Goal: Transaction & Acquisition: Purchase product/service

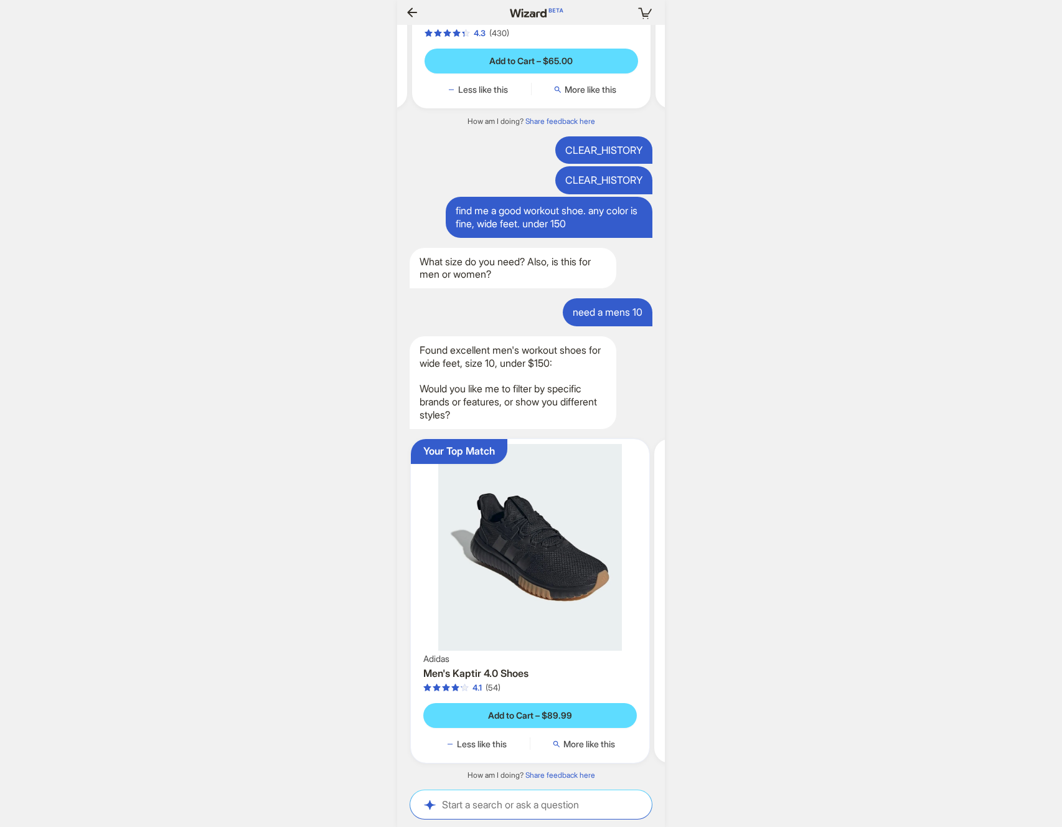
scroll to position [0, 1227]
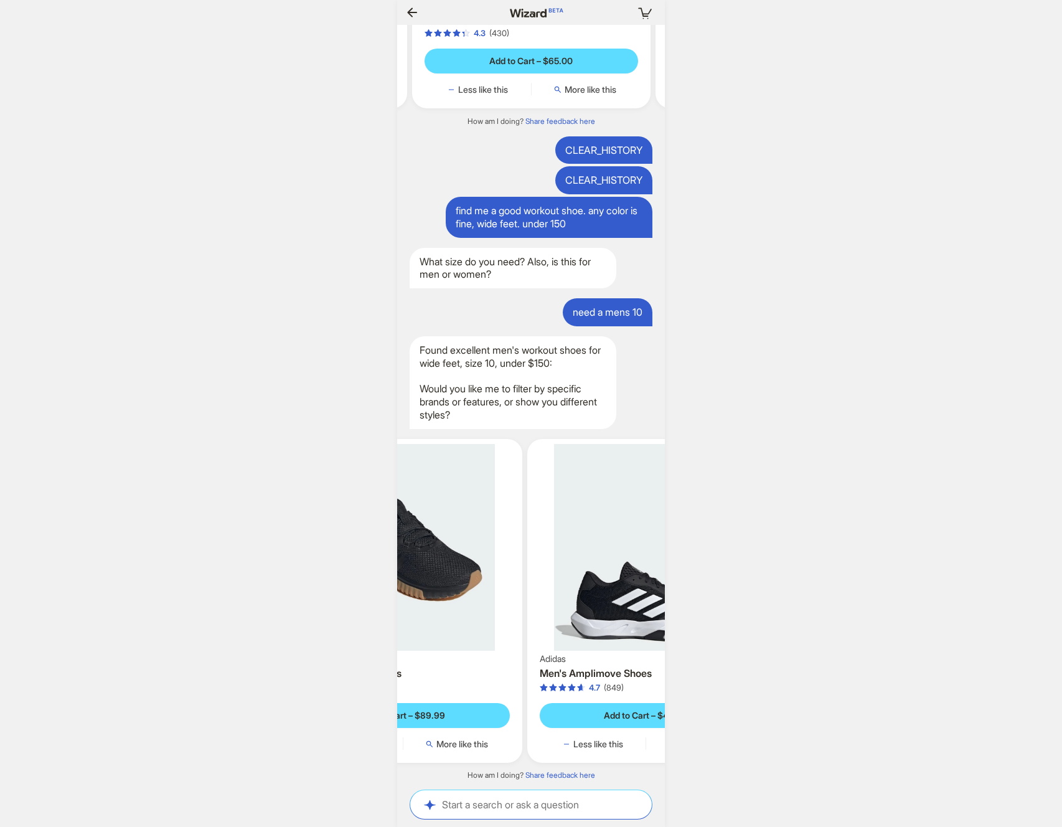
scroll to position [0, 353]
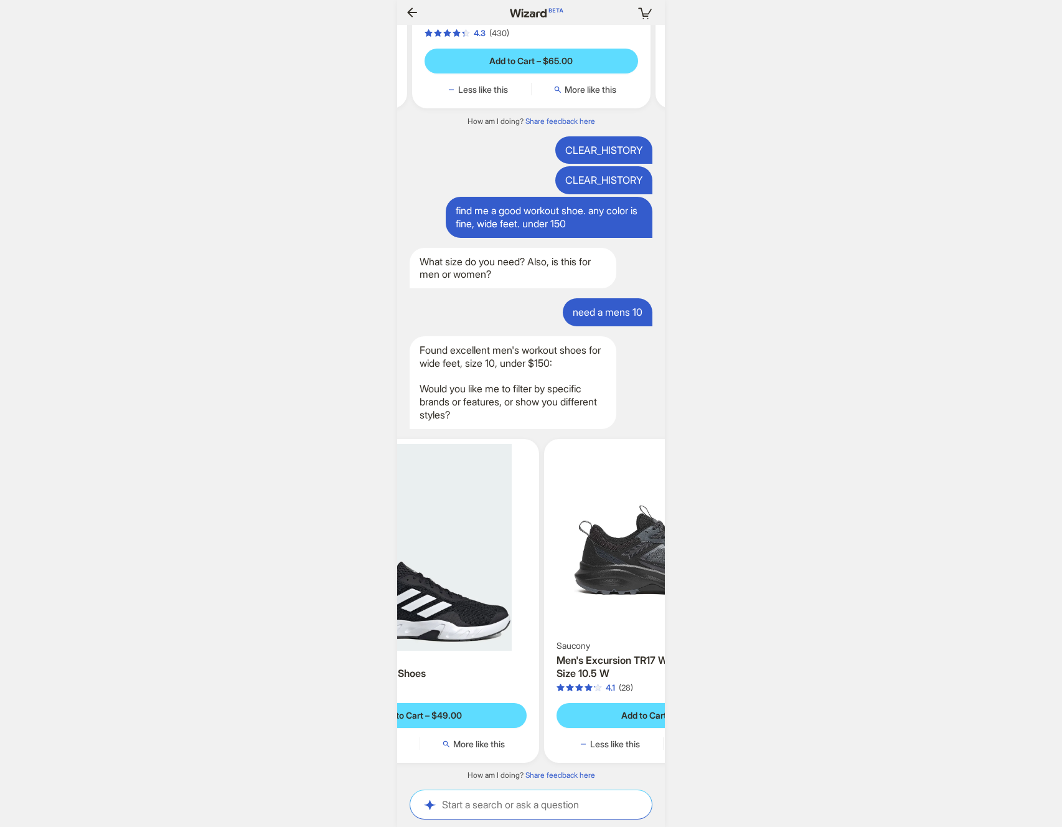
drag, startPoint x: 570, startPoint y: 530, endPoint x: 334, endPoint y: 549, distance: 236.7
click at [334, 548] on div "Your cart is empty Hi, I’m Wizard! I’m your superpowered shopping agent What ar…" at bounding box center [531, 413] width 1062 height 827
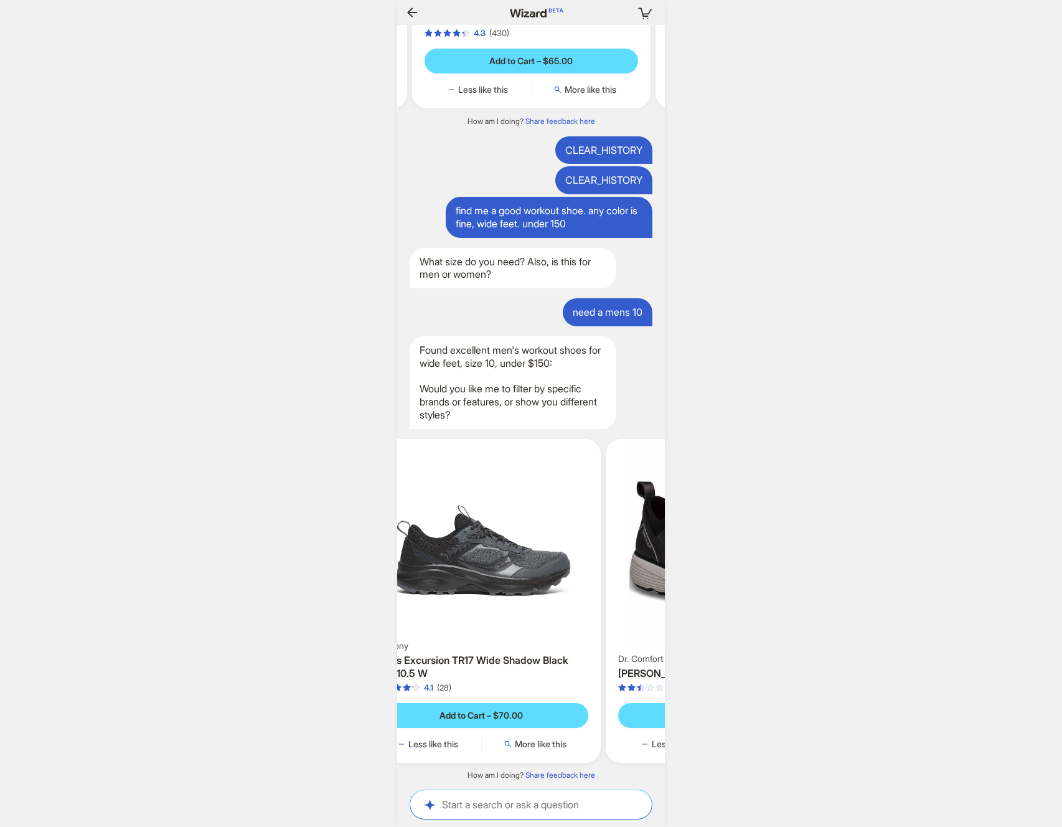
scroll to position [0, 1252]
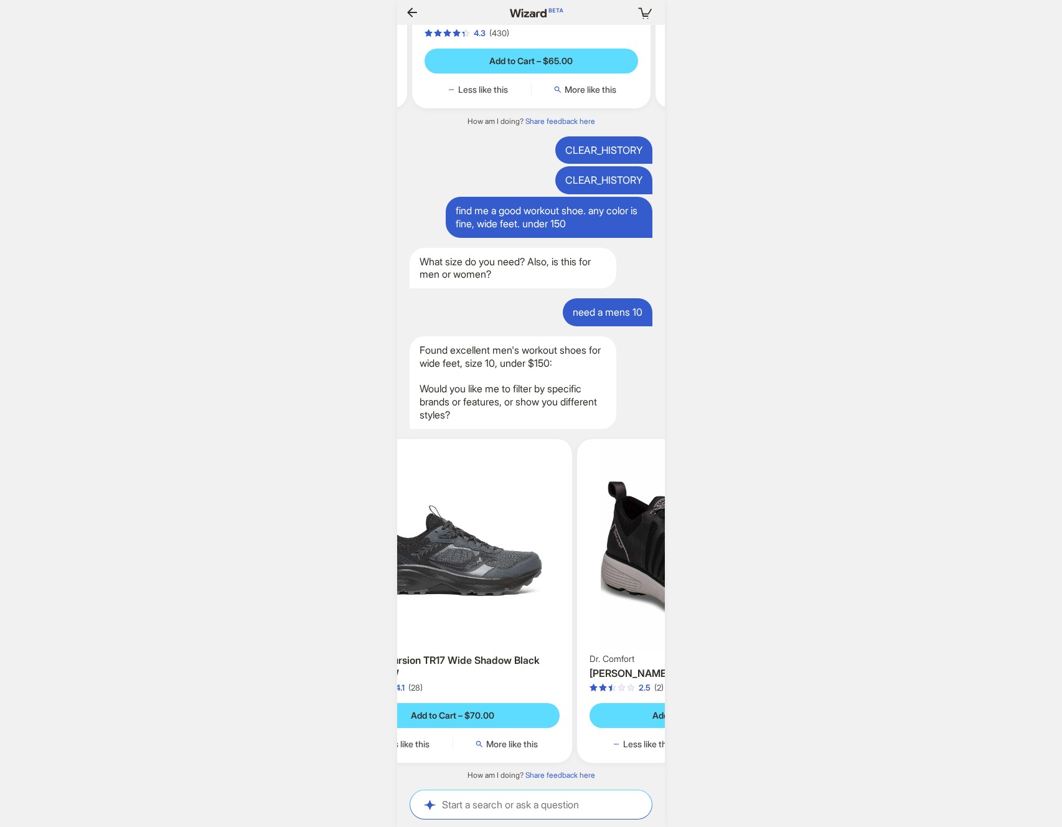
drag, startPoint x: 540, startPoint y: 545, endPoint x: 439, endPoint y: 549, distance: 100.9
click at [429, 549] on img at bounding box center [453, 541] width 229 height 194
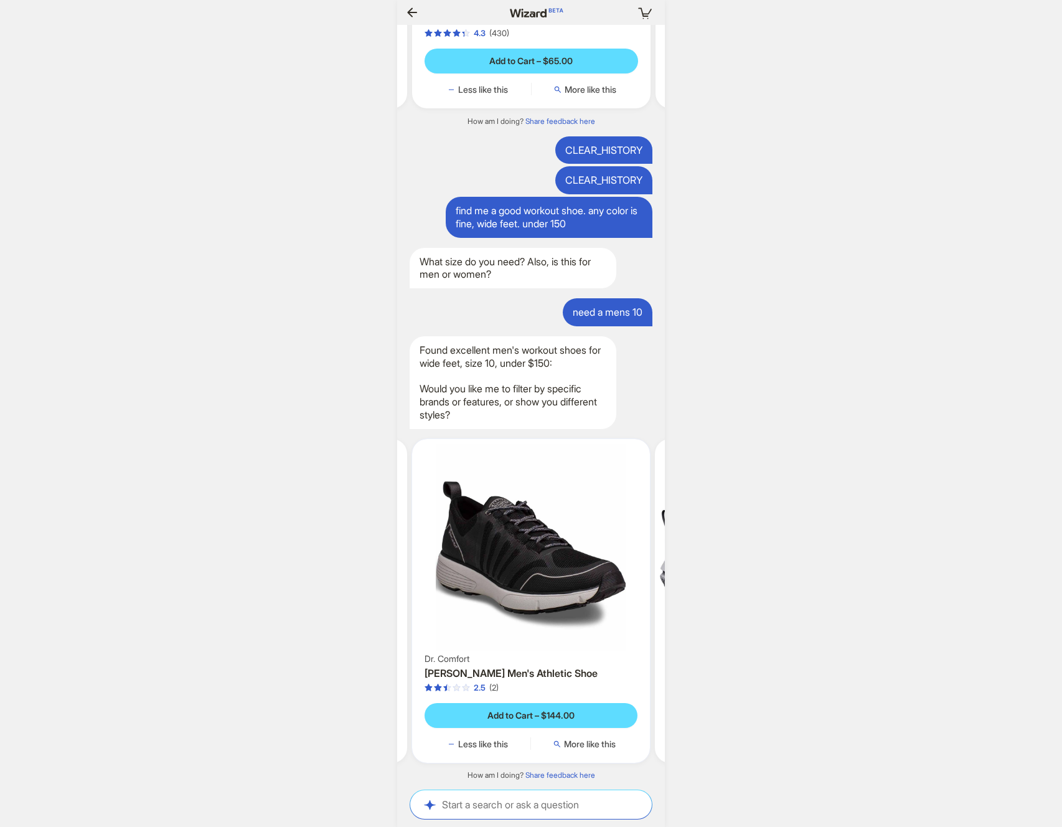
scroll to position [0, 810]
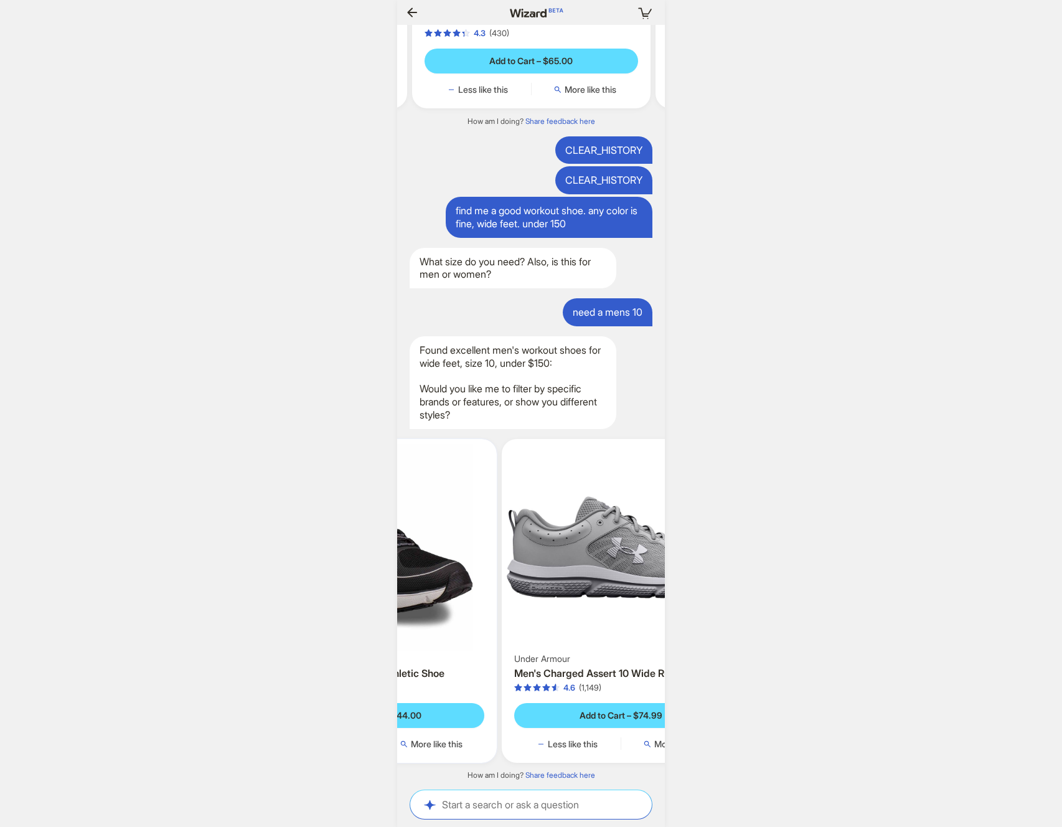
scroll to position [0, 887]
drag, startPoint x: 560, startPoint y: 551, endPoint x: 454, endPoint y: 556, distance: 106.0
click at [454, 556] on img at bounding box center [372, 547] width 229 height 207
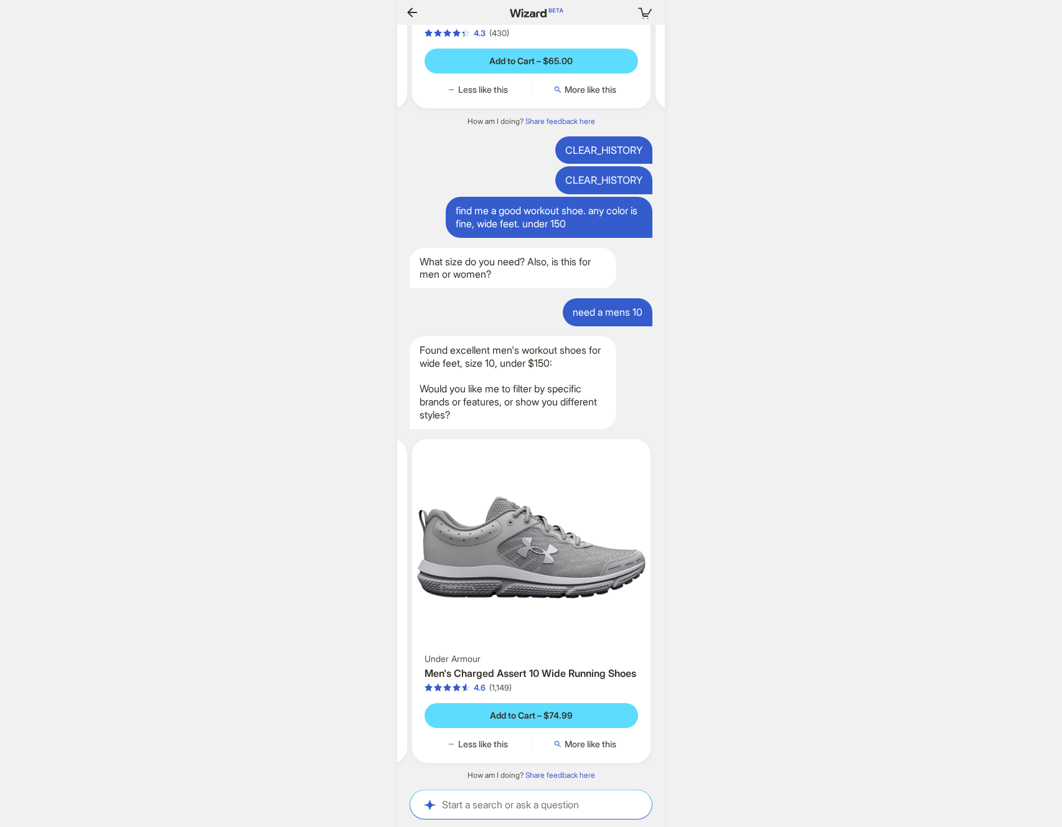
scroll to position [0, 0]
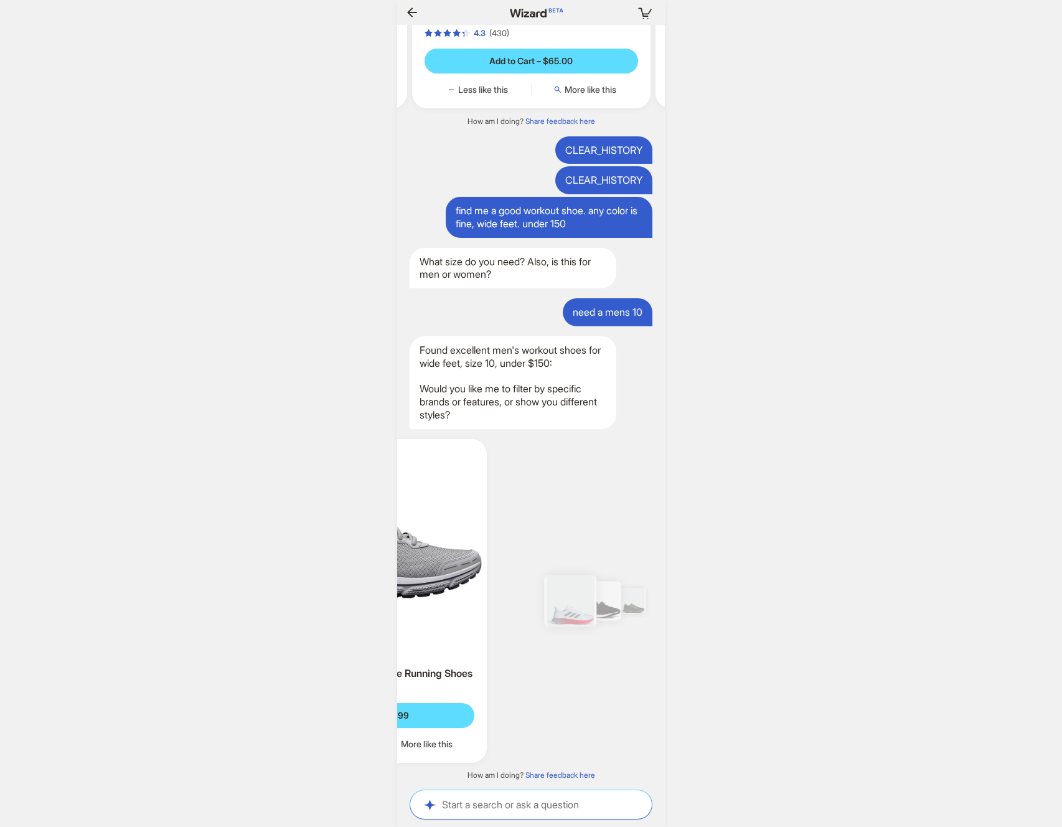
drag, startPoint x: 544, startPoint y: 559, endPoint x: 448, endPoint y: 564, distance: 96.0
click at [443, 564] on img at bounding box center [367, 547] width 229 height 207
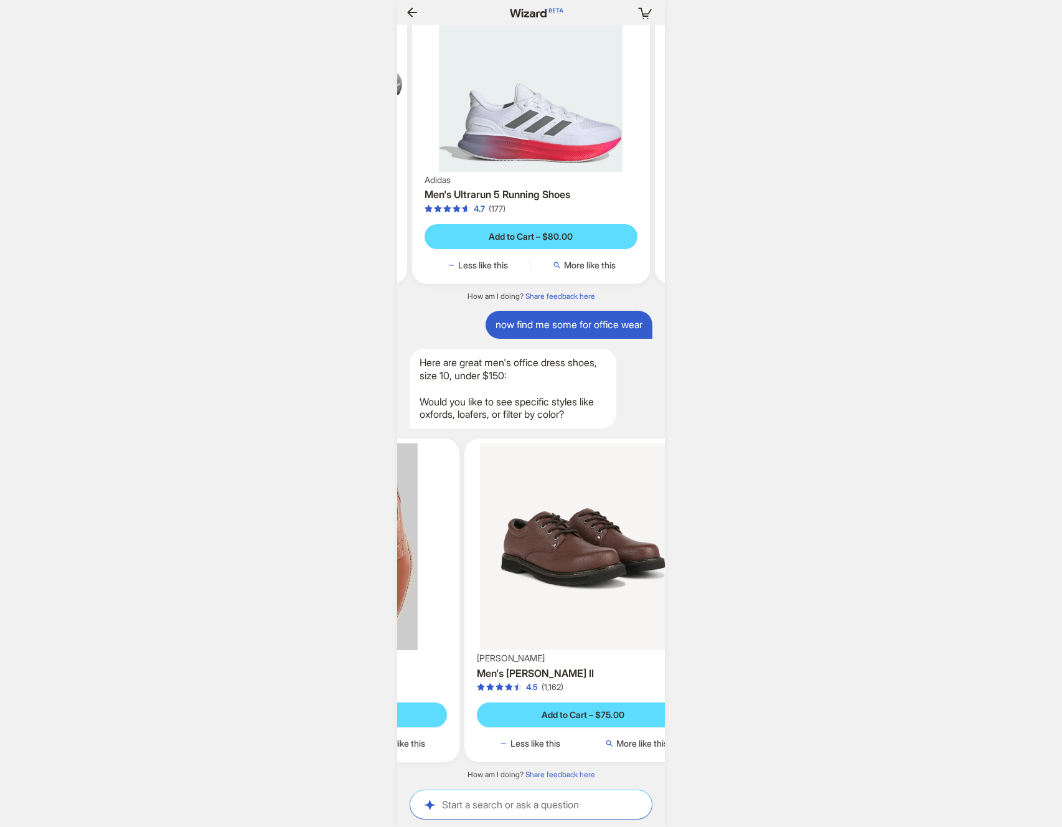
drag, startPoint x: 559, startPoint y: 575, endPoint x: 425, endPoint y: 580, distance: 134.0
click at [425, 580] on img at bounding box center [340, 546] width 229 height 207
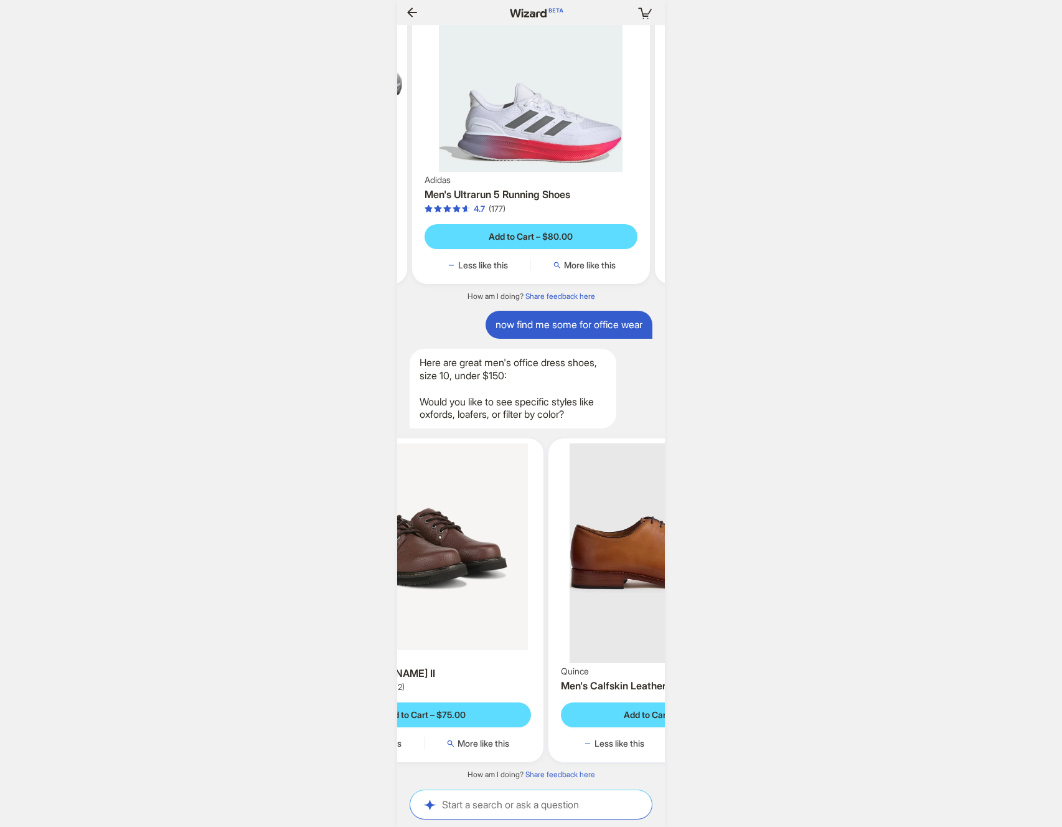
drag, startPoint x: 534, startPoint y: 575, endPoint x: 430, endPoint y: 580, distance: 104.7
click at [425, 580] on ul "Your Top Match [PERSON_NAME] Men's [PERSON_NAME] Plain 5.0 (7) Add to Cart – $1…" at bounding box center [531, 600] width 280 height 344
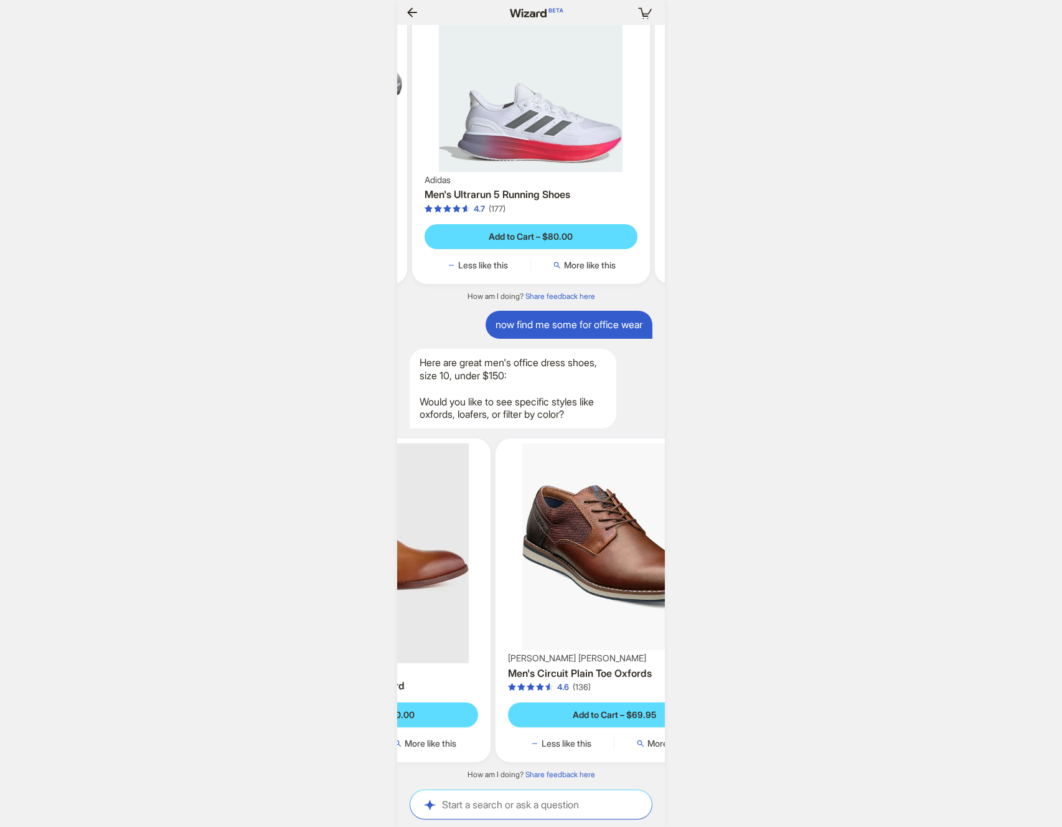
drag, startPoint x: 578, startPoint y: 572, endPoint x: 465, endPoint y: 577, distance: 113.4
click at [451, 577] on img at bounding box center [371, 553] width 229 height 220
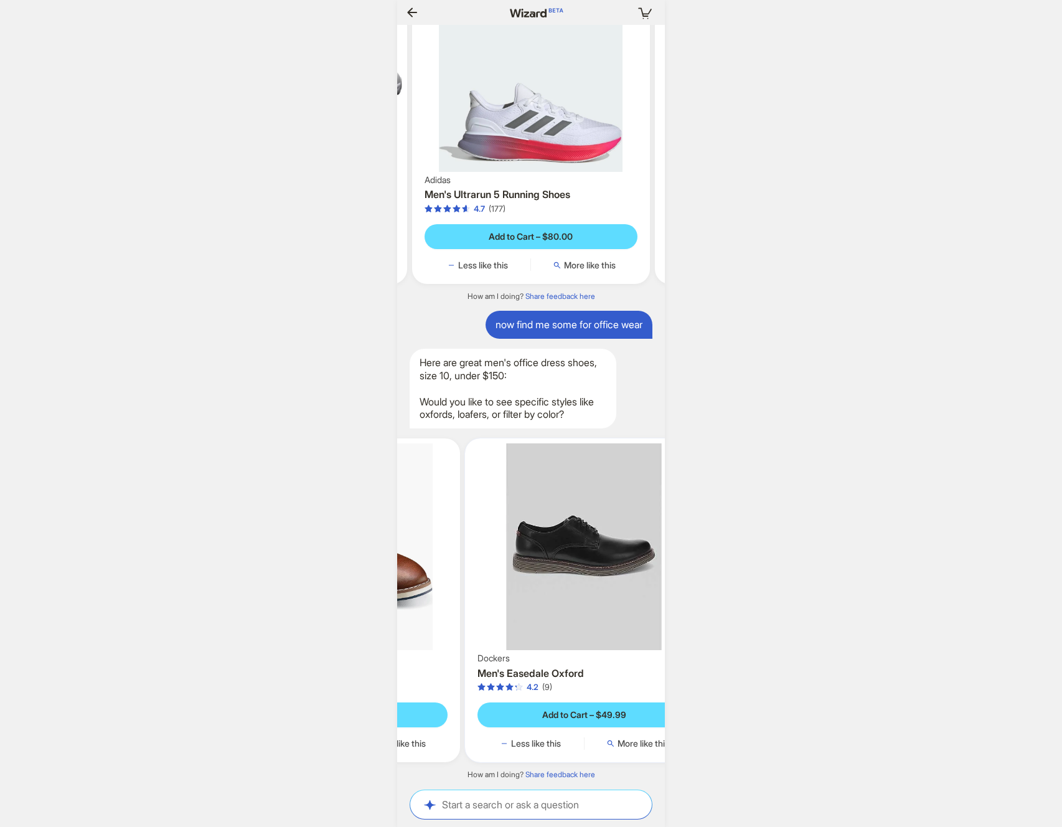
drag, startPoint x: 559, startPoint y: 574, endPoint x: 437, endPoint y: 581, distance: 121.6
click at [432, 580] on img at bounding box center [341, 546] width 229 height 207
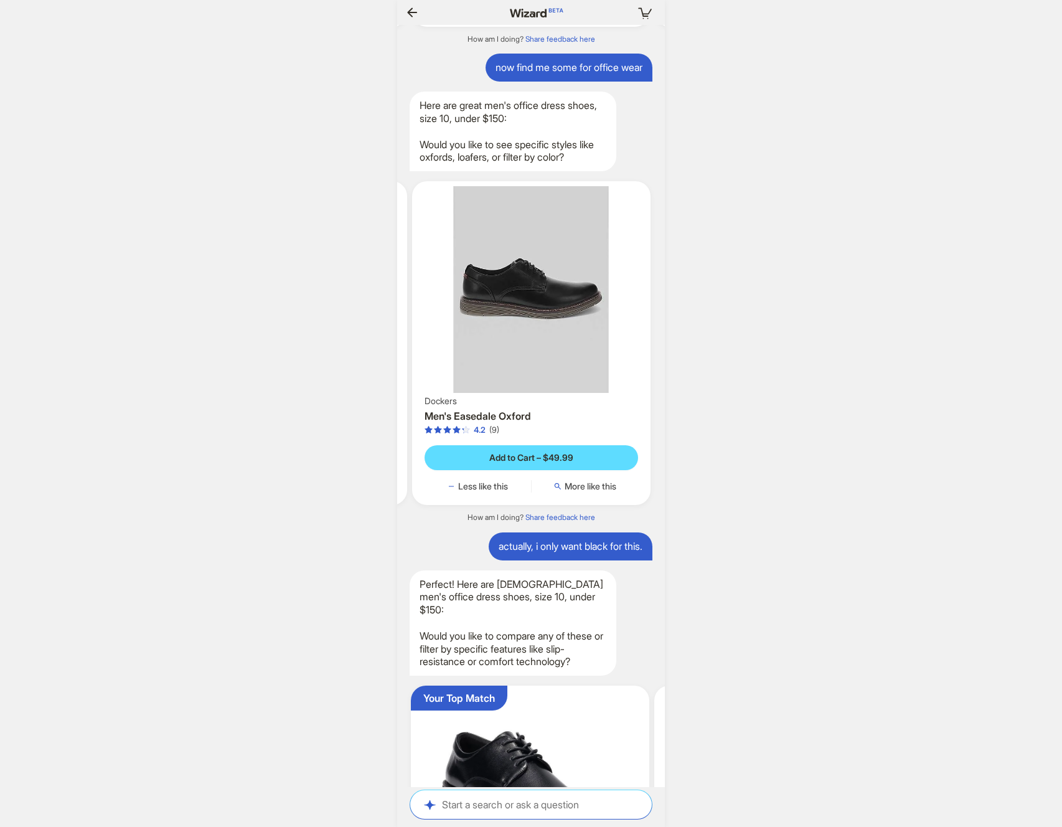
scroll to position [16477, 0]
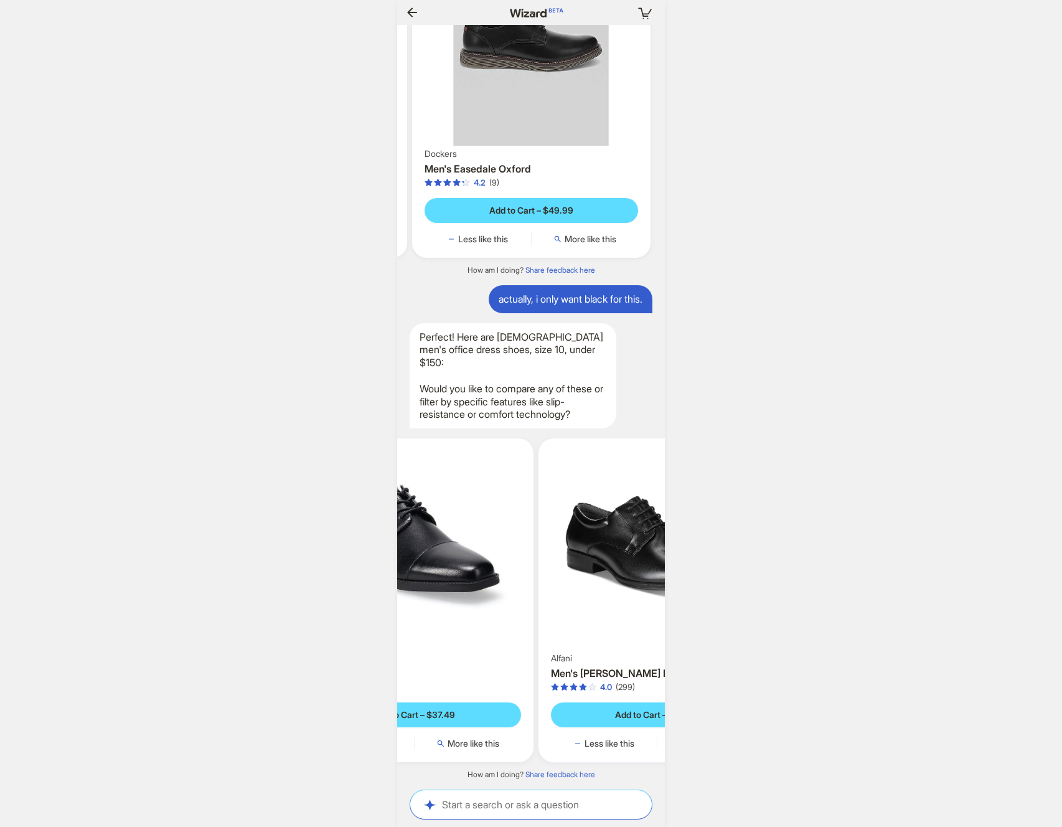
drag, startPoint x: 559, startPoint y: 582, endPoint x: 446, endPoint y: 593, distance: 113.3
click at [445, 593] on img at bounding box center [414, 546] width 229 height 207
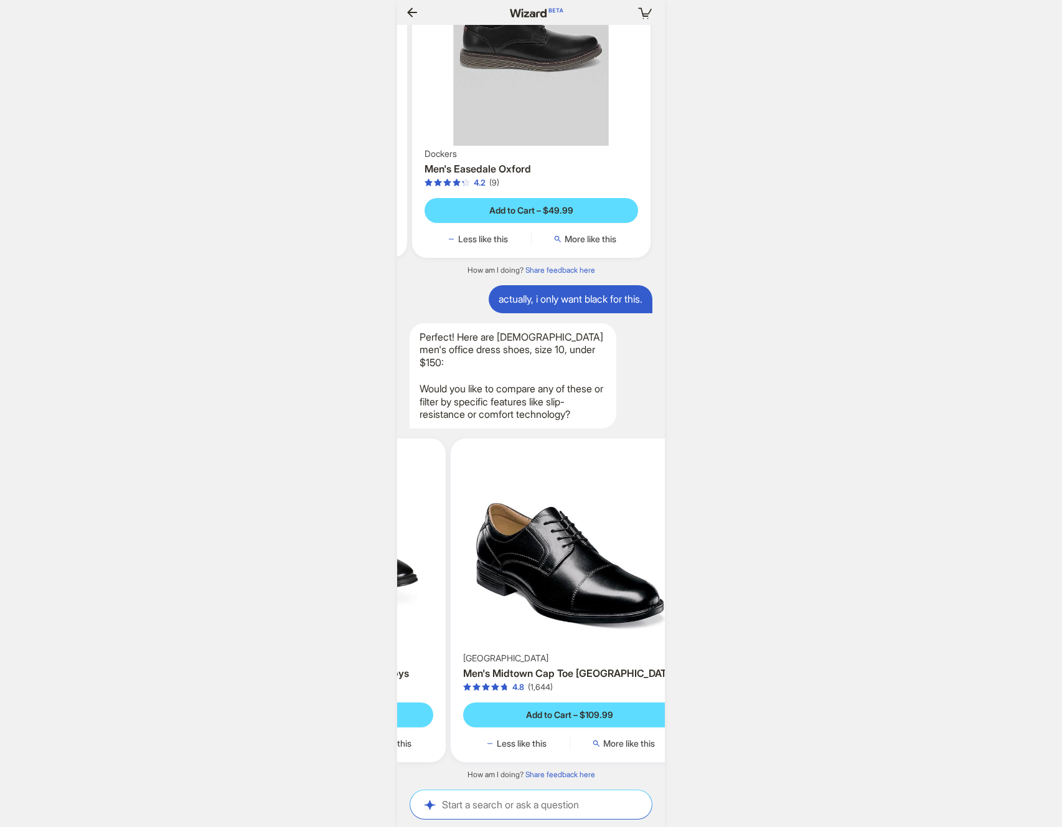
drag, startPoint x: 545, startPoint y: 595, endPoint x: 501, endPoint y: 605, distance: 45.5
click at [437, 605] on img at bounding box center [327, 546] width 229 height 207
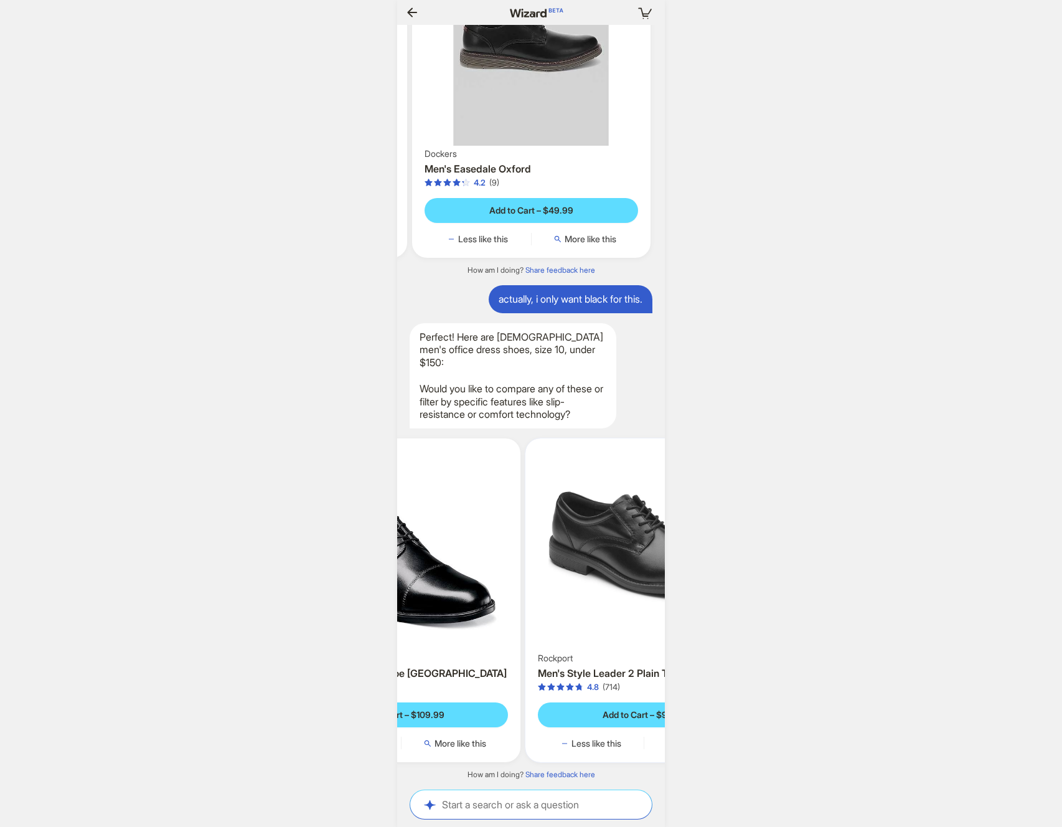
drag, startPoint x: 594, startPoint y: 598, endPoint x: 475, endPoint y: 608, distance: 119.3
click at [463, 607] on ul "Your Top Match Denver Men's Dress Shoes 4.3 (51) Add to Cart – $37.49 Less like…" at bounding box center [531, 600] width 280 height 344
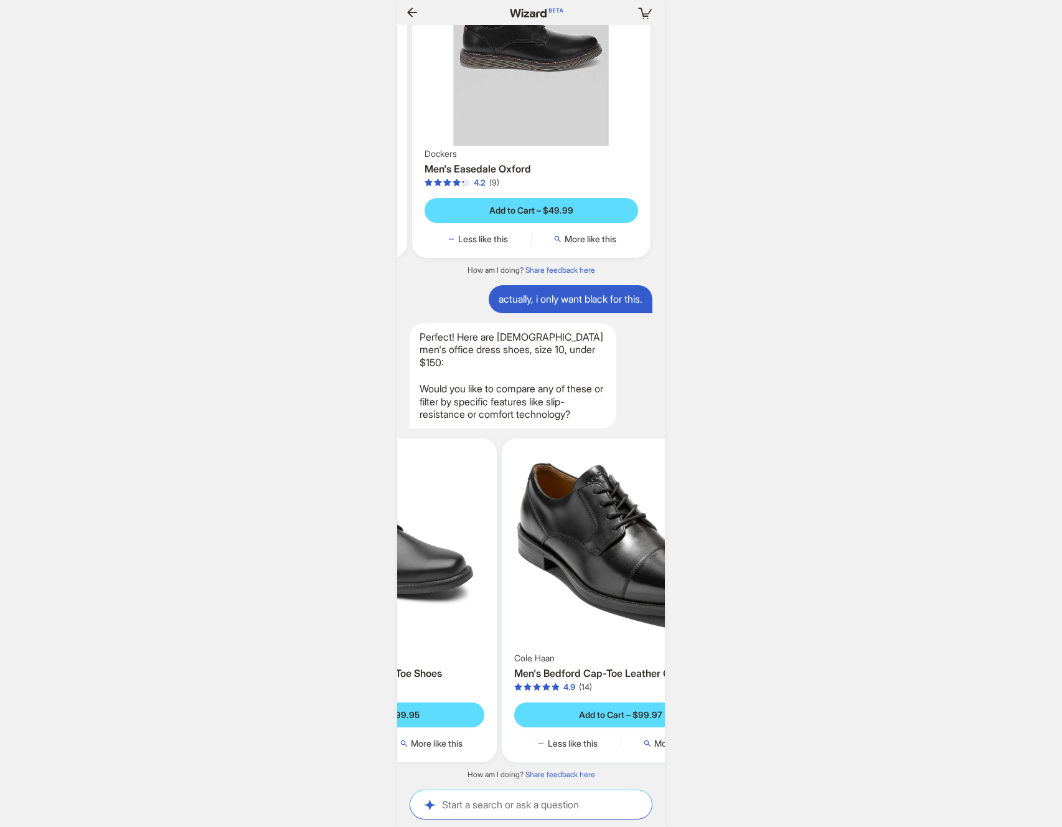
drag, startPoint x: 583, startPoint y: 602, endPoint x: 530, endPoint y: 607, distance: 53.2
click at [469, 607] on img at bounding box center [378, 546] width 229 height 207
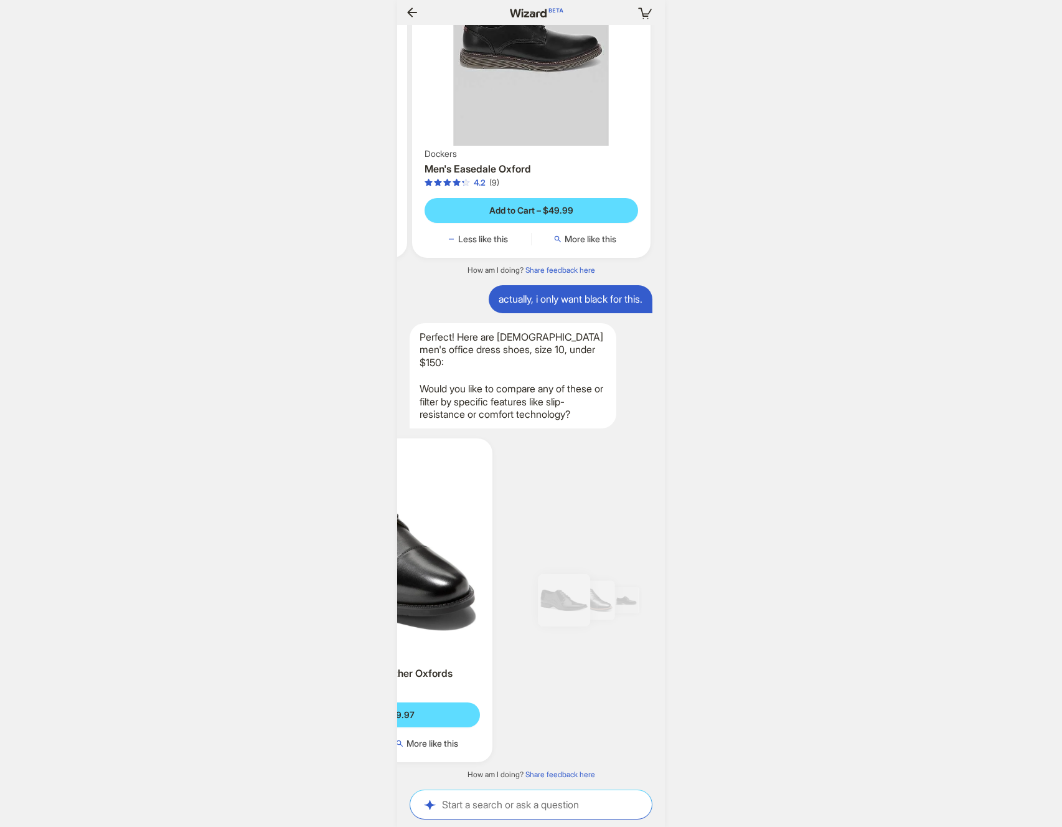
drag, startPoint x: 531, startPoint y: 601, endPoint x: 481, endPoint y: 609, distance: 49.9
click at [452, 608] on ul "Your Top Match Denver Men's Dress Shoes 4.3 (51) Add to Cart – $37.49 Less like…" at bounding box center [531, 600] width 280 height 344
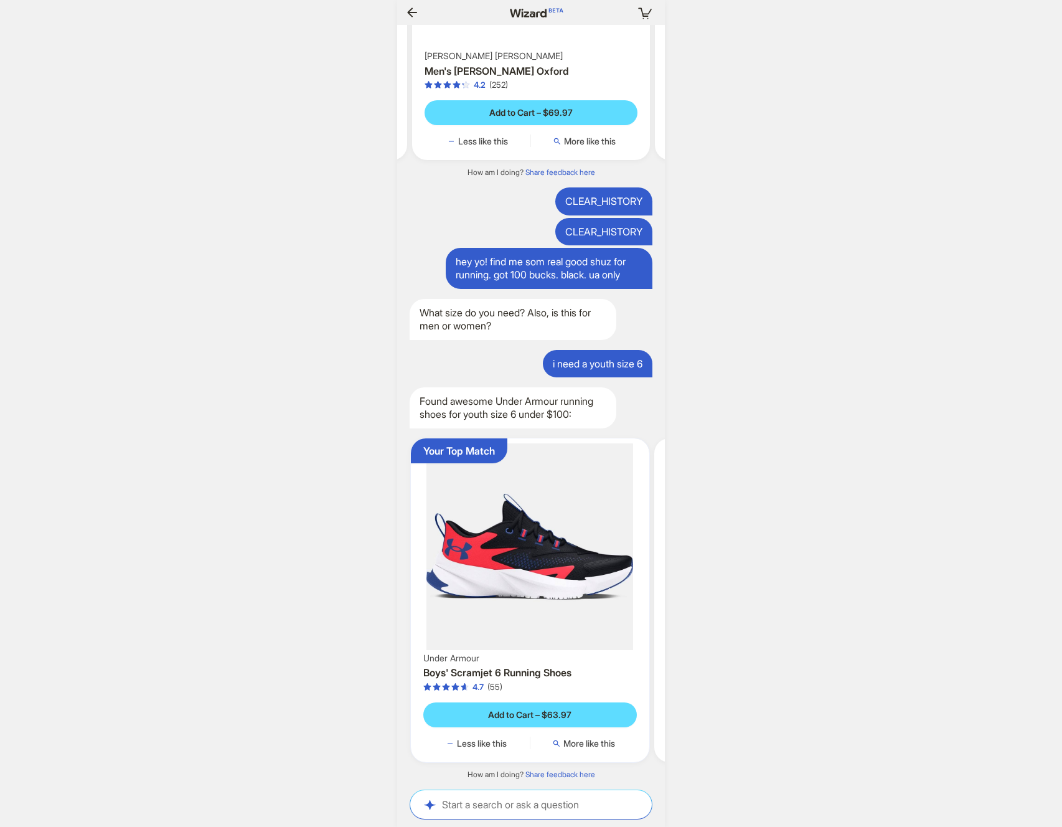
scroll to position [0, 58]
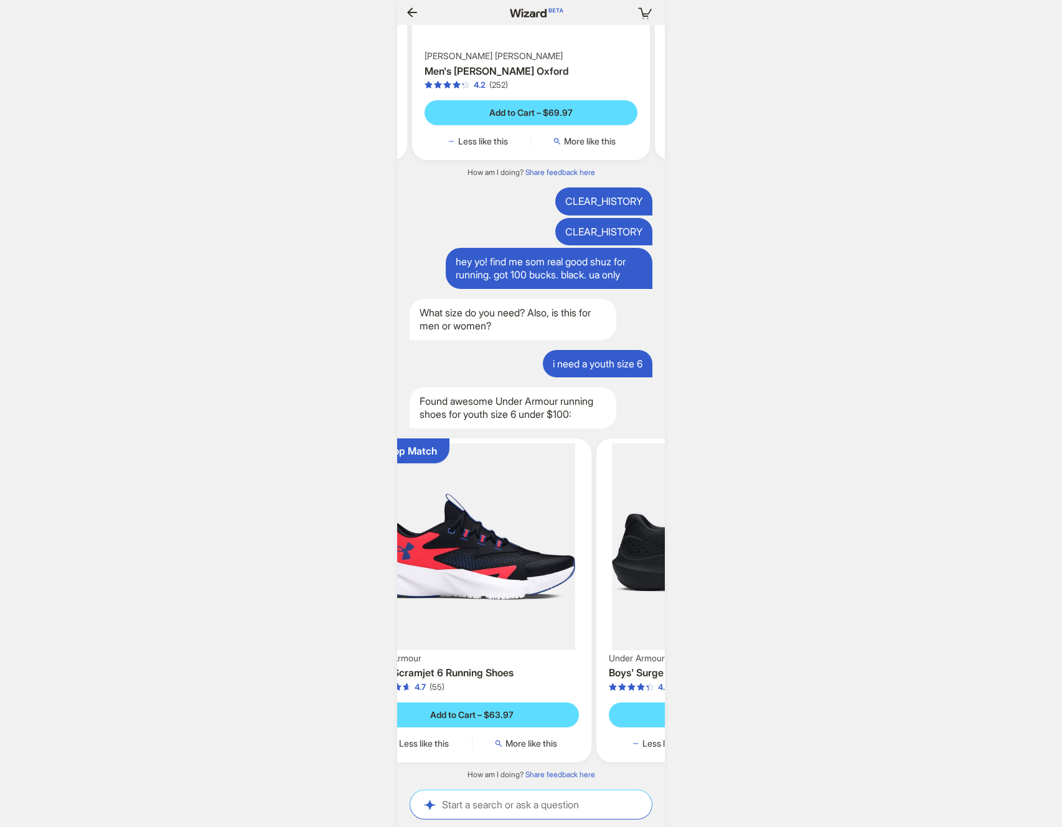
scroll to position [0, 1187]
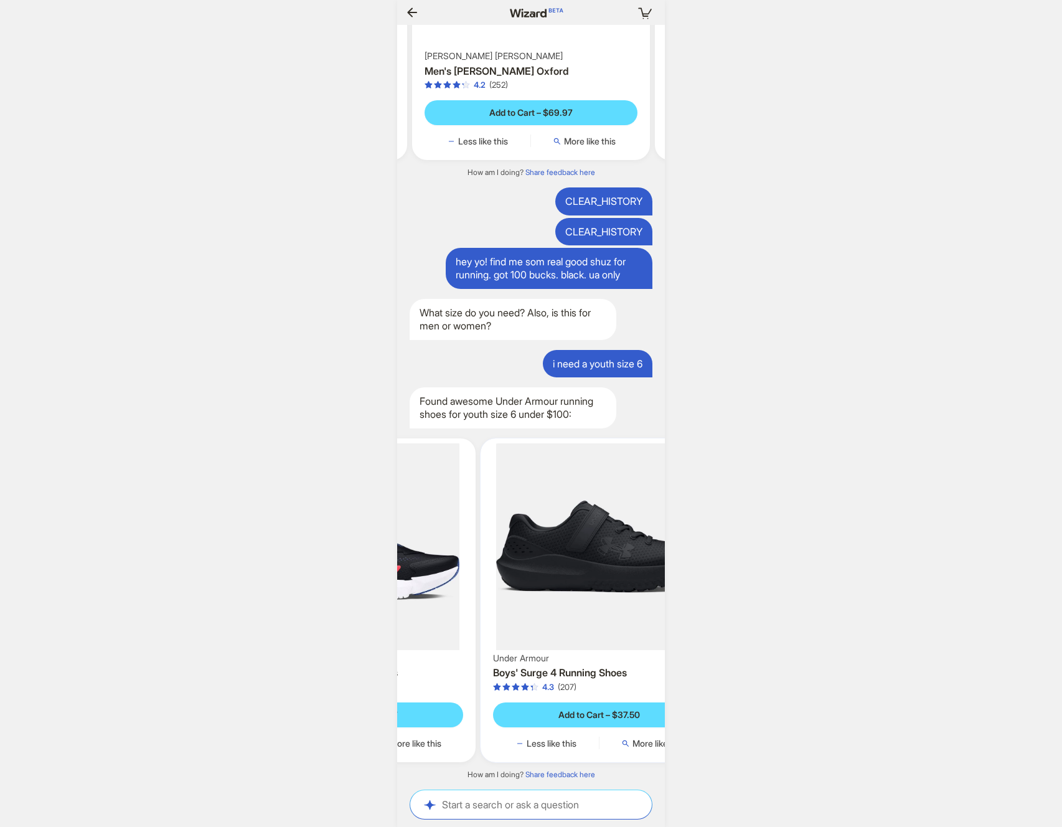
drag, startPoint x: 581, startPoint y: 577, endPoint x: 448, endPoint y: 583, distance: 133.4
click at [435, 582] on ul "Your Top Match Under Armour Boys' Scramjet 6 Running Shoes 4.7 (55) Add to Cart…" at bounding box center [531, 600] width 280 height 344
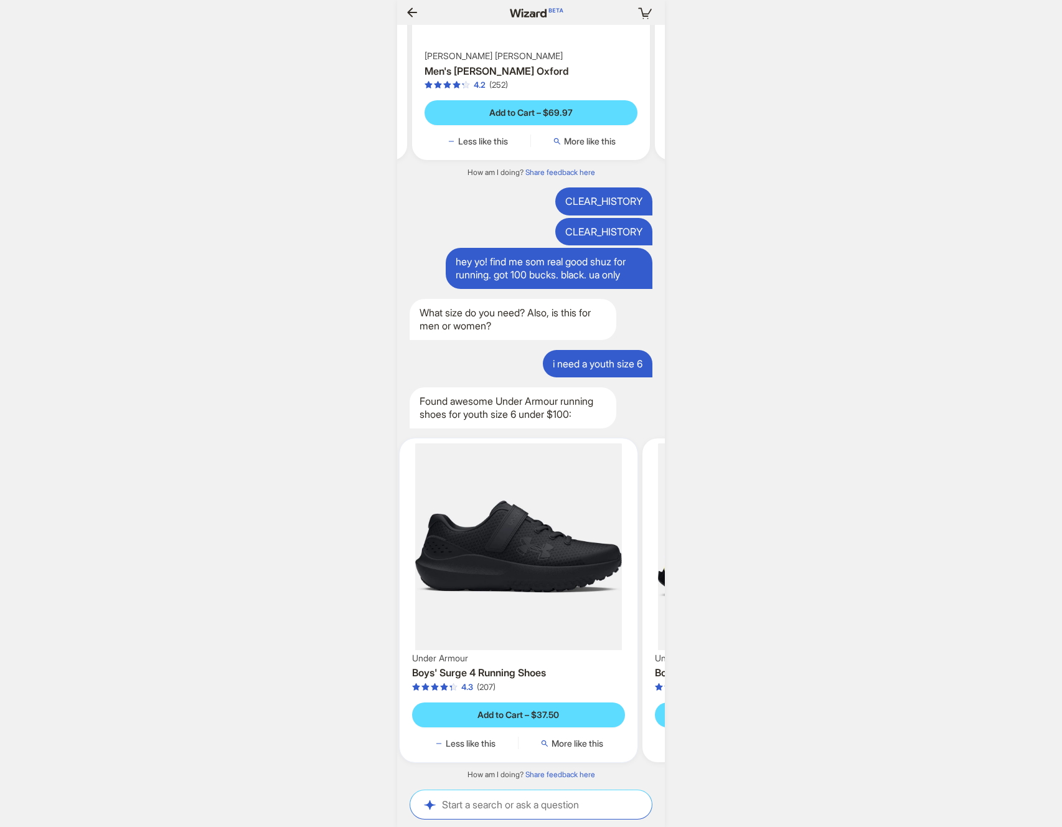
scroll to position [0, 1210]
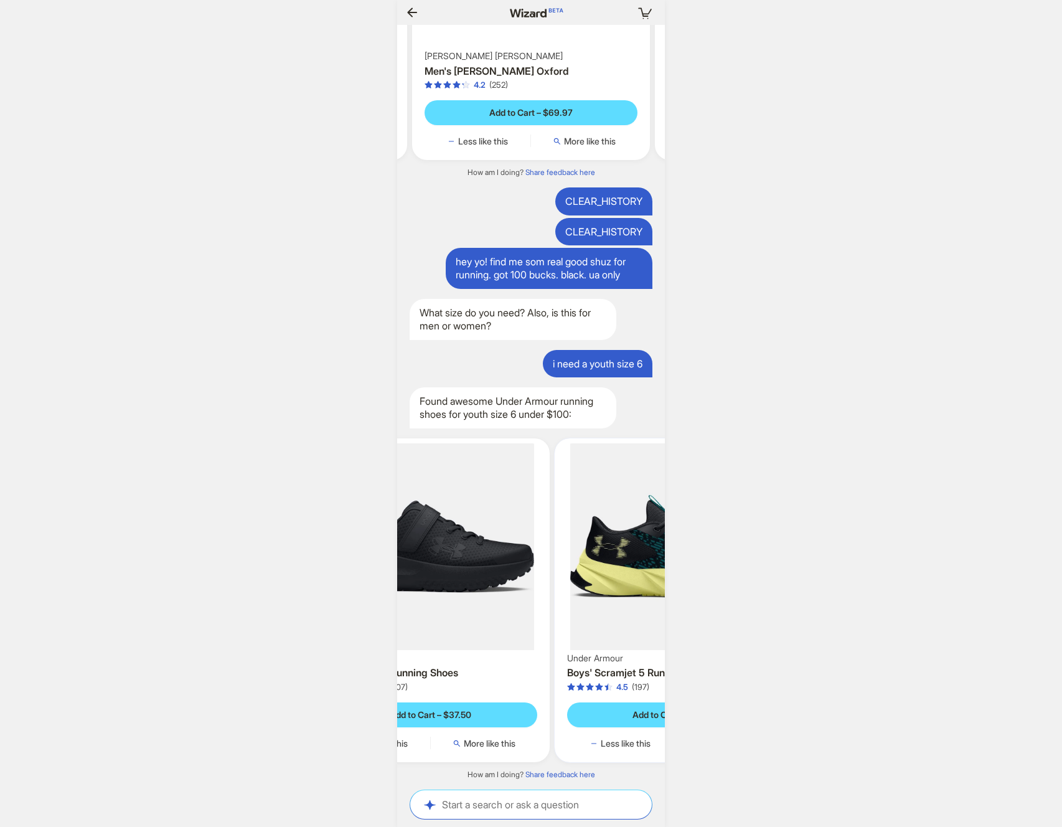
scroll to position [0, 468]
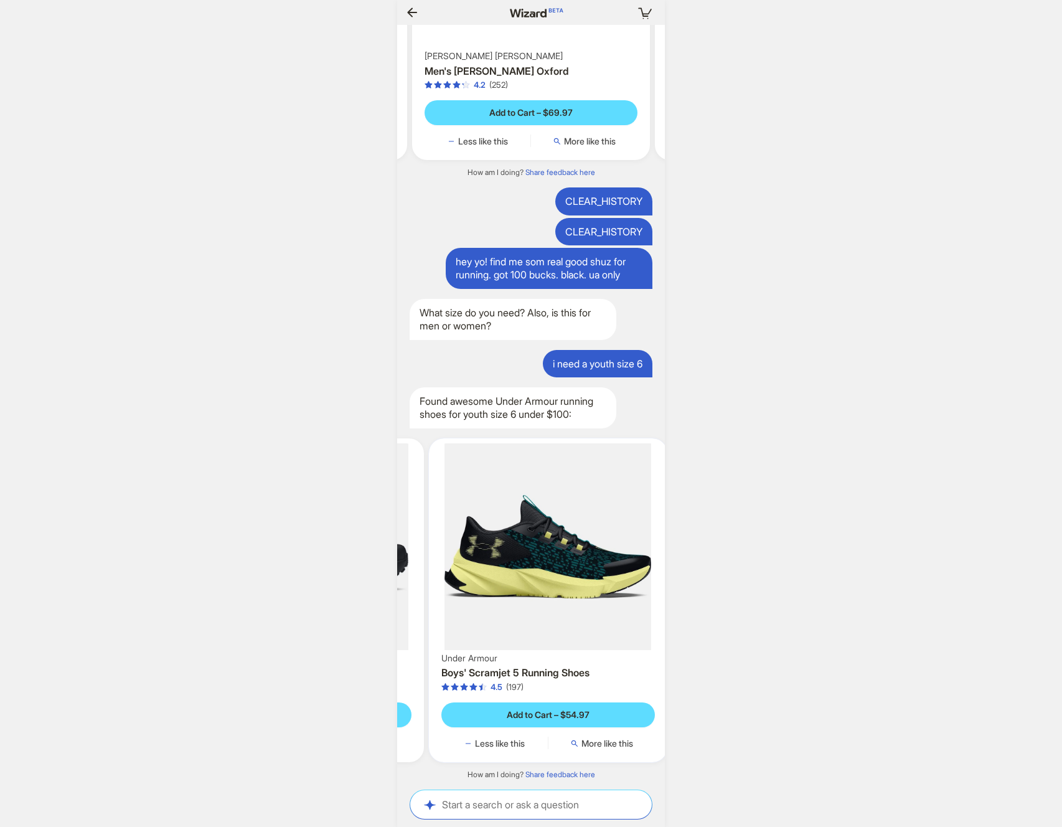
drag, startPoint x: 583, startPoint y: 577, endPoint x: 440, endPoint y: 585, distance: 143.5
click at [440, 585] on ul "Your Top Match Under Armour Boys' Scramjet 6 Running Shoes 4.7 (55) Add to Cart…" at bounding box center [531, 600] width 280 height 344
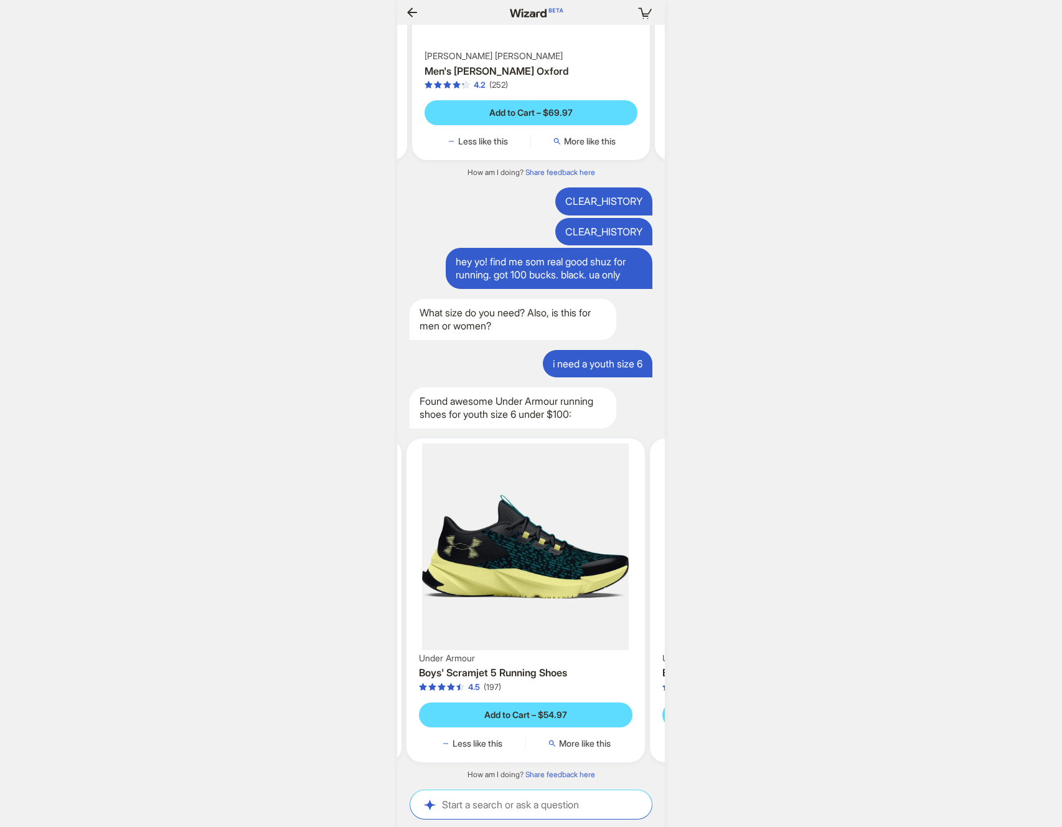
scroll to position [0, 549]
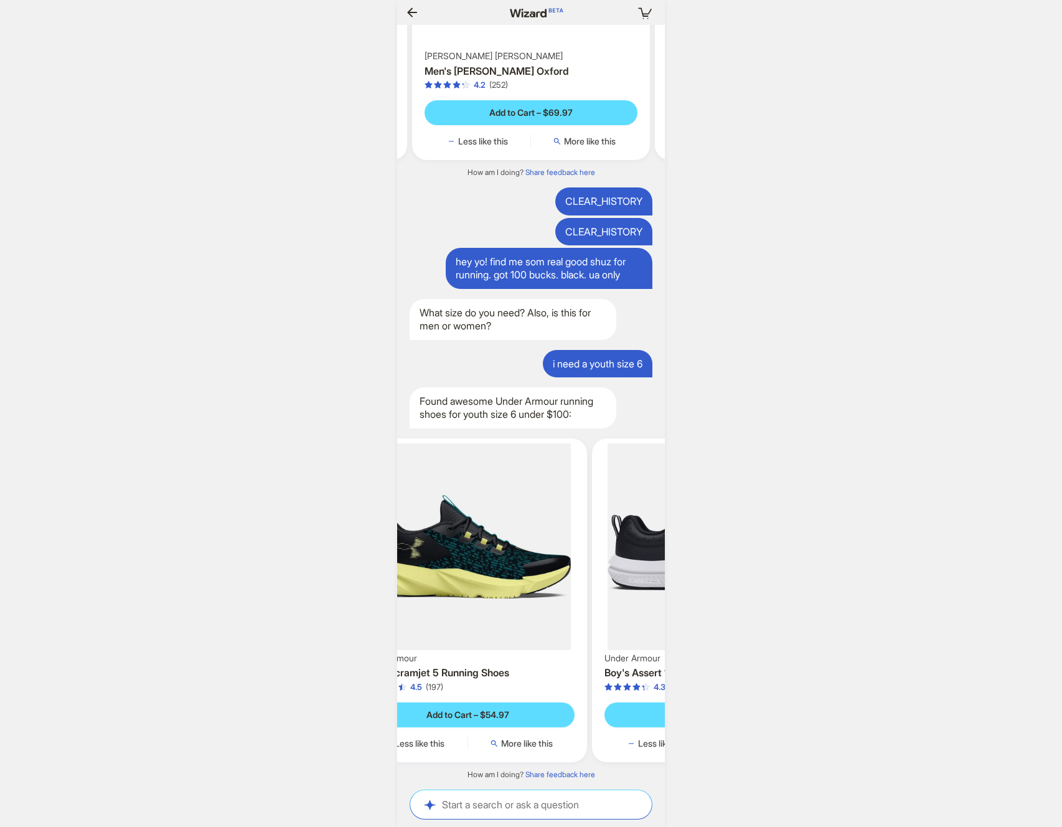
scroll to position [0, 1233]
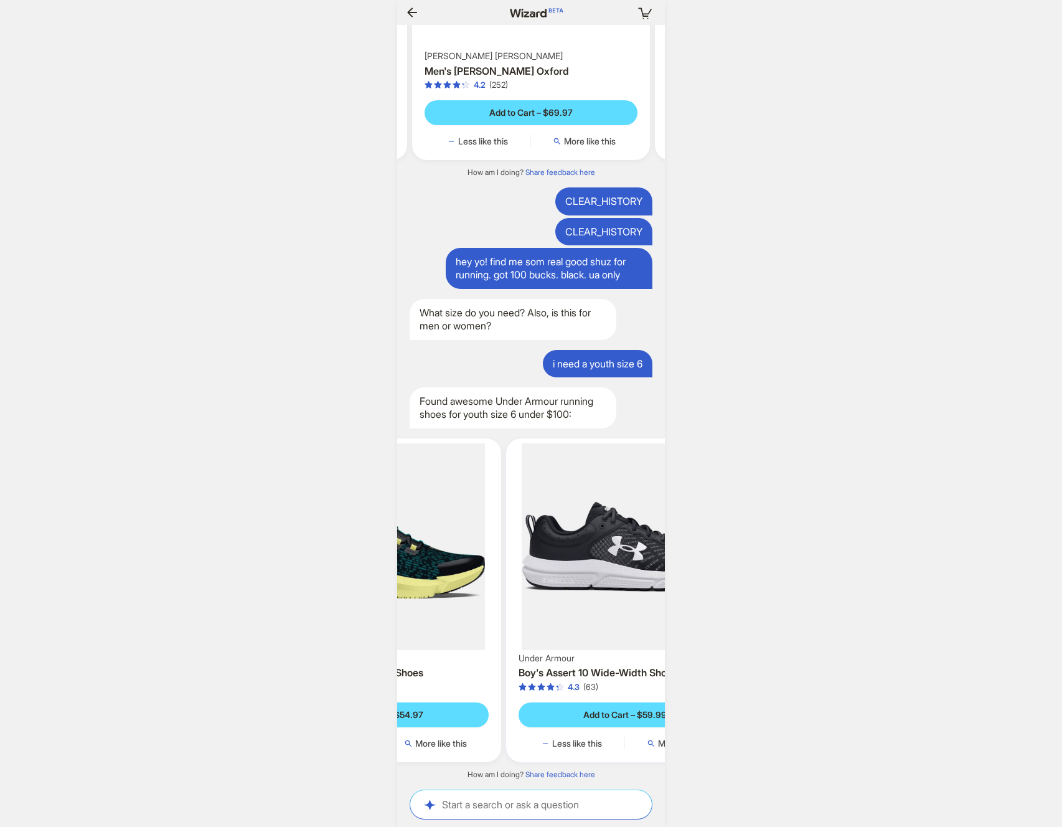
drag, startPoint x: 600, startPoint y: 582, endPoint x: 495, endPoint y: 586, distance: 105.3
click at [495, 586] on ul "Your Top Match Under Armour Boys' Scramjet 6 Running Shoes 4.7 (55) Add to Cart…" at bounding box center [531, 600] width 280 height 344
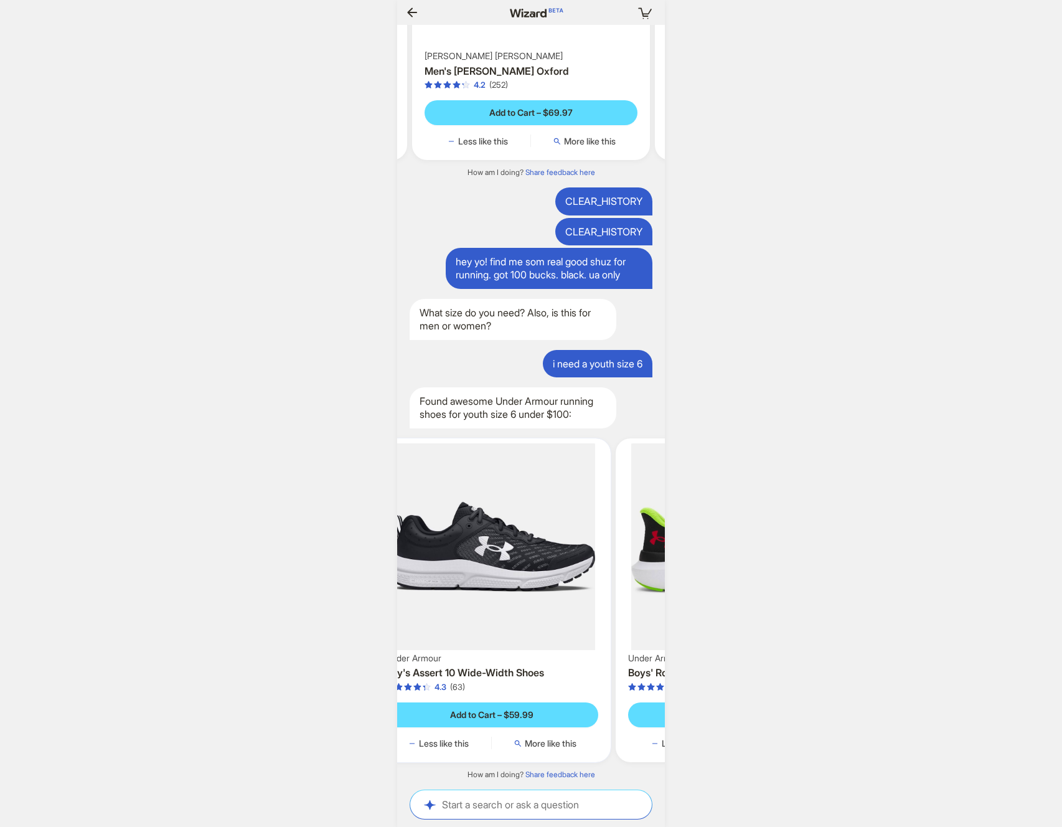
scroll to position [0, 843]
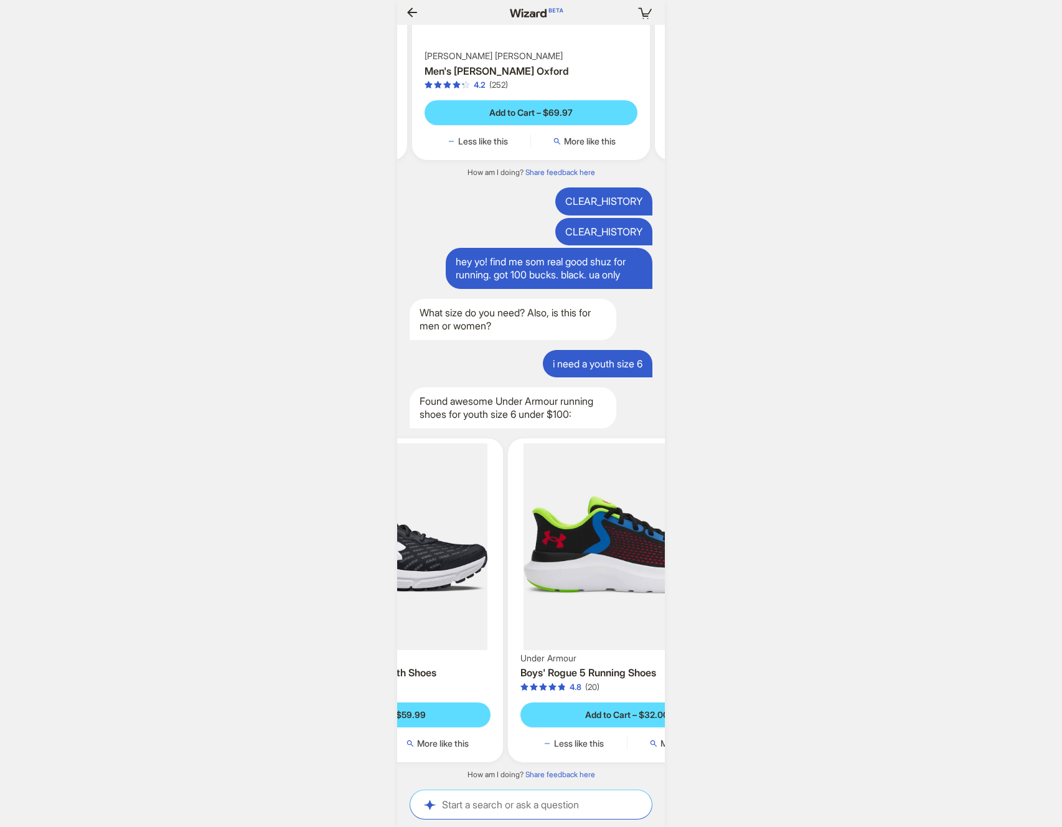
scroll to position [0, 971]
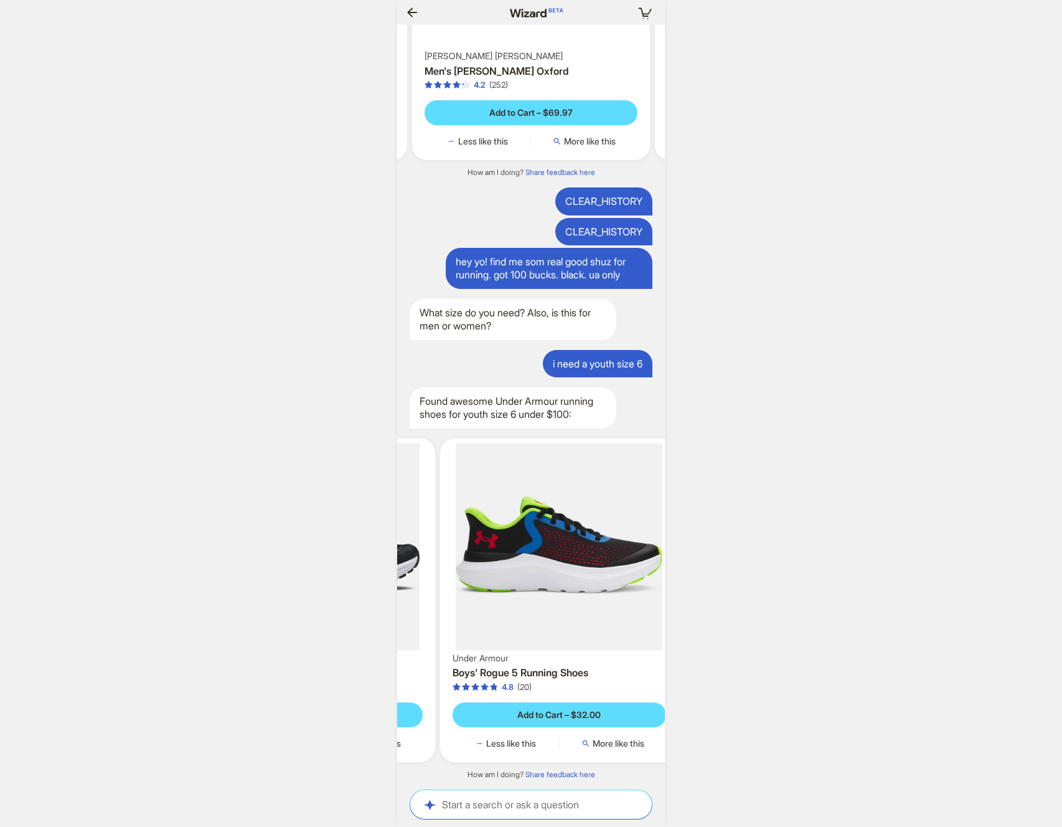
drag, startPoint x: 598, startPoint y: 587, endPoint x: 494, endPoint y: 589, distance: 104.0
click at [493, 589] on ul "Your Top Match Under Armour Boys' Scramjet 6 Running Shoes 4.7 (55) Add to Cart…" at bounding box center [531, 600] width 280 height 344
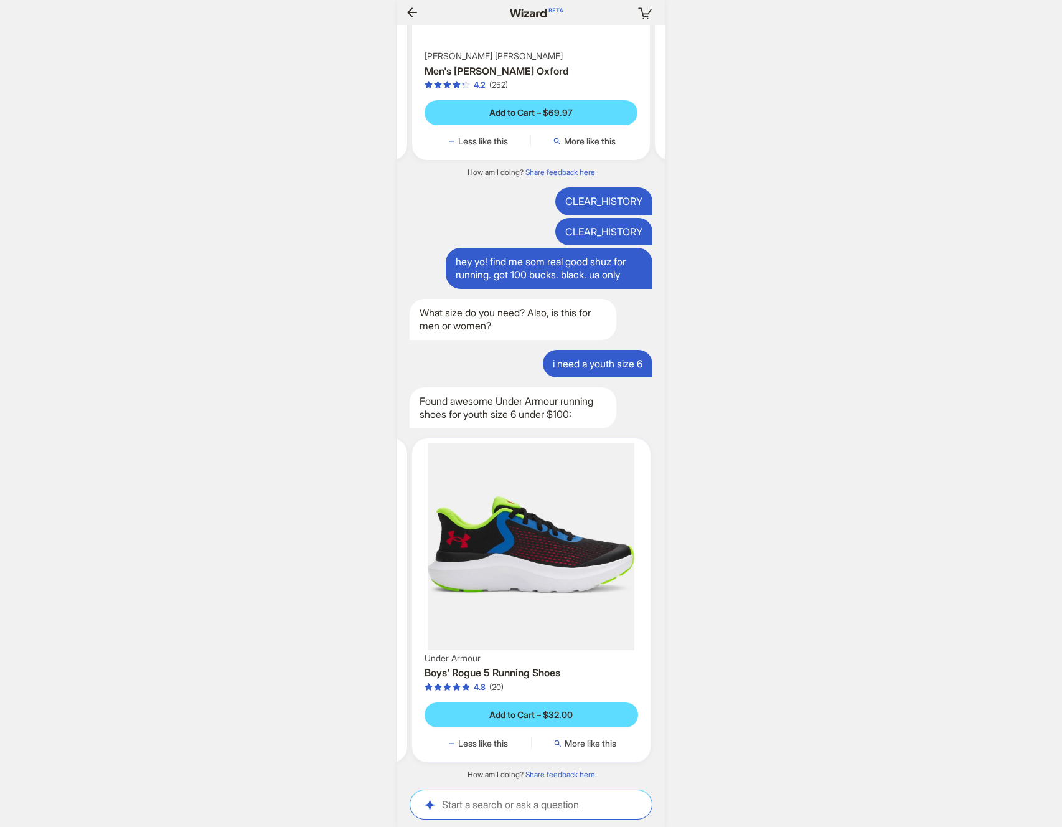
scroll to position [0, 1100]
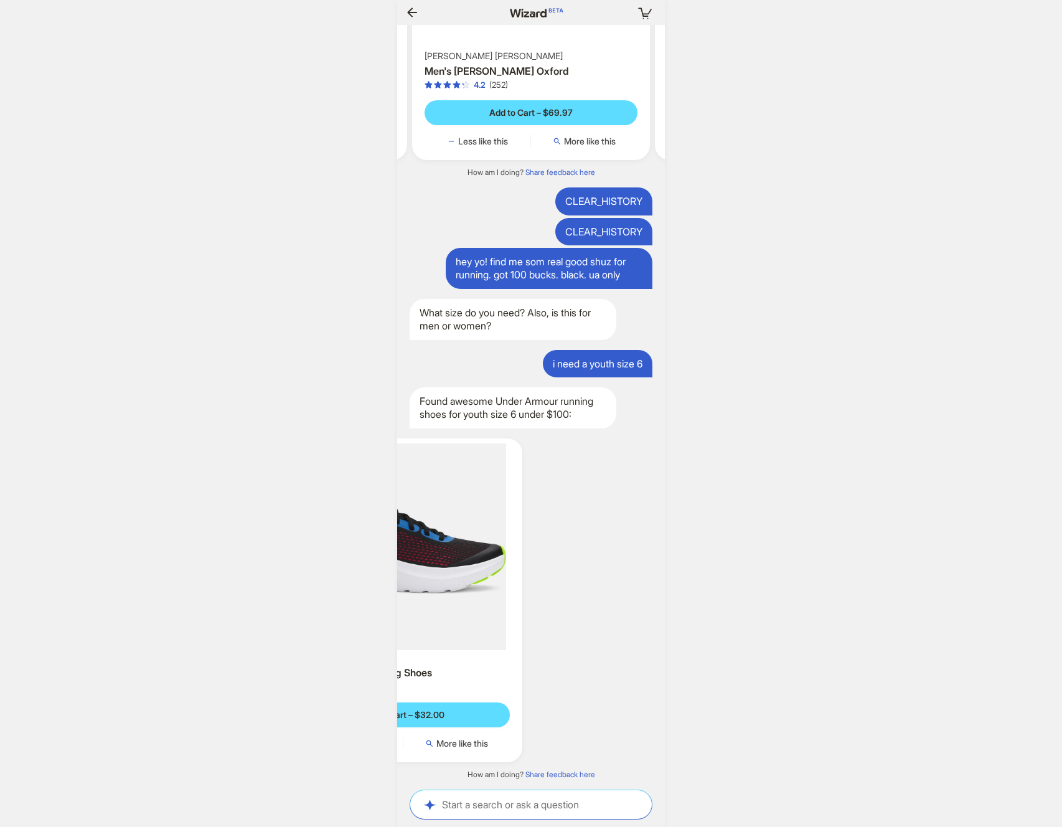
drag, startPoint x: 602, startPoint y: 587, endPoint x: 502, endPoint y: 590, distance: 99.7
click at [502, 590] on ul "Your Top Match Under Armour Boys' Scramjet 6 Running Shoes 4.7 (55) Add to Cart…" at bounding box center [531, 600] width 280 height 344
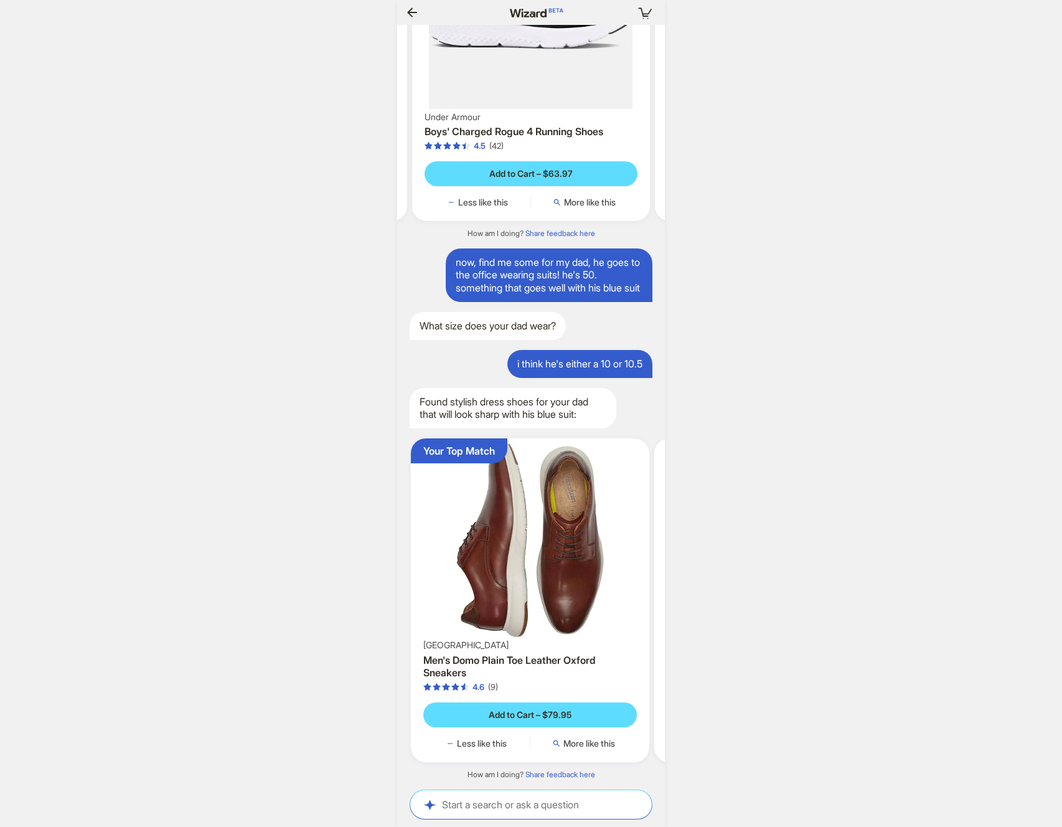
scroll to position [0, 72]
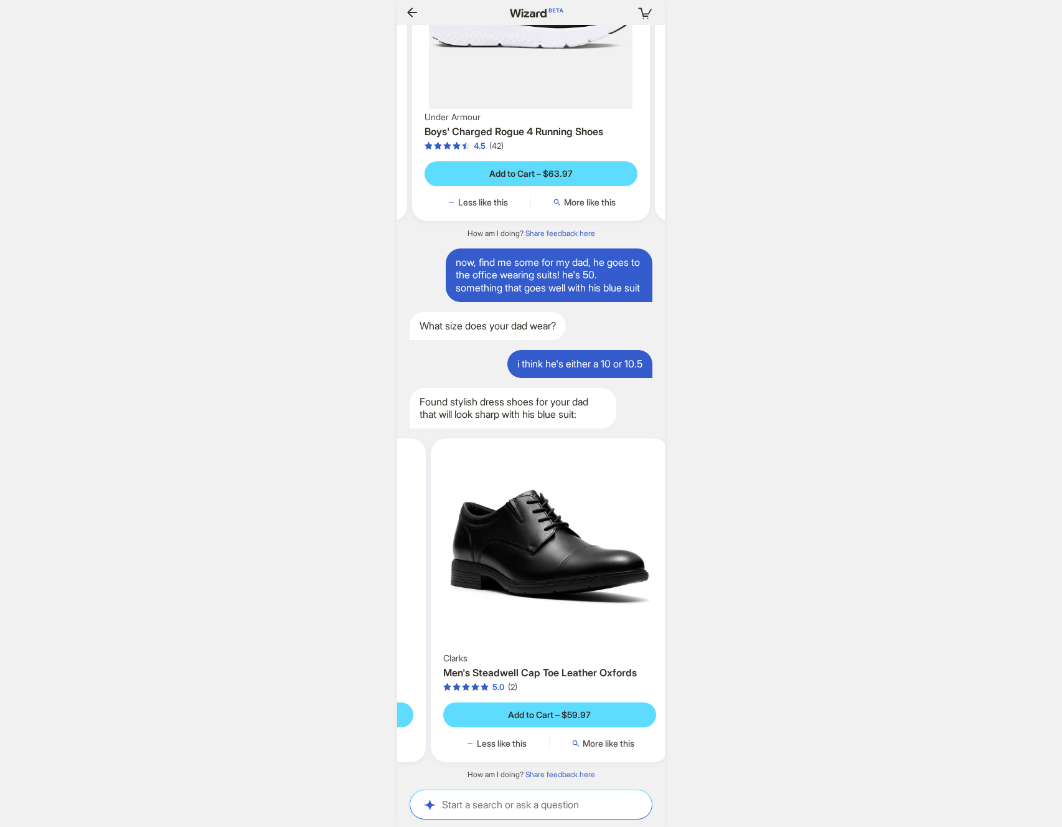
scroll to position [0, 1420]
drag, startPoint x: 582, startPoint y: 568, endPoint x: 423, endPoint y: 574, distance: 158.3
click at [423, 574] on ul "Your Top Match [PERSON_NAME] Men's Domo Plain Toe Leather Oxford Sneakers 4.6 (…" at bounding box center [531, 600] width 280 height 344
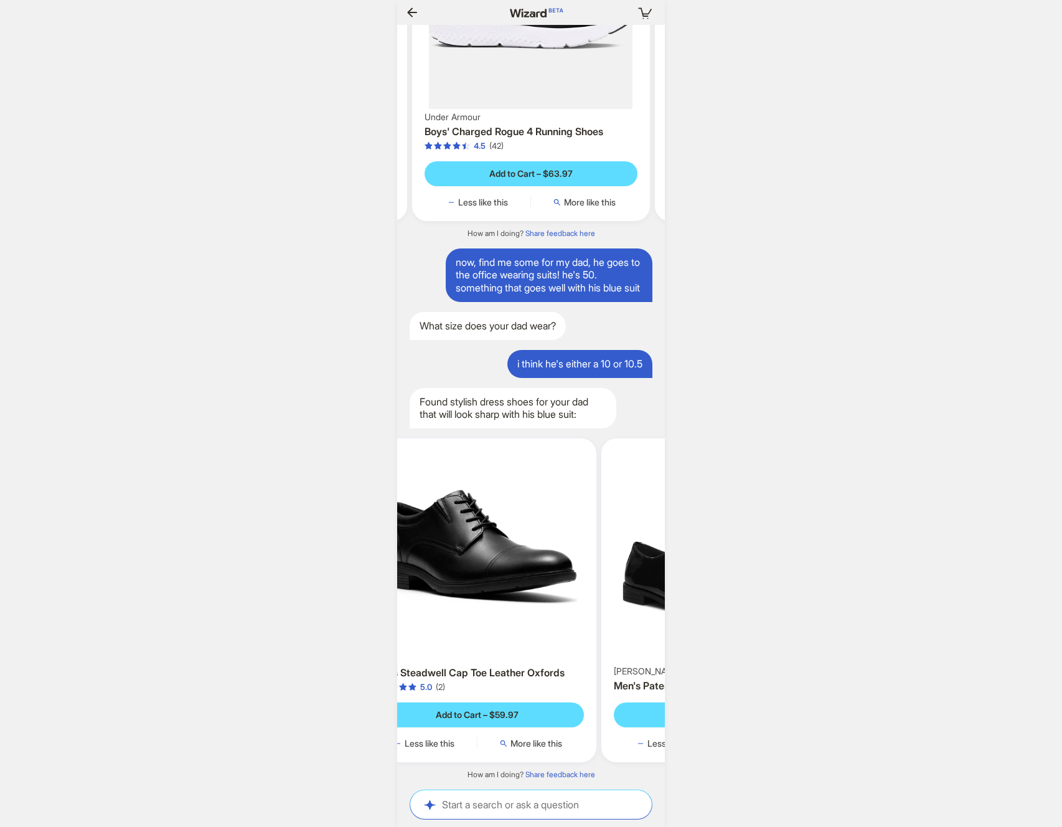
scroll to position [0, 1434]
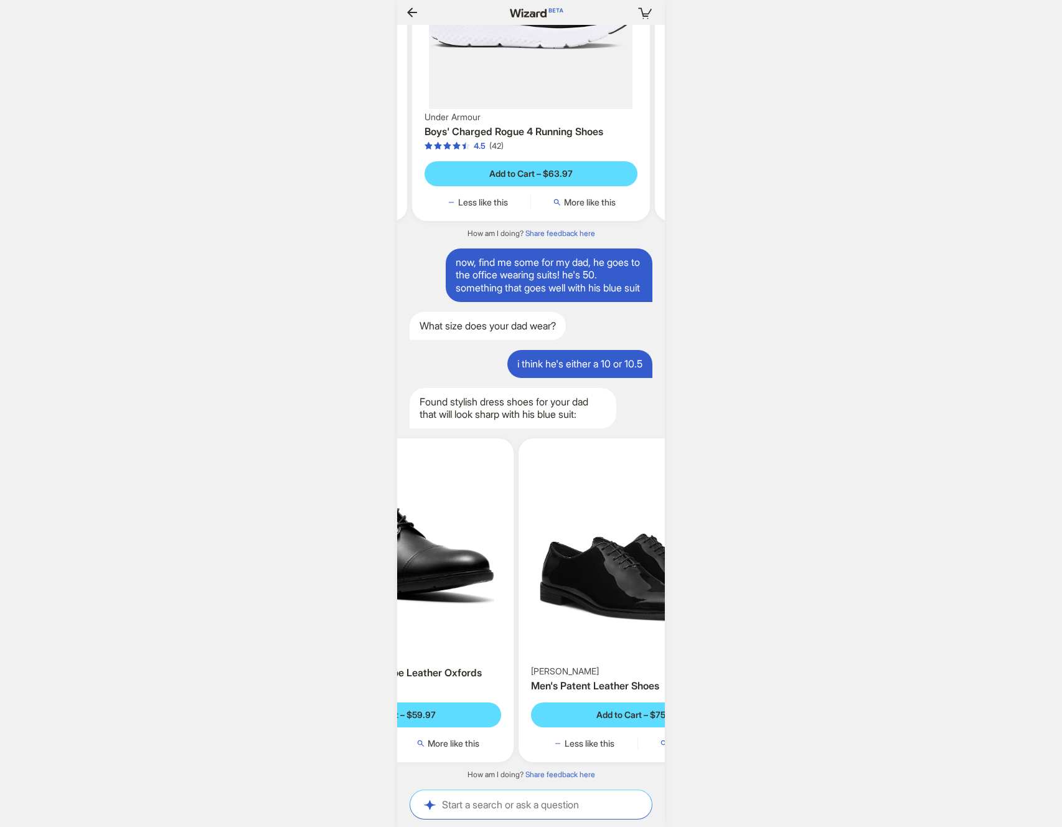
scroll to position [0, 444]
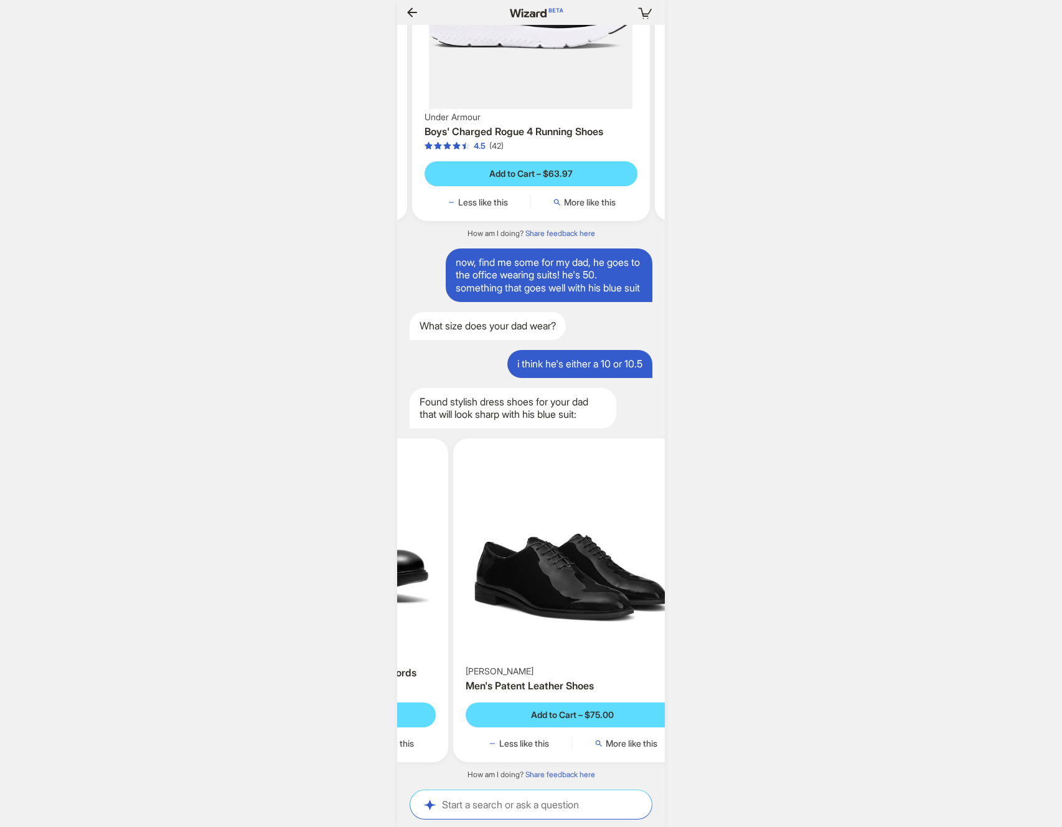
drag, startPoint x: 541, startPoint y: 582, endPoint x: 411, endPoint y: 583, distance: 130.2
click at [404, 583] on img at bounding box center [329, 546] width 229 height 207
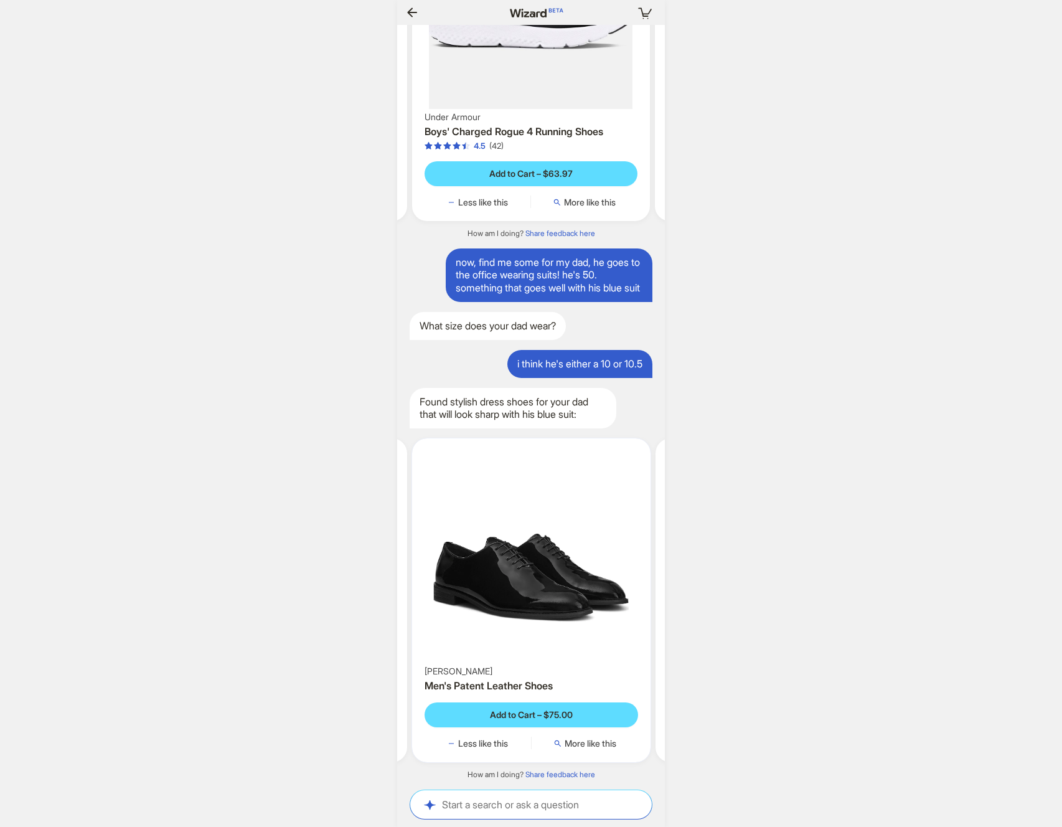
scroll to position [0, 1450]
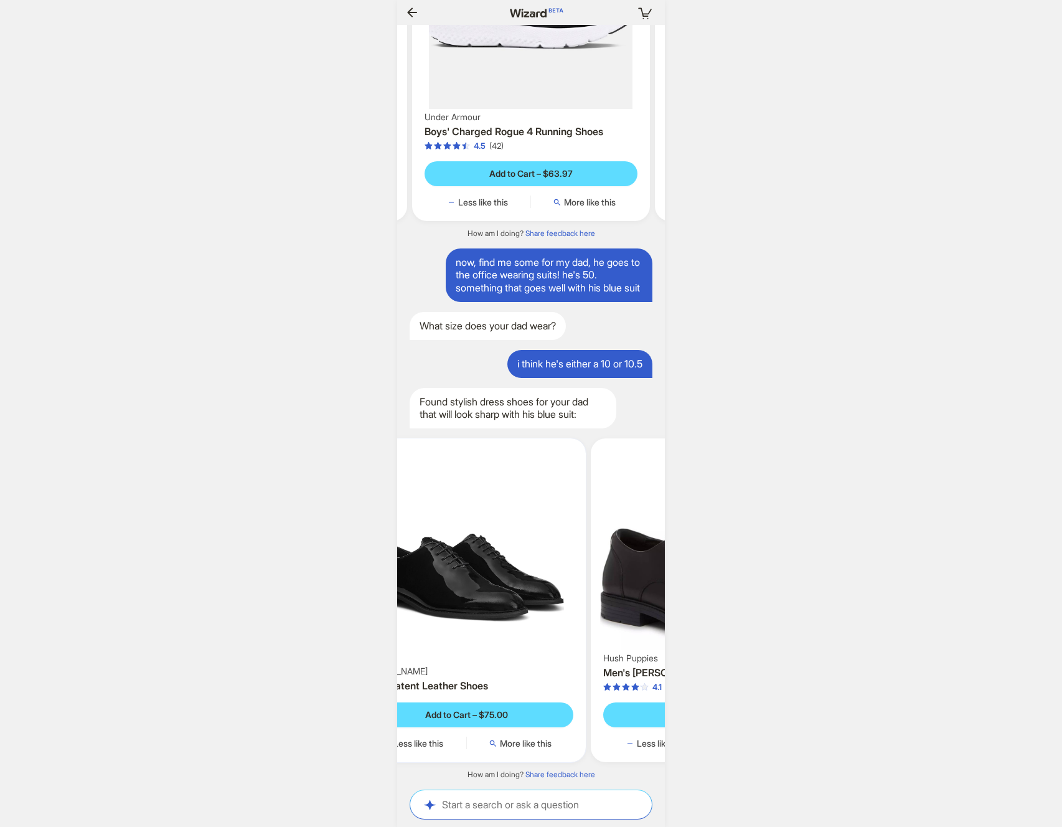
scroll to position [0, 672]
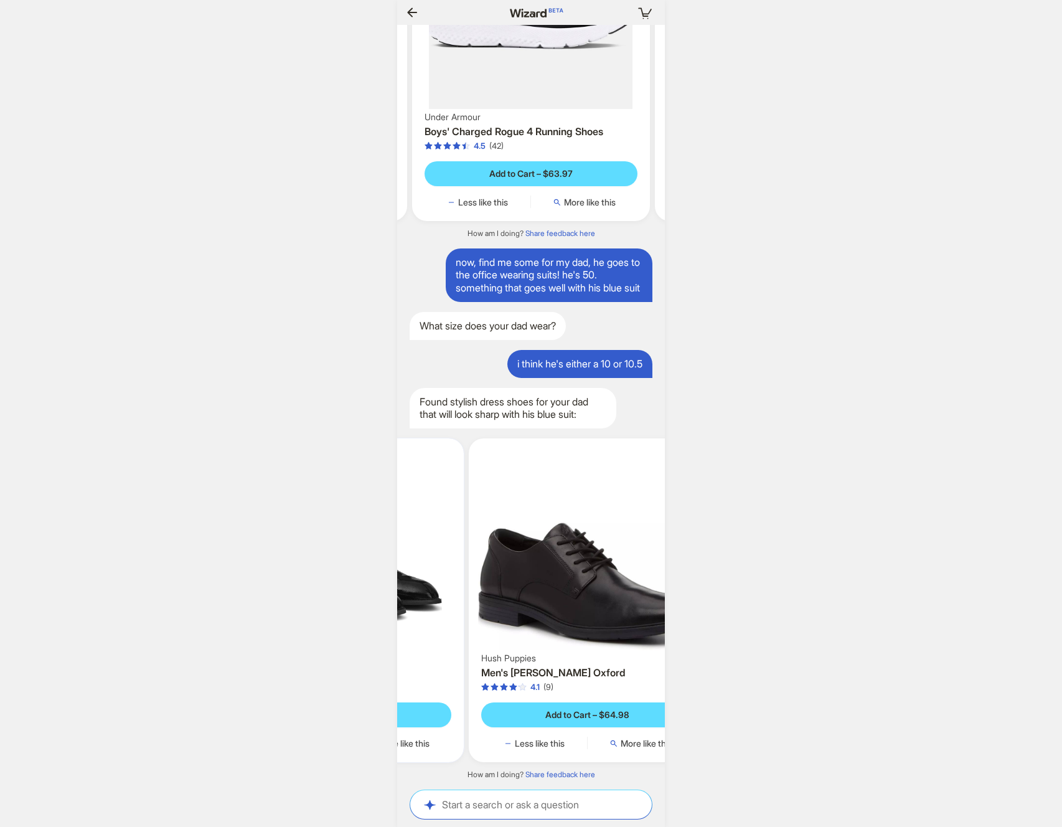
drag, startPoint x: 559, startPoint y: 587, endPoint x: 430, endPoint y: 587, distance: 128.3
click at [430, 587] on img at bounding box center [344, 553] width 229 height 220
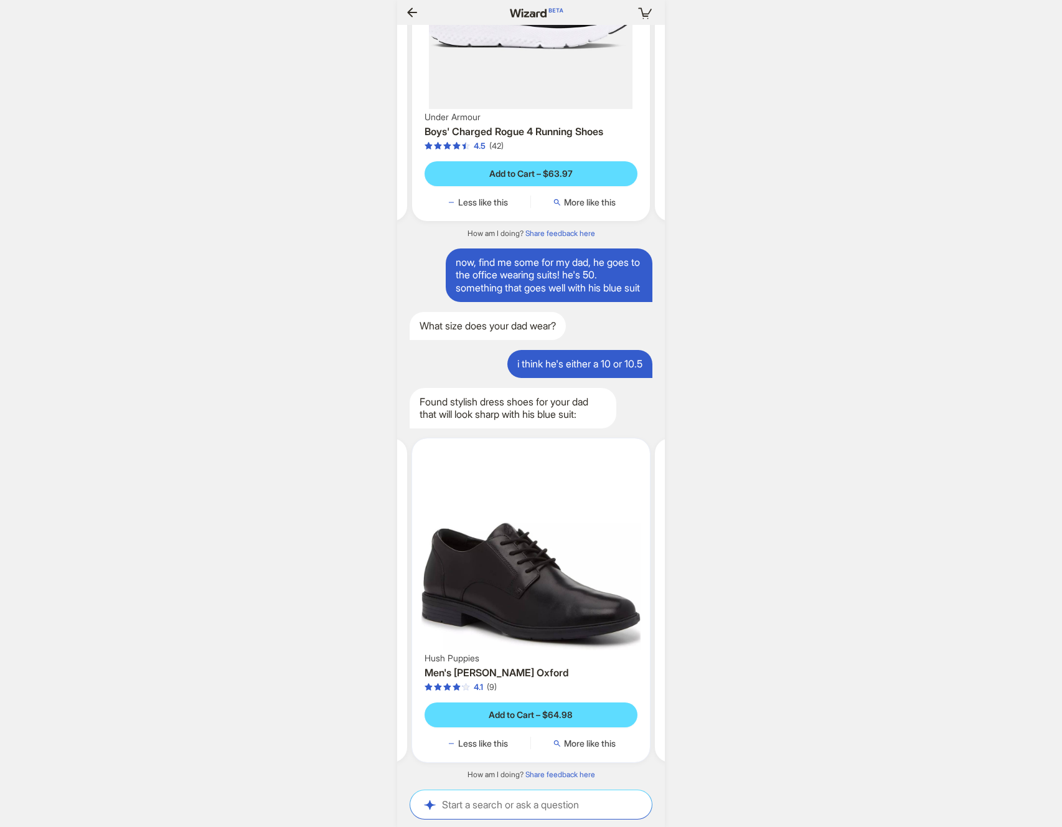
scroll to position [0, 1463]
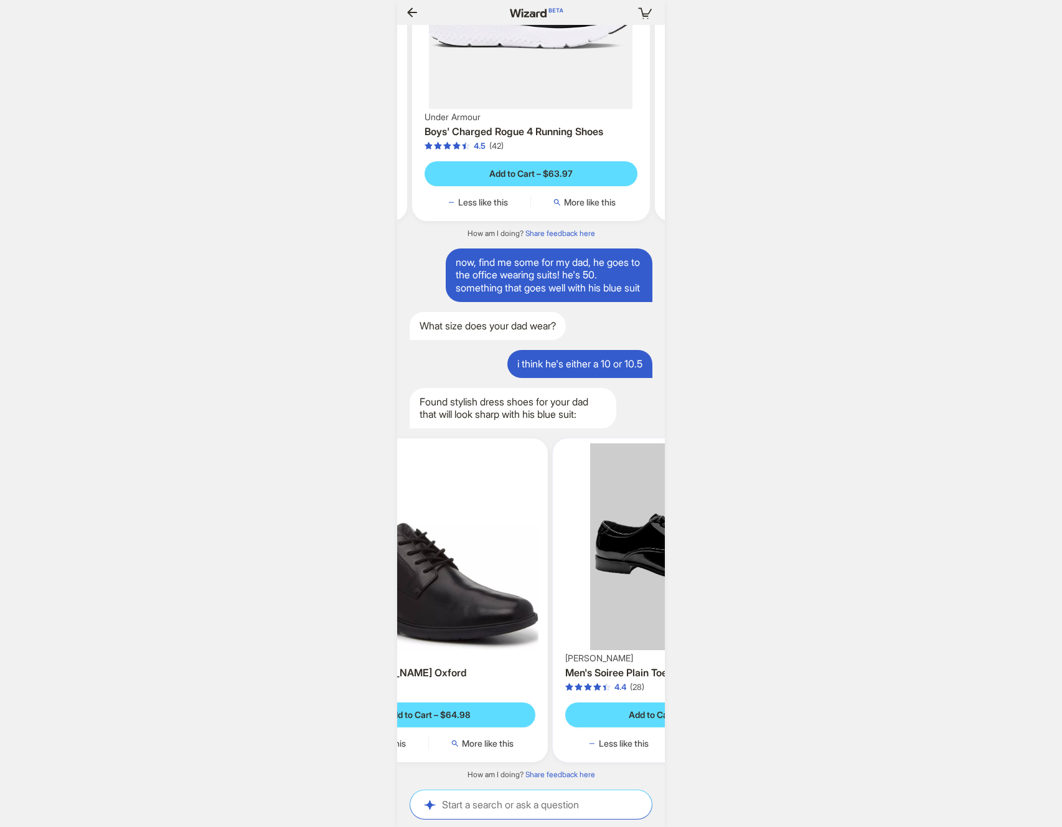
scroll to position [0, 1465]
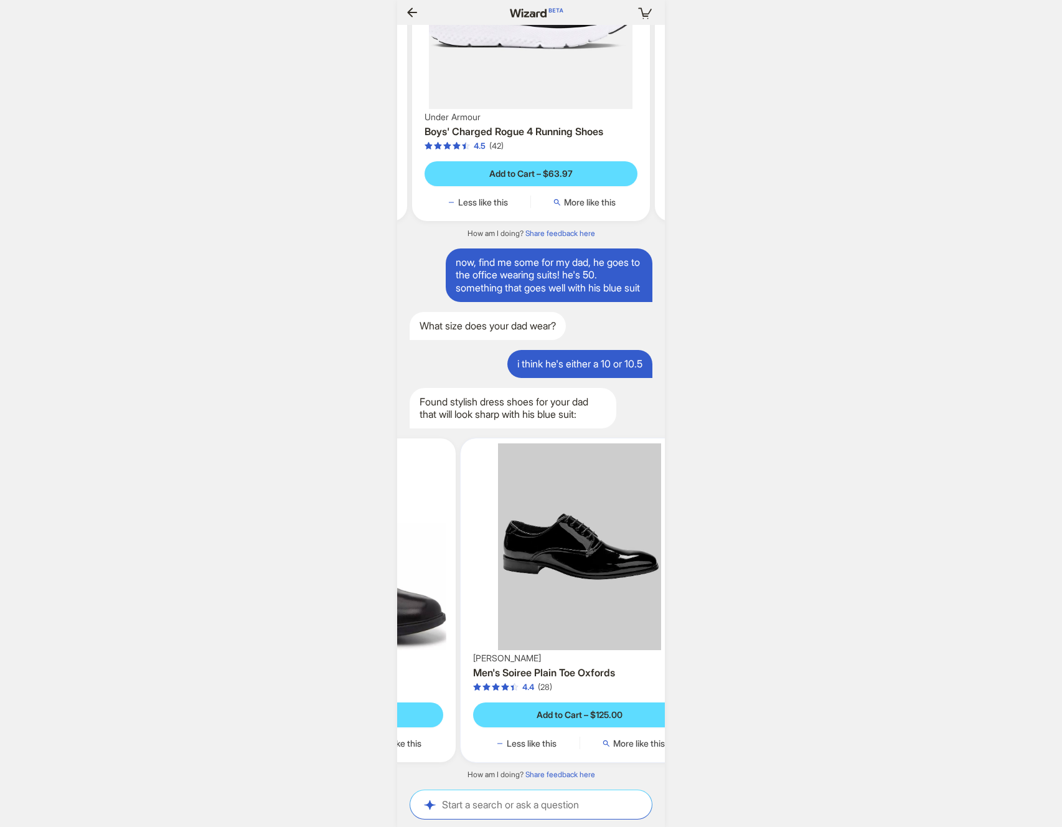
drag, startPoint x: 582, startPoint y: 590, endPoint x: 452, endPoint y: 590, distance: 129.5
click at [452, 590] on div "Hush Puppies Men's [PERSON_NAME] Oxford 4.1 (9) Add to Cart – $64.98 Less like …" at bounding box center [337, 600] width 238 height 324
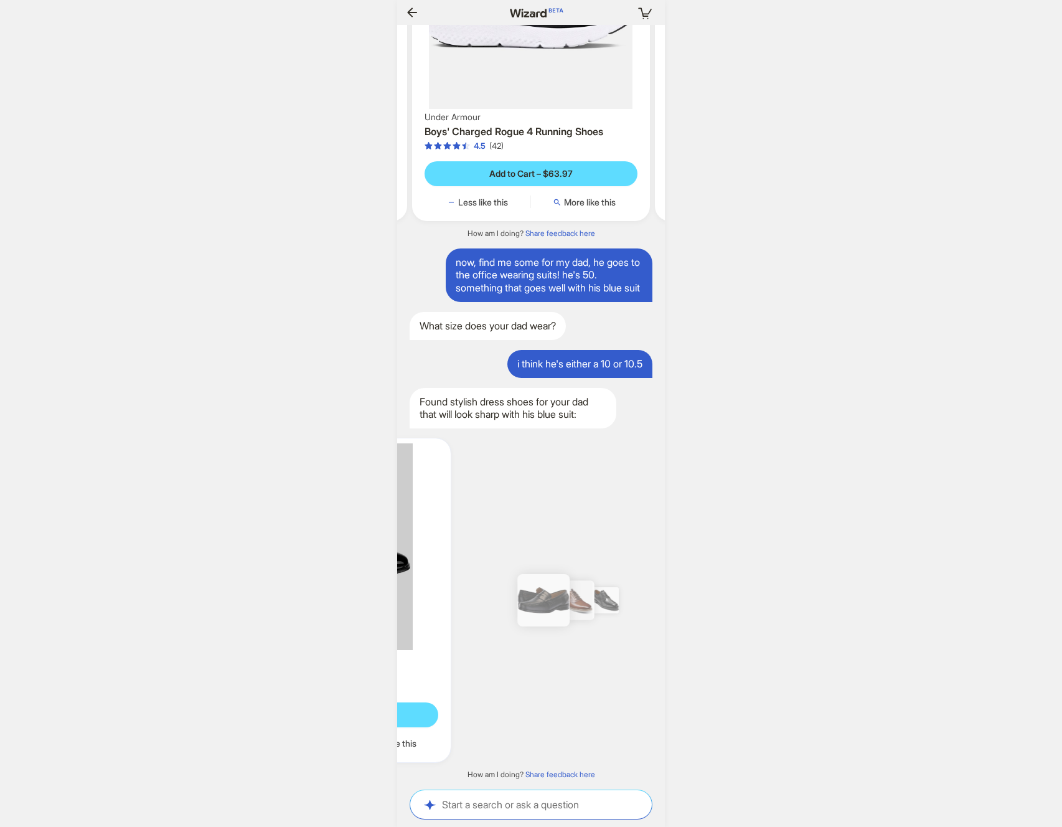
drag, startPoint x: 581, startPoint y: 593, endPoint x: 448, endPoint y: 588, distance: 133.3
click at [448, 588] on div "[PERSON_NAME] Men's Soiree Plain Toe Oxfords 4.4 (28) Add to Cart – $125.00 Les…" at bounding box center [331, 600] width 238 height 324
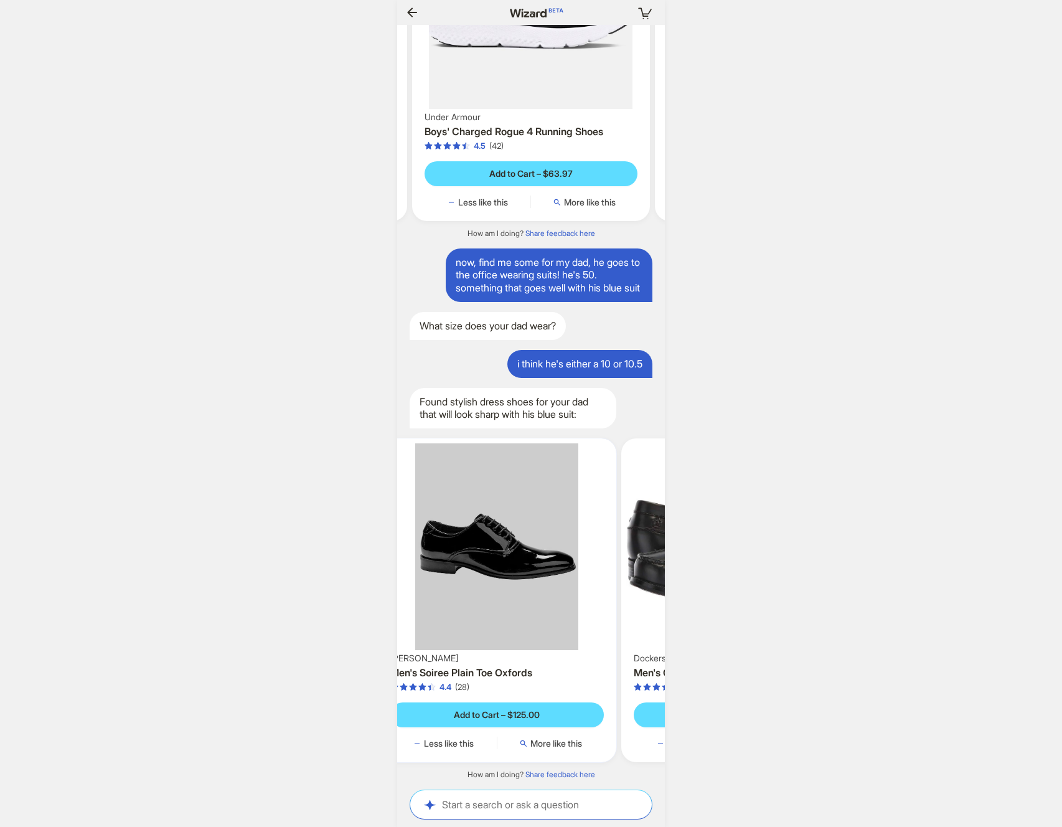
drag, startPoint x: 477, startPoint y: 600, endPoint x: 618, endPoint y: 600, distance: 141.4
click at [618, 600] on ul "Your Top Match [PERSON_NAME] Men's Domo Plain Toe Leather Oxford Sneakers 4.6 (…" at bounding box center [531, 600] width 280 height 344
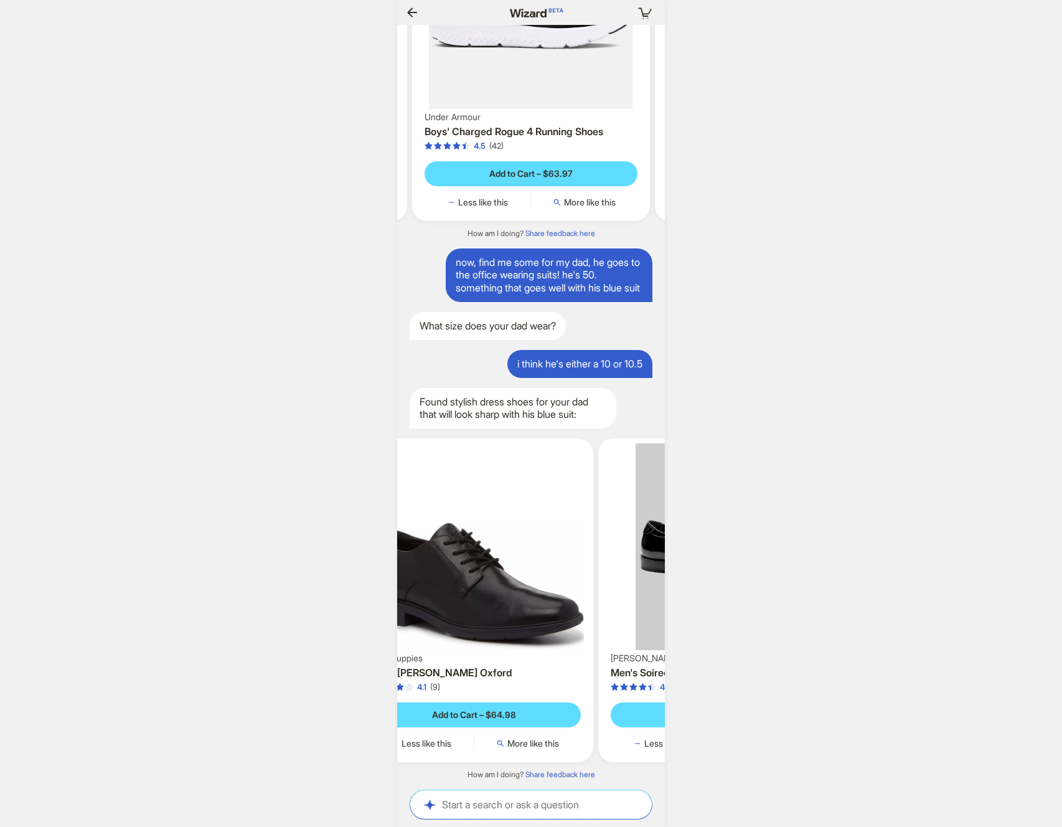
drag, startPoint x: 528, startPoint y: 598, endPoint x: 613, endPoint y: 600, distance: 85.3
click at [614, 600] on img at bounding box center [717, 546] width 229 height 207
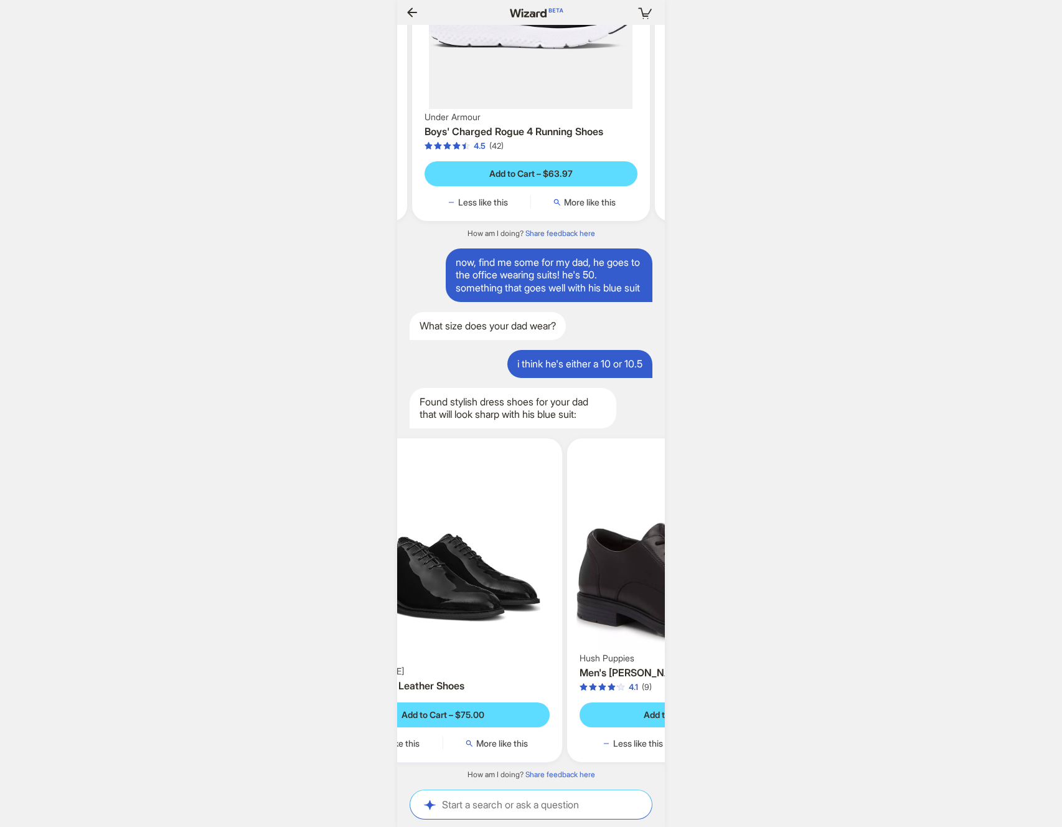
drag, startPoint x: 529, startPoint y: 595, endPoint x: 626, endPoint y: 604, distance: 97.5
click at [632, 605] on img at bounding box center [686, 546] width 229 height 207
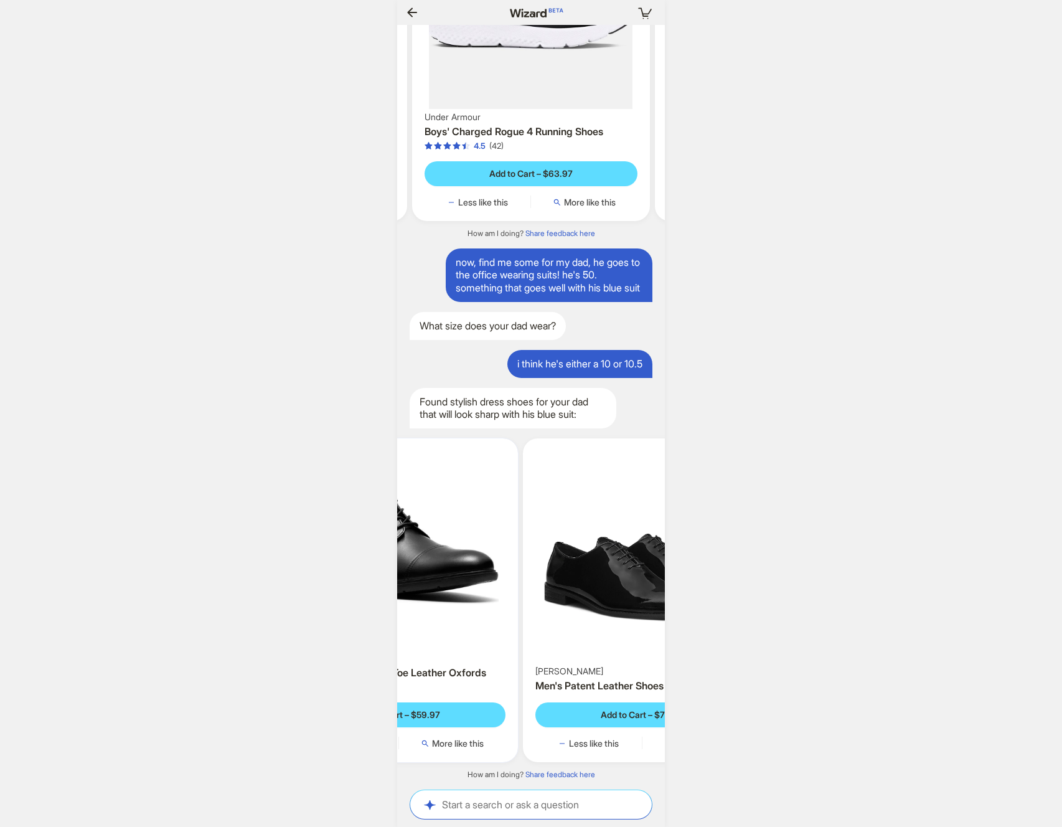
drag, startPoint x: 529, startPoint y: 600, endPoint x: 645, endPoint y: 602, distance: 115.9
click at [645, 602] on img at bounding box center [642, 553] width 229 height 220
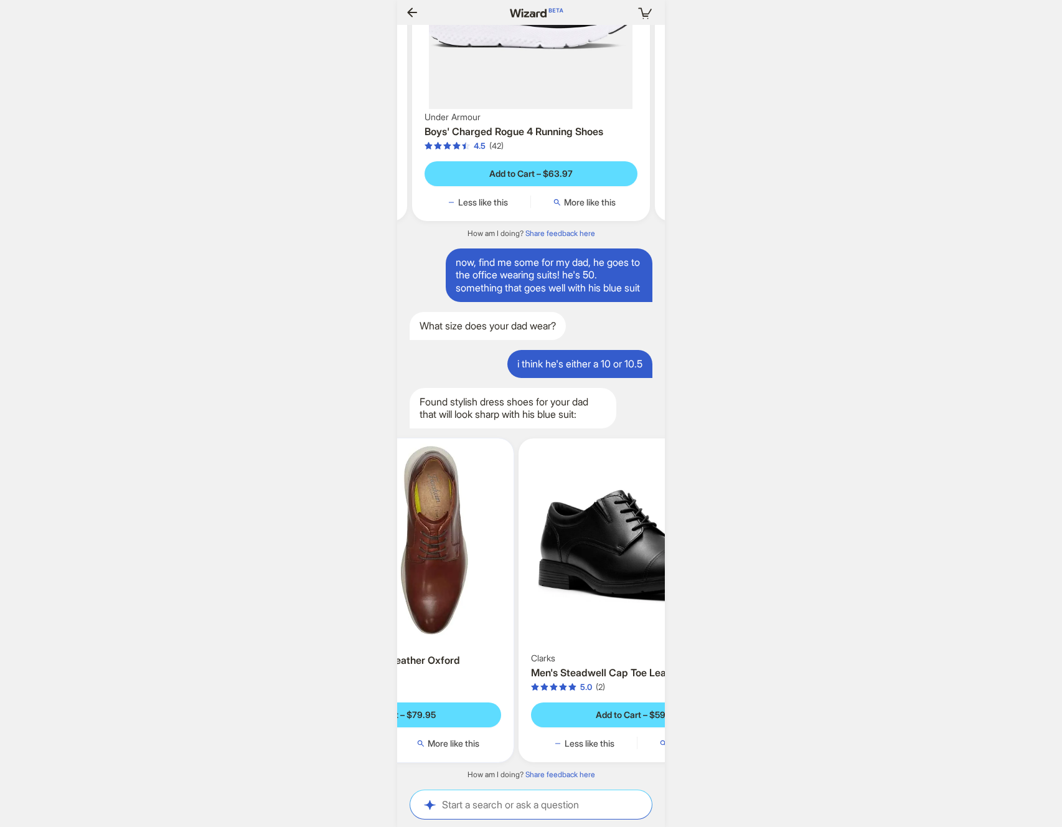
drag, startPoint x: 587, startPoint y: 599, endPoint x: 632, endPoint y: 600, distance: 44.8
click at [632, 599] on img at bounding box center [638, 546] width 229 height 207
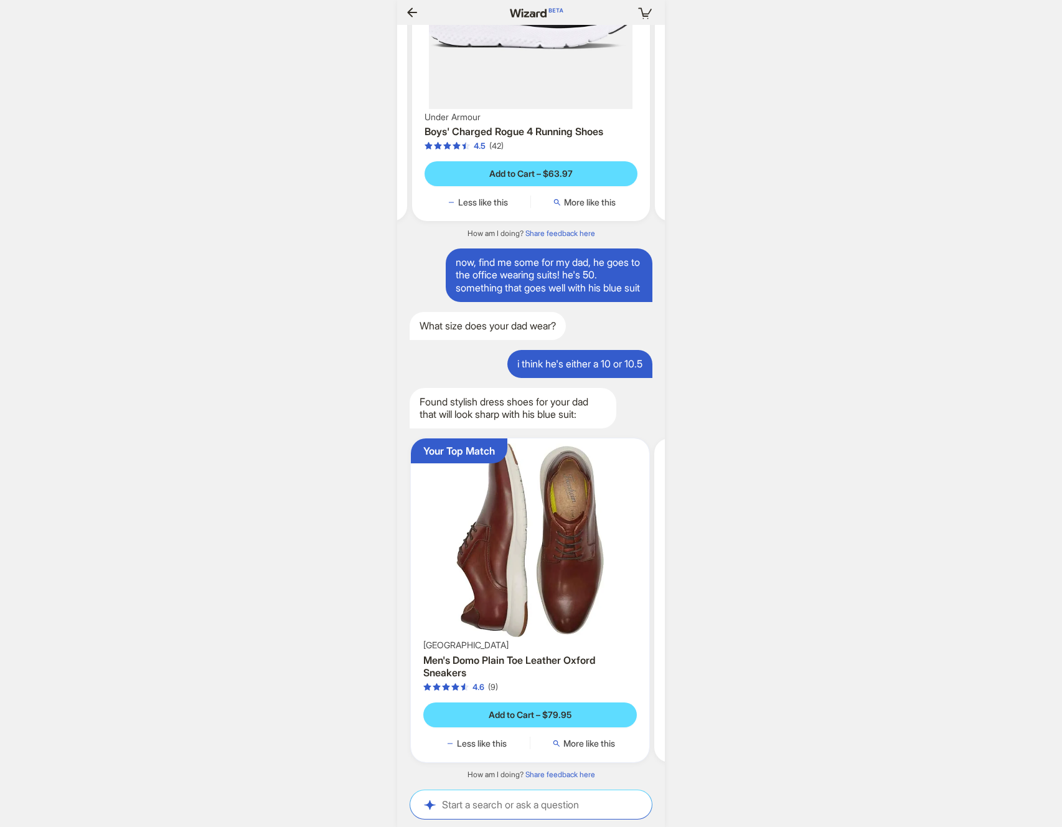
drag, startPoint x: 520, startPoint y: 598, endPoint x: 604, endPoint y: 599, distance: 84.1
click at [604, 599] on img at bounding box center [530, 540] width 229 height 194
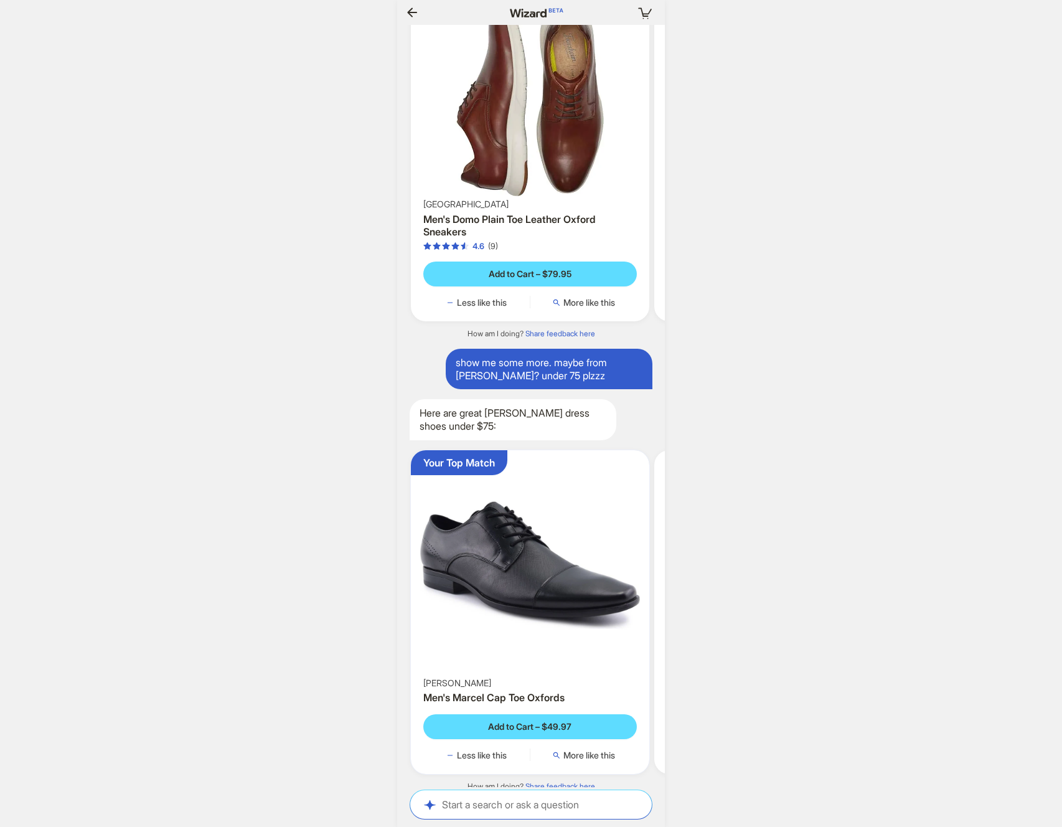
scroll to position [18159, 0]
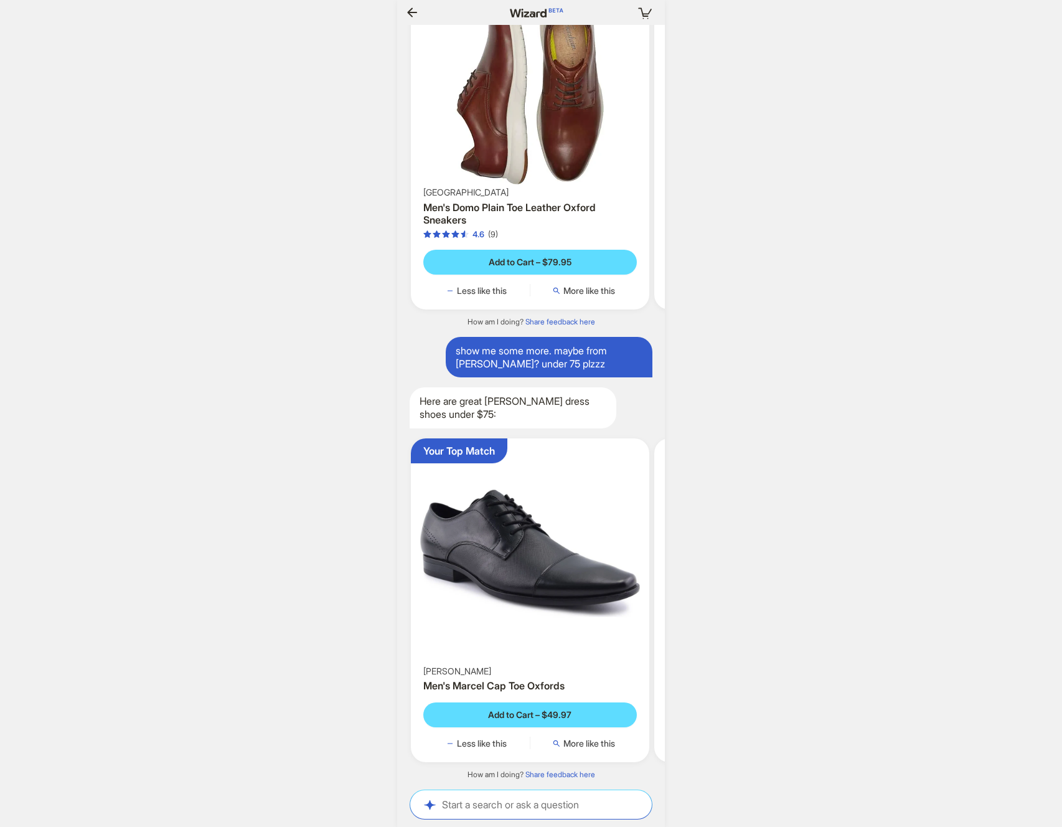
click at [727, 535] on div "Your cart is empty Hi, I’m Wizard! I’m your superpowered shopping agent What ar…" at bounding box center [531, 413] width 1062 height 827
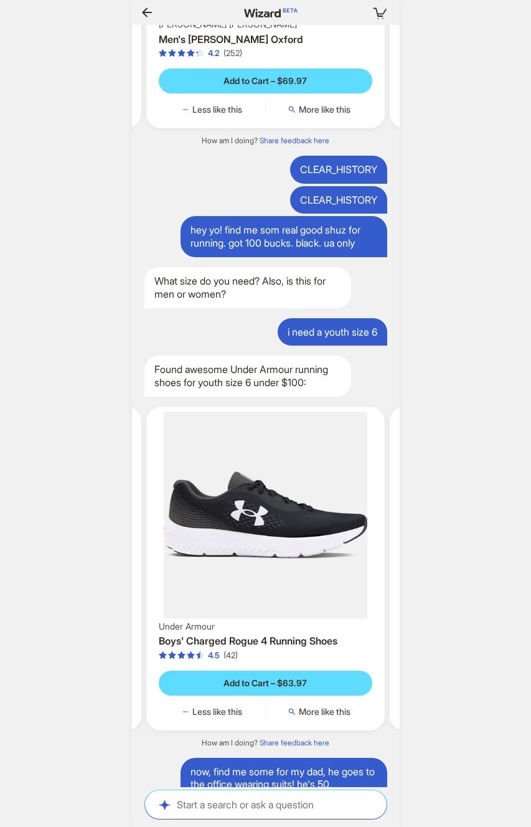
scroll to position [0, 1244]
click at [399, 357] on div "Your cart is empty Hi, I’m Wizard! I’m your superpowered shopping agent What ar…" at bounding box center [265, 413] width 531 height 827
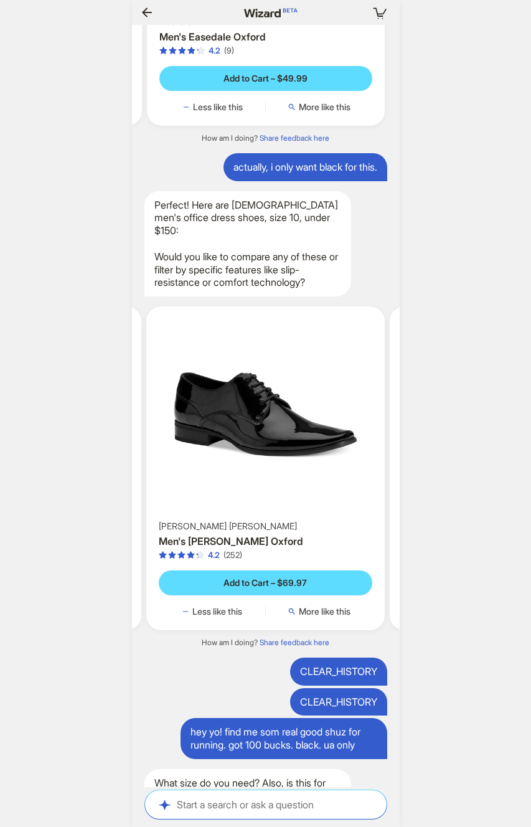
scroll to position [16115, 0]
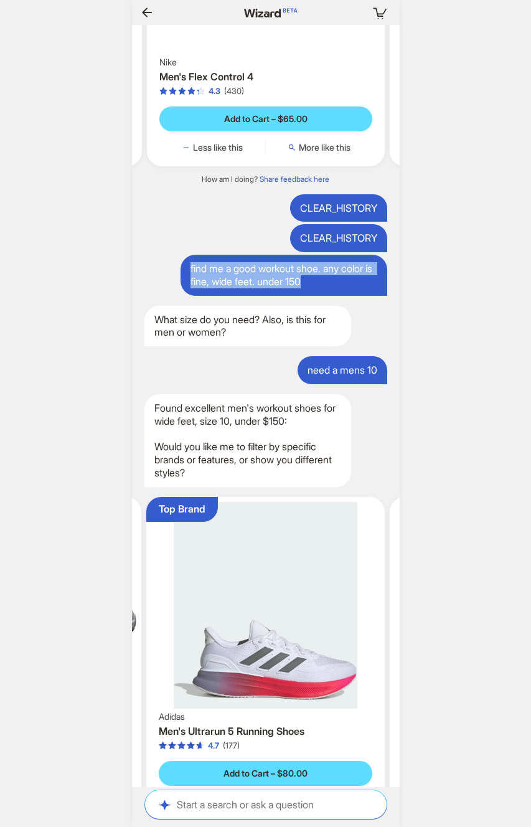
drag, startPoint x: 195, startPoint y: 382, endPoint x: 367, endPoint y: 405, distance: 173.3
click at [366, 296] on div "find me a good workout shoe. any color is fine, wide feet. under 150" at bounding box center [284, 275] width 207 height 41
click at [368, 296] on div "find me a good workout shoe. any color is fine, wide feet. under 150" at bounding box center [284, 275] width 207 height 41
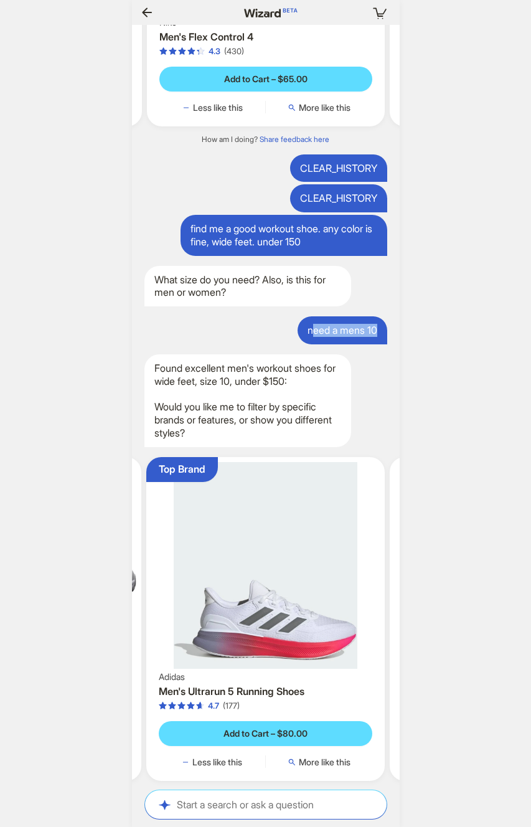
drag, startPoint x: 380, startPoint y: 447, endPoint x: 308, endPoint y: 448, distance: 72.2
click at [308, 344] on div "need a mens 10" at bounding box center [343, 330] width 90 height 28
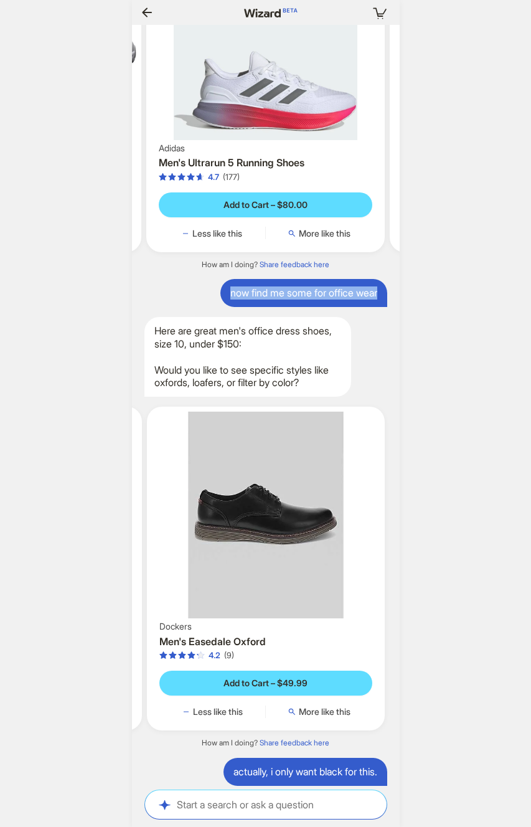
drag, startPoint x: 222, startPoint y: 411, endPoint x: 390, endPoint y: 414, distance: 168.2
click at [390, 414] on div "CLEAR_HISTORY CLEAR_HISTORY CLEAR_HISTORY [PERSON_NAME] CLEAR_HISTORY CLEAR_HIS…" at bounding box center [266, 406] width 268 height 762
click at [375, 307] on div "now find me some for office wear" at bounding box center [303, 293] width 167 height 28
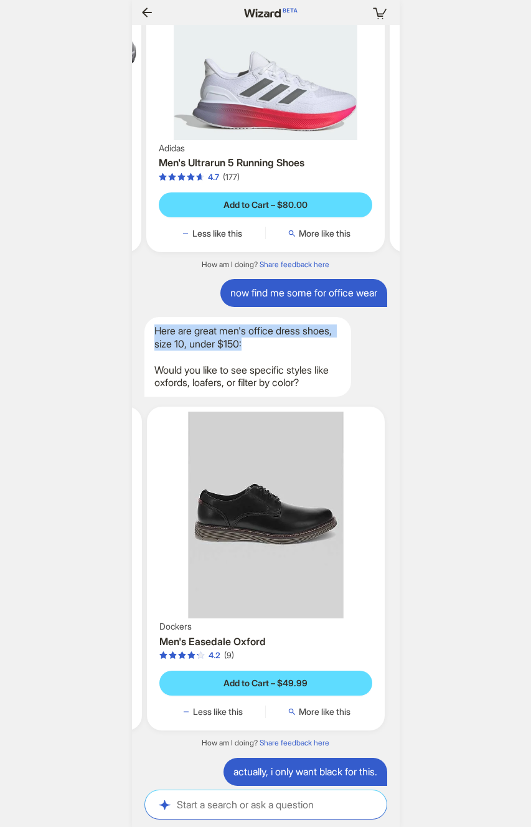
drag, startPoint x: 295, startPoint y: 465, endPoint x: 166, endPoint y: 449, distance: 129.2
click at [152, 397] on div "Here are great men's office dress shoes, size 10, under $150: Would you like to…" at bounding box center [247, 357] width 207 height 80
click at [310, 397] on div "Here are great men's office dress shoes, size 10, under $150: Would you like to…" at bounding box center [247, 357] width 207 height 80
drag, startPoint x: 307, startPoint y: 464, endPoint x: 152, endPoint y: 442, distance: 156.6
click at [152, 397] on div "Here are great men's office dress shoes, size 10, under $150: Would you like to…" at bounding box center [247, 357] width 207 height 80
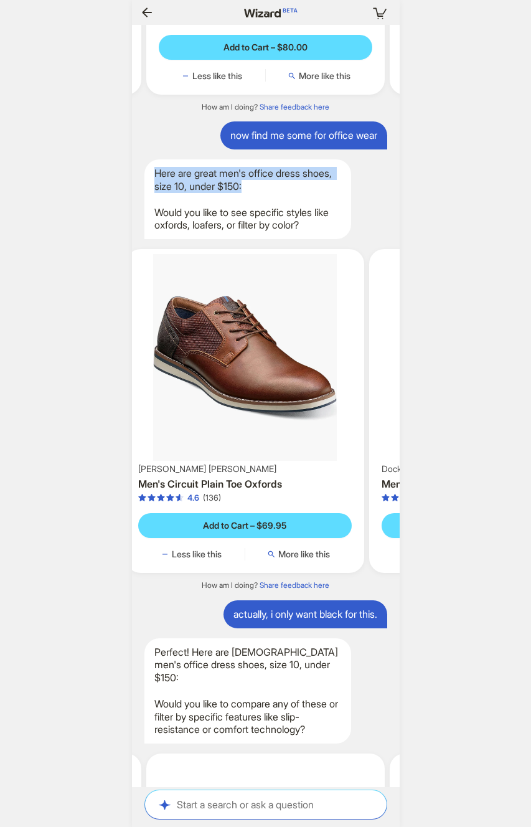
drag, startPoint x: 242, startPoint y: 501, endPoint x: 410, endPoint y: 514, distance: 168.6
click at [410, 514] on div "Your cart is empty Hi, I’m Wizard! I’m your superpowered shopping agent What ar…" at bounding box center [265, 413] width 531 height 827
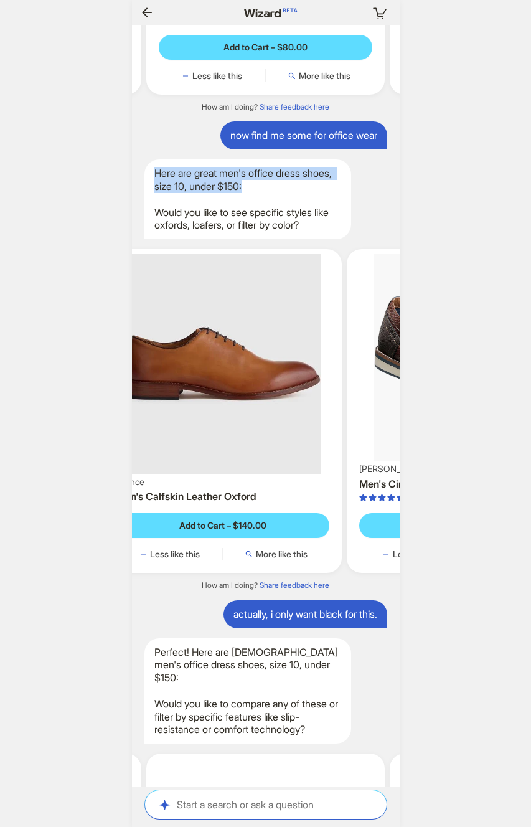
drag, startPoint x: 291, startPoint y: 512, endPoint x: 465, endPoint y: 529, distance: 174.5
click at [465, 529] on div "Your cart is empty Hi, I’m Wizard! I’m your superpowered shopping agent What ar…" at bounding box center [265, 413] width 531 height 827
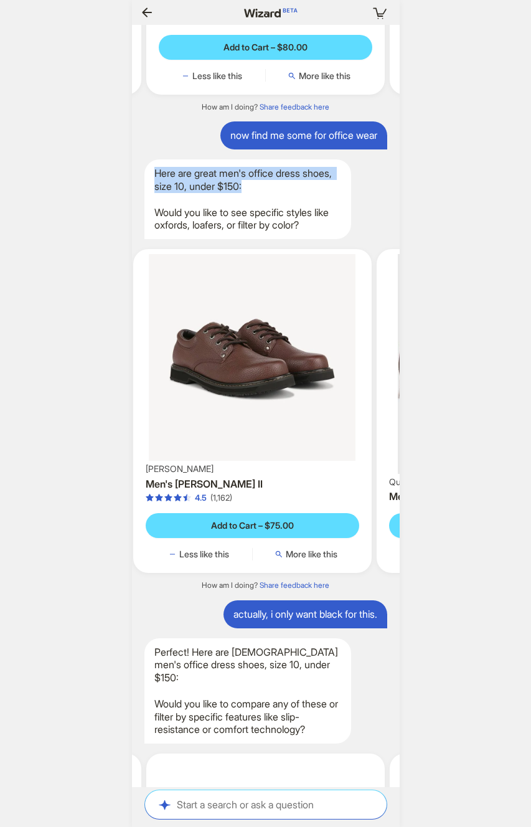
drag, startPoint x: 257, startPoint y: 511, endPoint x: 433, endPoint y: 526, distance: 176.3
click at [432, 526] on div "Your cart is empty Hi, I’m Wizard! I’m your superpowered shopping agent What ar…" at bounding box center [265, 413] width 531 height 827
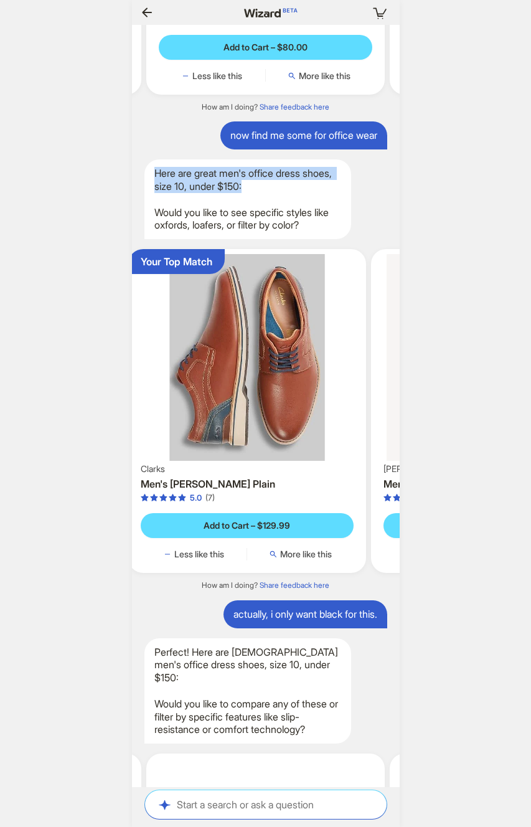
drag, startPoint x: 248, startPoint y: 514, endPoint x: 451, endPoint y: 526, distance: 202.7
click at [450, 526] on div "Your cart is empty Hi, I’m Wizard! I’m your superpowered shopping agent What ar…" at bounding box center [265, 413] width 531 height 827
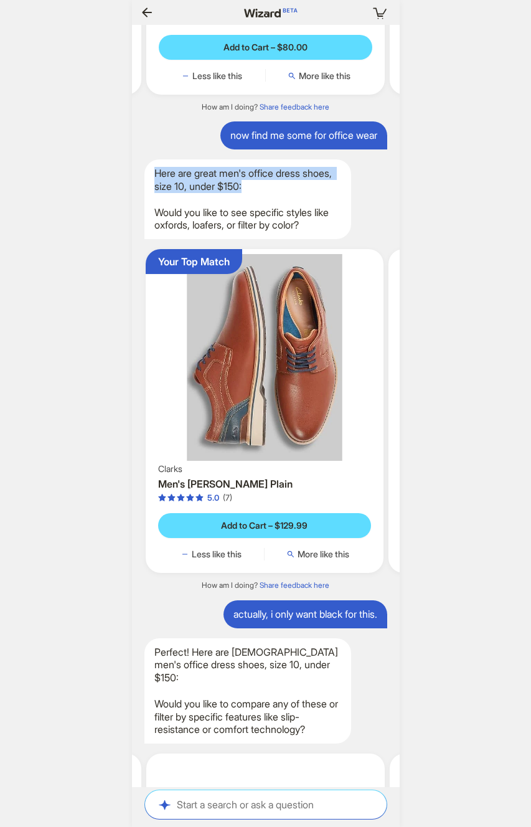
drag, startPoint x: 255, startPoint y: 499, endPoint x: 472, endPoint y: 509, distance: 217.5
click at [472, 509] on div "Your cart is empty Hi, I’m Wizard! I’m your superpowered shopping agent What ar…" at bounding box center [265, 413] width 531 height 827
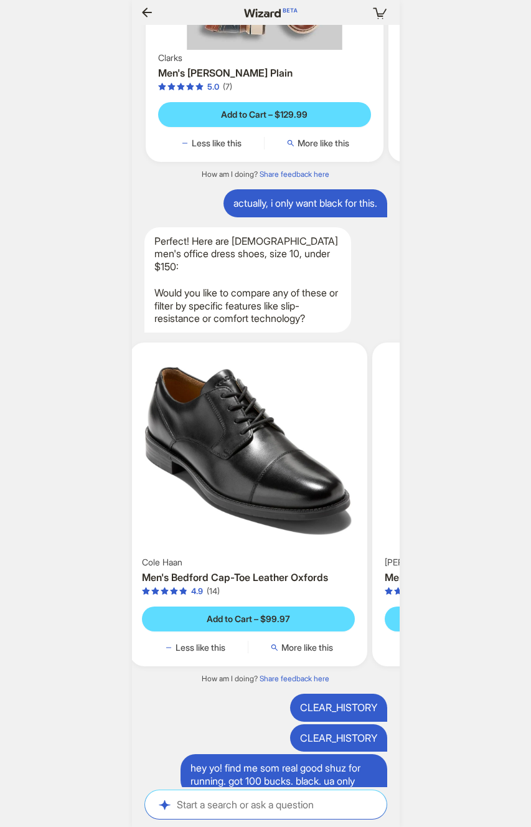
drag, startPoint x: 242, startPoint y: 621, endPoint x: 431, endPoint y: 630, distance: 188.9
click at [461, 640] on div "Your cart is empty Hi, I’m Wizard! I’m your superpowered shopping agent What ar…" at bounding box center [265, 413] width 531 height 827
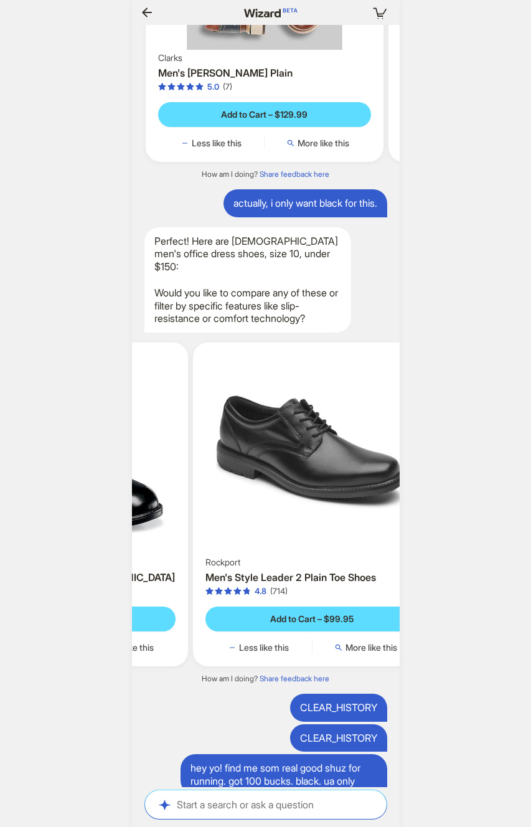
drag, startPoint x: 285, startPoint y: 607, endPoint x: 506, endPoint y: 637, distance: 223.2
click at [505, 637] on div "Your cart is empty Hi, I’m Wizard! I’m your superpowered shopping agent What ar…" at bounding box center [265, 413] width 531 height 827
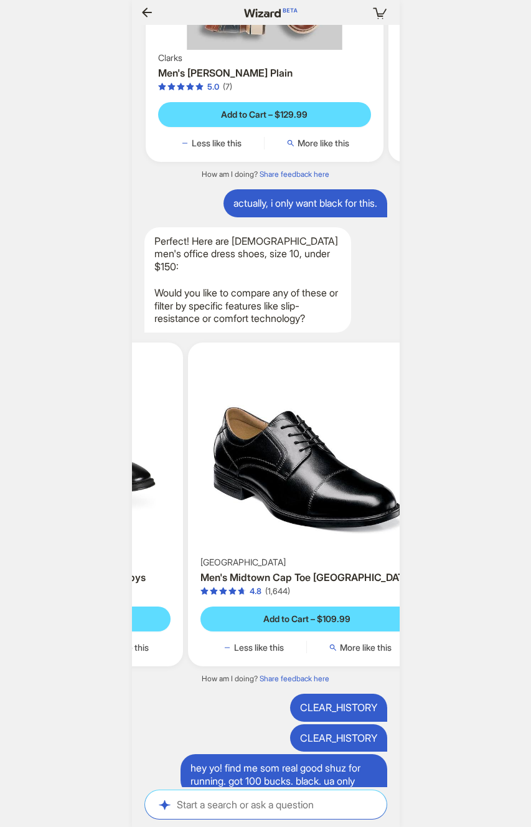
drag, startPoint x: 328, startPoint y: 610, endPoint x: 436, endPoint y: 616, distance: 108.6
click at [437, 616] on div "Your cart is empty Hi, I’m Wizard! I’m your superpowered shopping agent What ar…" at bounding box center [265, 413] width 531 height 827
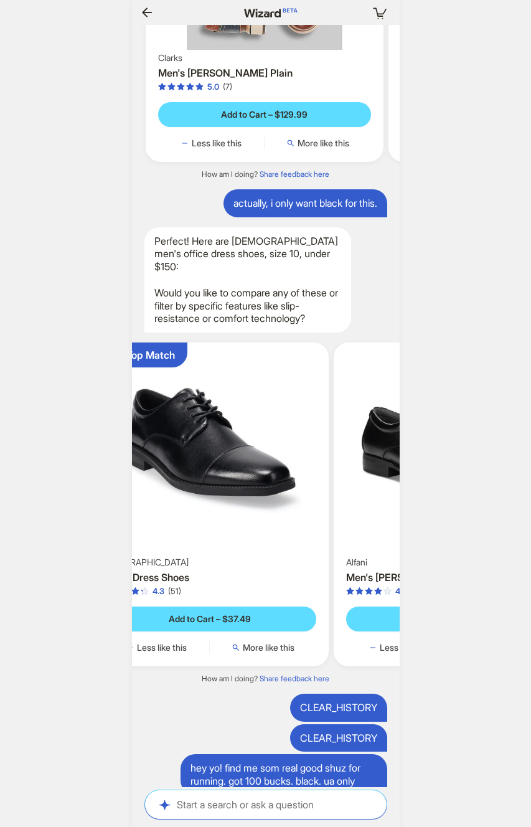
drag, startPoint x: 270, startPoint y: 604, endPoint x: 495, endPoint y: 616, distance: 225.1
click at [509, 620] on div "Your cart is empty Hi, I’m Wizard! I’m your superpowered shopping agent What ar…" at bounding box center [265, 413] width 531 height 827
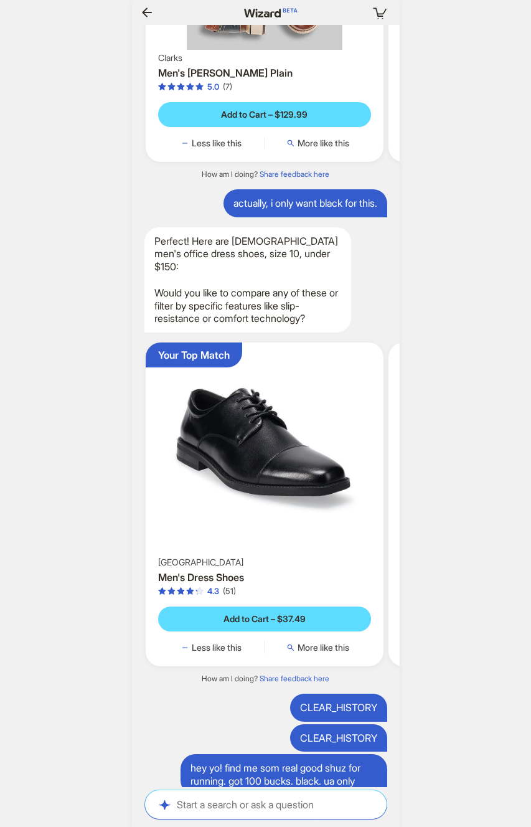
drag, startPoint x: 240, startPoint y: 569, endPoint x: 411, endPoint y: 580, distance: 171.0
click at [411, 580] on div "Your cart is empty Hi, I’m Wizard! I’m your superpowered shopping agent What ar…" at bounding box center [265, 413] width 531 height 827
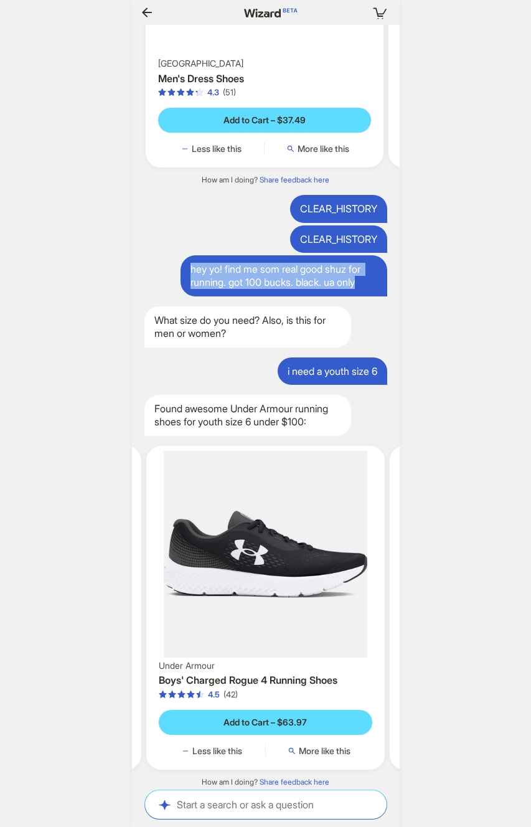
drag, startPoint x: 371, startPoint y: 389, endPoint x: 191, endPoint y: 372, distance: 180.1
click at [191, 296] on div "hey yo! find me som real good shuz for running. got 100 bucks. black. ua only" at bounding box center [284, 275] width 207 height 41
click at [349, 296] on div "hey yo! find me som real good shuz for running. got 100 bucks. black. ua only" at bounding box center [284, 275] width 207 height 41
drag, startPoint x: 228, startPoint y: 374, endPoint x: 392, endPoint y: 391, distance: 165.3
click at [390, 391] on div "CLEAR_HISTORY CLEAR_HISTORY CLEAR_HISTORY [PERSON_NAME] CLEAR_HISTORY CLEAR_HIS…" at bounding box center [266, 406] width 268 height 762
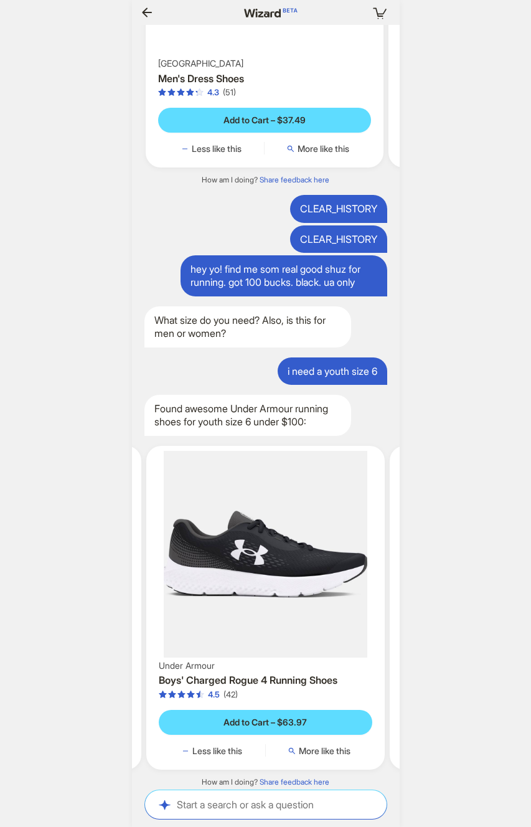
click at [420, 385] on div "Your cart is empty Hi, I’m Wizard! I’m your superpowered shopping agent What ar…" at bounding box center [265, 413] width 531 height 827
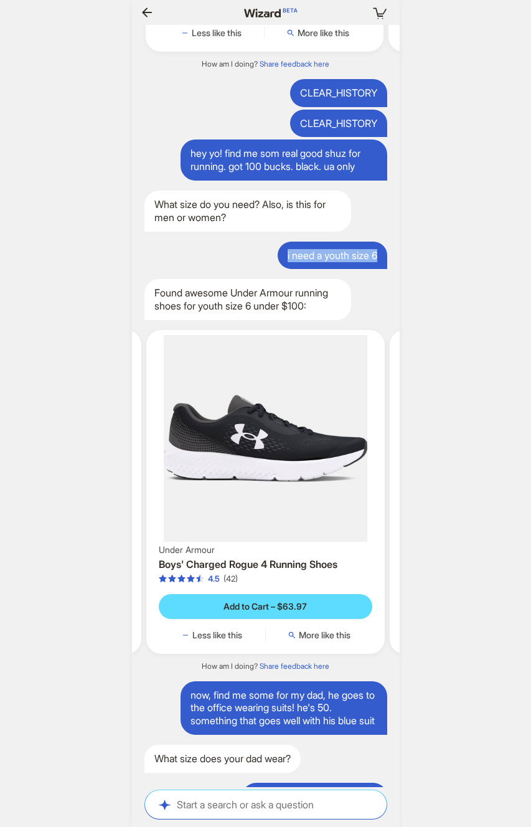
drag, startPoint x: 281, startPoint y: 358, endPoint x: 394, endPoint y: 358, distance: 112.7
click at [394, 358] on div "CLEAR_HISTORY CLEAR_HISTORY CLEAR_HISTORY [PERSON_NAME] CLEAR_HISTORY CLEAR_HIS…" at bounding box center [266, 406] width 268 height 762
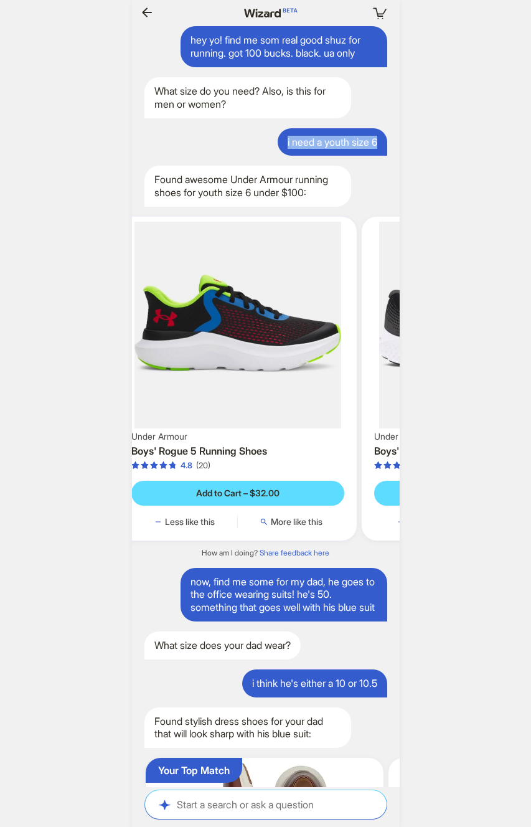
drag, startPoint x: 200, startPoint y: 435, endPoint x: 344, endPoint y: 454, distance: 145.1
click at [344, 454] on ul "Your Top Match Under Armour Boys' Scramjet 6 Running Shoes 4.7 (55) Add to Cart…" at bounding box center [266, 379] width 280 height 344
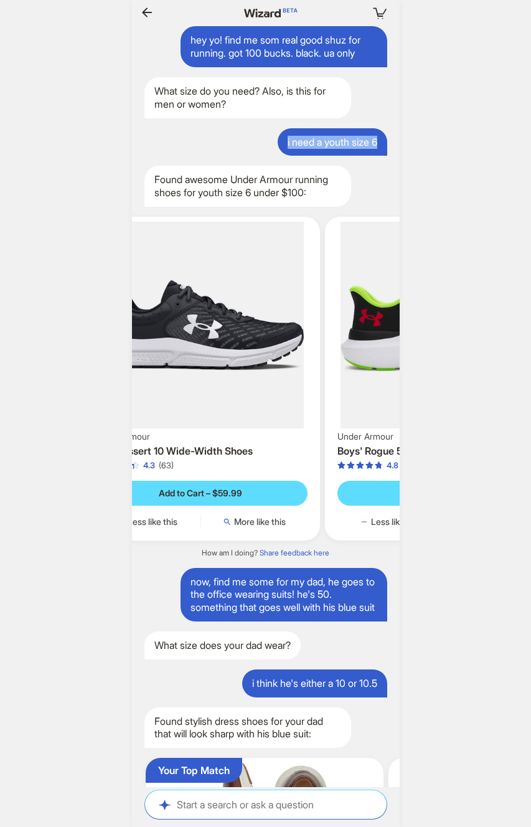
drag, startPoint x: 214, startPoint y: 470, endPoint x: 348, endPoint y: 484, distance: 135.2
click at [380, 479] on ul "Your Top Match Under Armour Boys' Scramjet 6 Running Shoes 4.7 (55) Add to Cart…" at bounding box center [266, 379] width 280 height 344
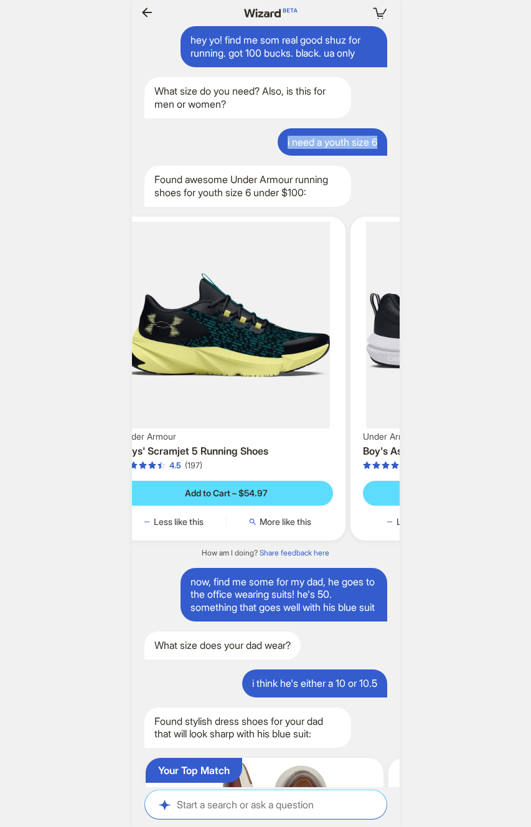
drag, startPoint x: 305, startPoint y: 491, endPoint x: 385, endPoint y: 492, distance: 81.0
click at [388, 493] on ul "Your Top Match Under Armour Boys' Scramjet 6 Running Shoes 4.7 (55) Add to Cart…" at bounding box center [266, 379] width 280 height 344
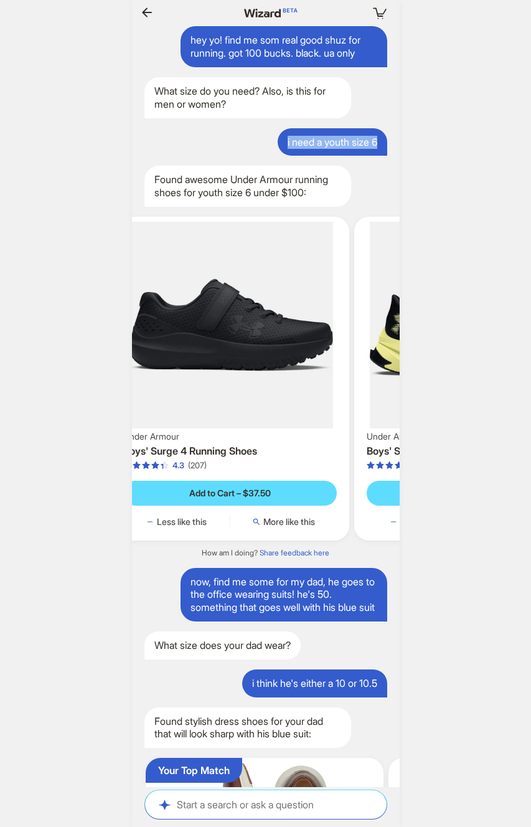
drag, startPoint x: 262, startPoint y: 484, endPoint x: 456, endPoint y: 498, distance: 194.2
click at [455, 497] on div "Your cart is empty Hi, I’m Wizard! I’m your superpowered shopping agent What ar…" at bounding box center [265, 413] width 531 height 827
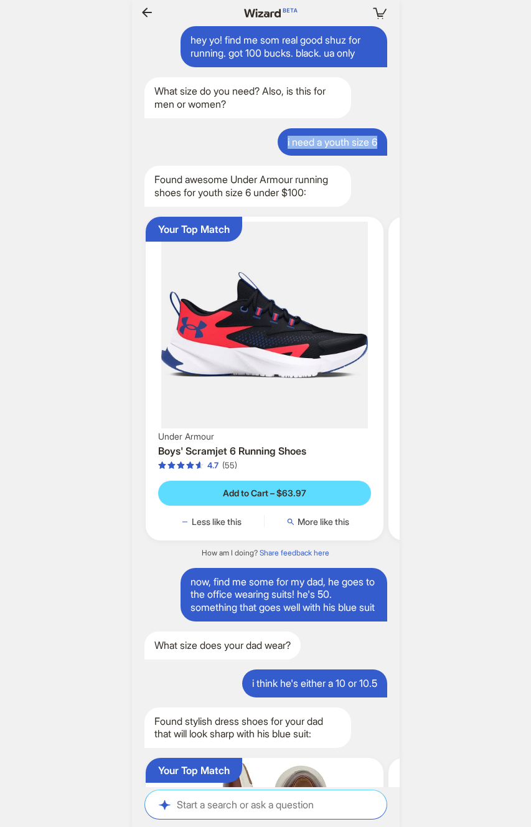
drag, startPoint x: 244, startPoint y: 479, endPoint x: 418, endPoint y: 501, distance: 175.7
click at [415, 500] on div "Your cart is empty Hi, I’m Wizard! I’m your superpowered shopping agent What ar…" at bounding box center [265, 413] width 531 height 827
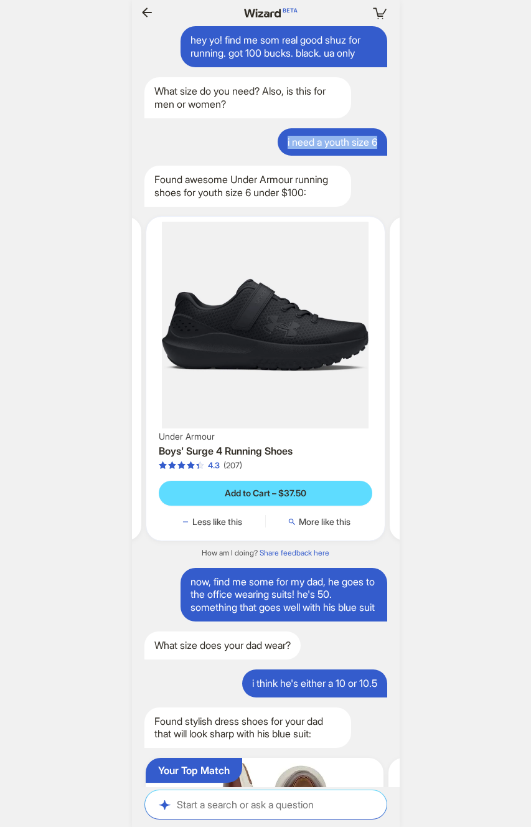
drag, startPoint x: 324, startPoint y: 494, endPoint x: 164, endPoint y: 495, distance: 160.0
click at [86, 499] on div "Your cart is empty Hi, I’m Wizard! I’m your superpowered shopping agent What ar…" at bounding box center [265, 413] width 531 height 827
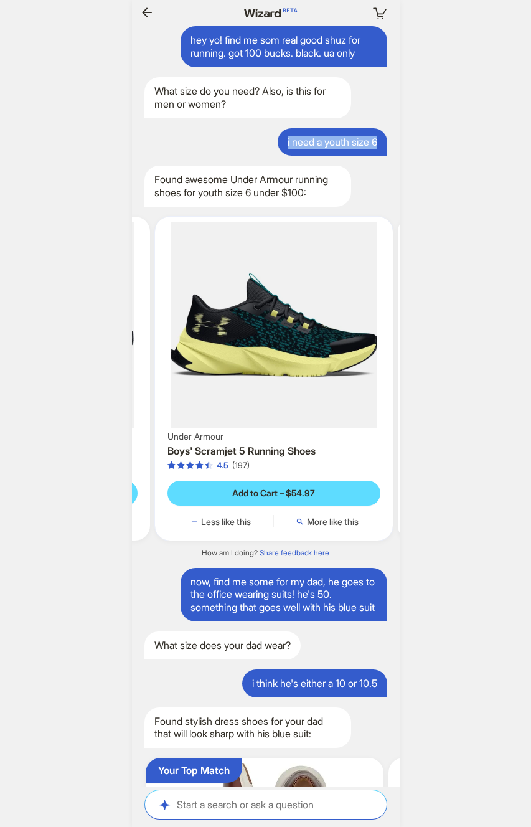
drag, startPoint x: 298, startPoint y: 488, endPoint x: 205, endPoint y: 476, distance: 94.2
click at [110, 486] on div "Your cart is empty Hi, I’m Wizard! I’m your superpowered shopping agent What ar…" at bounding box center [265, 413] width 531 height 827
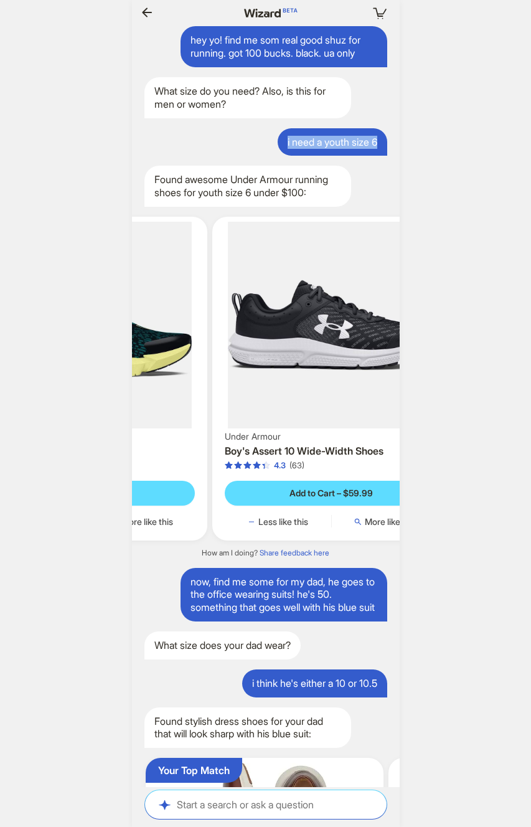
drag, startPoint x: 299, startPoint y: 466, endPoint x: 89, endPoint y: 465, distance: 209.9
click at [89, 465] on div "Your cart is empty Hi, I’m Wizard! I’m your superpowered shopping agent What ar…" at bounding box center [265, 413] width 531 height 827
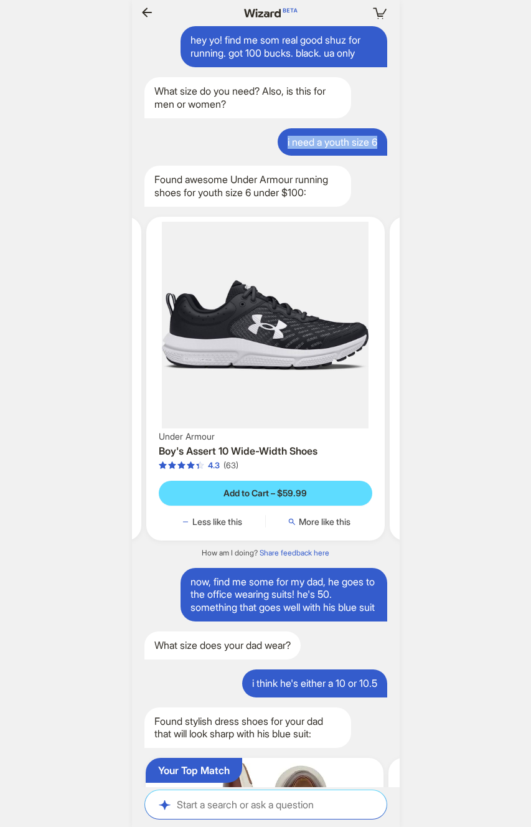
click at [356, 156] on div "i need a youth size 6" at bounding box center [333, 142] width 110 height 28
click at [320, 156] on div "i need a youth size 6" at bounding box center [333, 142] width 110 height 28
drag, startPoint x: 320, startPoint y: 245, endPoint x: 344, endPoint y: 245, distance: 24.3
click at [344, 156] on div "i need a youth size 6" at bounding box center [333, 142] width 110 height 28
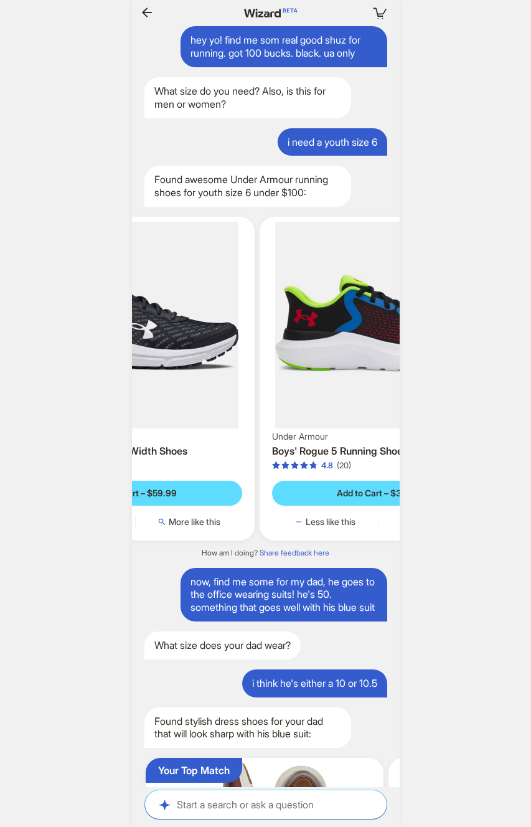
drag, startPoint x: 323, startPoint y: 484, endPoint x: 252, endPoint y: 479, distance: 70.5
click at [196, 479] on ul "Your Top Match Under Armour Boys' Scramjet 6 Running Shoes 4.7 (55) Add to Cart…" at bounding box center [266, 379] width 280 height 344
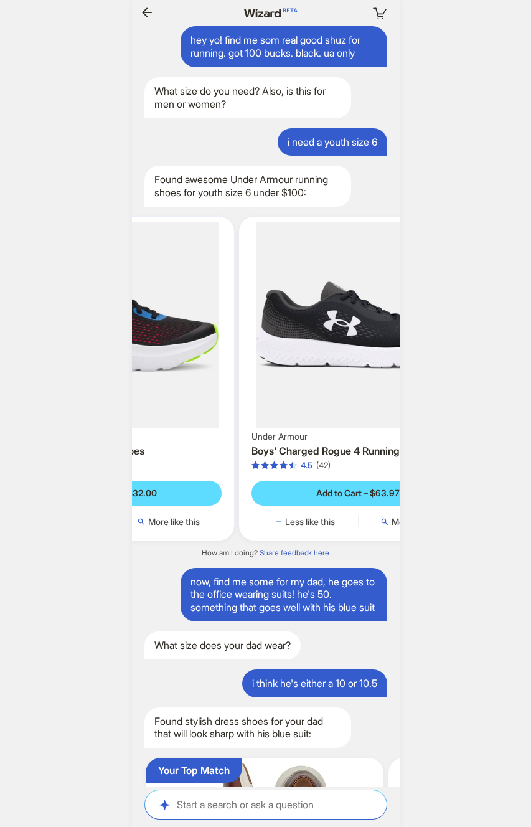
drag, startPoint x: 297, startPoint y: 483, endPoint x: 179, endPoint y: 481, distance: 118.3
click at [179, 428] on img at bounding box center [115, 325] width 229 height 207
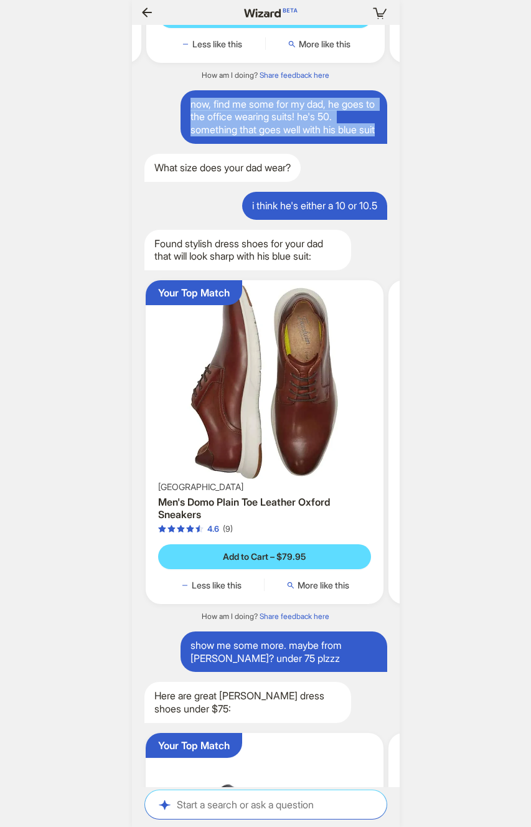
drag, startPoint x: 192, startPoint y: 209, endPoint x: 311, endPoint y: 252, distance: 126.7
click at [311, 144] on div "now, find me some for my dad, he goes to the office wearing suits! he's 50. som…" at bounding box center [284, 117] width 207 height 54
click at [335, 144] on div "now, find me some for my dad, he goes to the office wearing suits! he's 50. som…" at bounding box center [284, 117] width 207 height 54
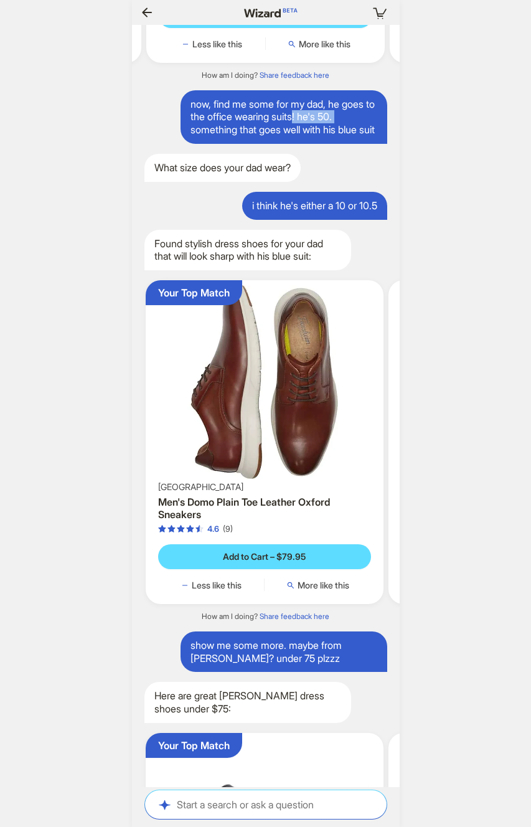
drag, startPoint x: 349, startPoint y: 219, endPoint x: 281, endPoint y: 215, distance: 68.6
click at [282, 144] on div "now, find me some for my dad, he goes to the office wearing suits! he's 50. som…" at bounding box center [284, 117] width 207 height 54
drag, startPoint x: 321, startPoint y: 245, endPoint x: 212, endPoint y: 228, distance: 109.7
click at [211, 144] on div "now, find me some for my dad, he goes to the office wearing suits! he's 50. som…" at bounding box center [284, 117] width 207 height 54
click at [321, 144] on div "now, find me some for my dad, he goes to the office wearing suits! he's 50. som…" at bounding box center [284, 117] width 207 height 54
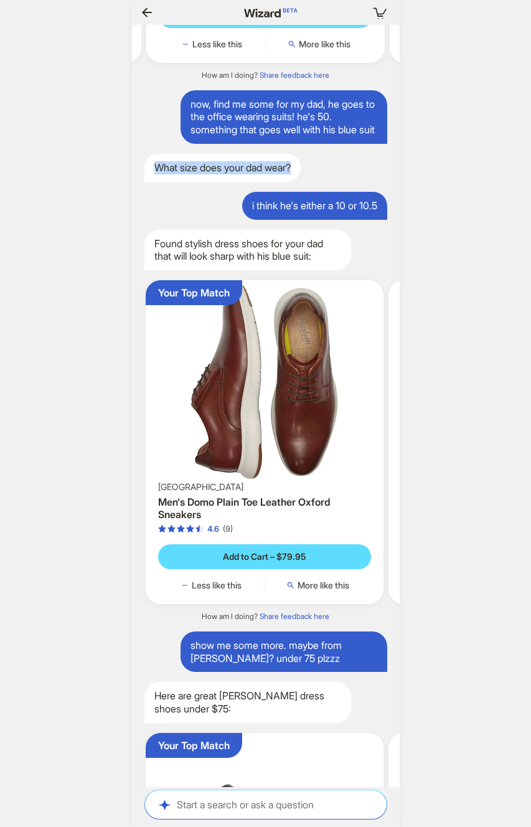
drag, startPoint x: 315, startPoint y: 282, endPoint x: 139, endPoint y: 282, distance: 176.2
click at [139, 182] on div "What size does your dad wear?" at bounding box center [266, 168] width 268 height 28
click at [334, 182] on div "What size does your dad wear?" at bounding box center [266, 168] width 268 height 28
drag, startPoint x: 342, startPoint y: 283, endPoint x: 148, endPoint y: 285, distance: 194.3
click at [148, 182] on div "What size does your dad wear?" at bounding box center [266, 168] width 268 height 28
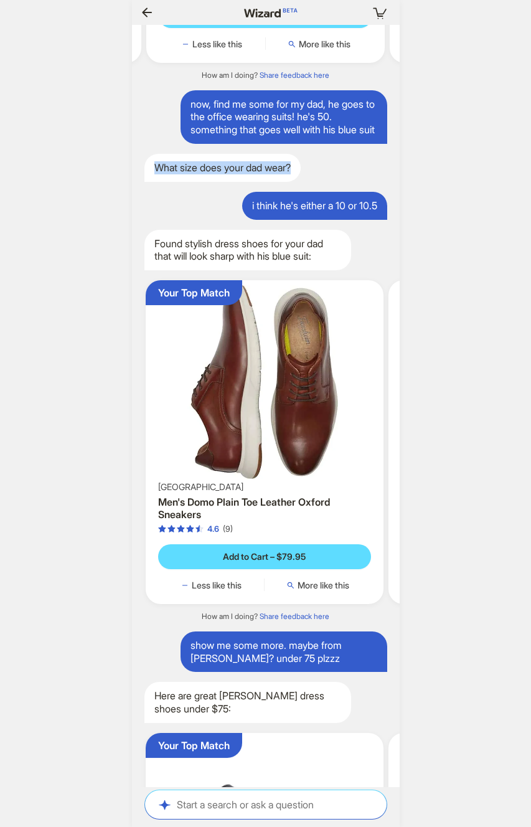
click at [321, 182] on div "What size does your dad wear?" at bounding box center [266, 168] width 268 height 28
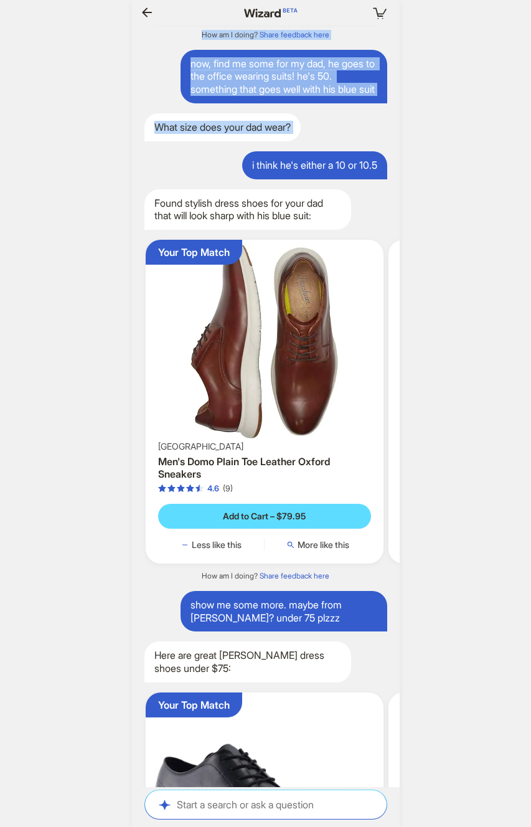
drag, startPoint x: 241, startPoint y: 282, endPoint x: 417, endPoint y: 283, distance: 176.2
click at [417, 283] on div "Your cart is empty Hi, I’m Wizard! I’m your superpowered shopping agent What ar…" at bounding box center [265, 413] width 531 height 827
click at [445, 289] on div "Your cart is empty Hi, I’m Wizard! I’m your superpowered shopping agent What ar…" at bounding box center [265, 413] width 531 height 827
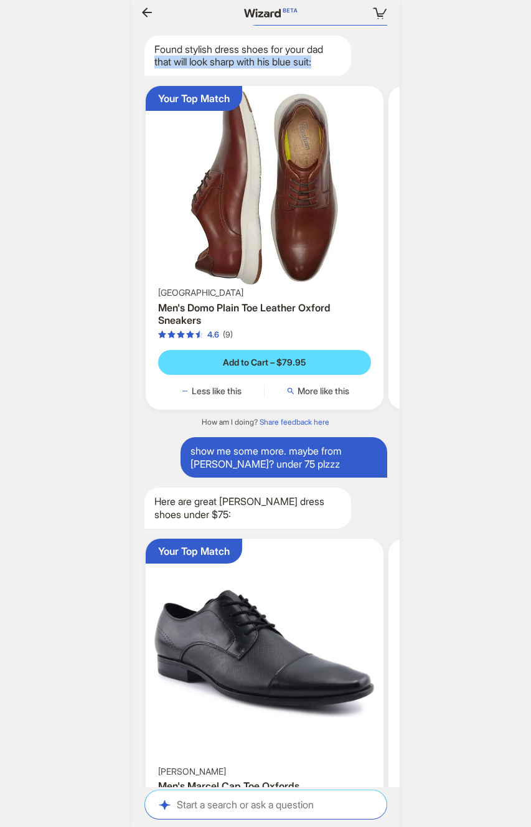
drag, startPoint x: 330, startPoint y: 181, endPoint x: 150, endPoint y: 179, distance: 180.0
click at [150, 77] on div "Found stylish dress shoes for your dad that will look sharp with his blue suit:" at bounding box center [247, 55] width 207 height 41
click at [320, 77] on div "Found stylish dress shoes for your dad that will look sharp with his blue suit:" at bounding box center [247, 55] width 207 height 41
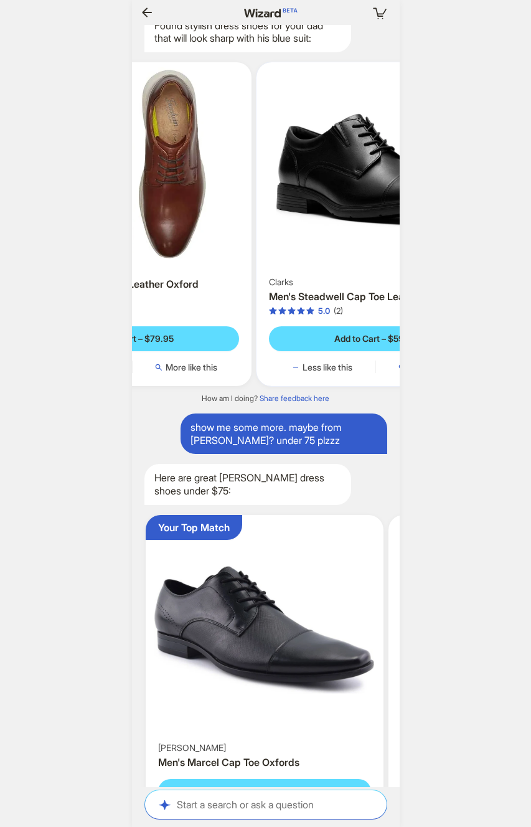
drag, startPoint x: 215, startPoint y: 339, endPoint x: 202, endPoint y: 342, distance: 14.0
click at [181, 342] on ul "Your Top Match [PERSON_NAME] Men's Domo Plain Toe Leather Oxford Sneakers 4.6 (…" at bounding box center [266, 224] width 280 height 344
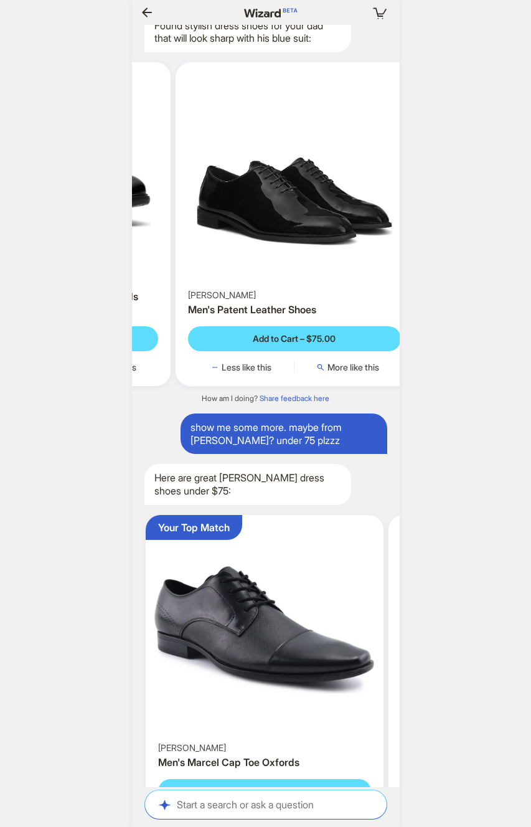
drag, startPoint x: 305, startPoint y: 339, endPoint x: 168, endPoint y: 349, distance: 137.3
click at [155, 351] on div "[PERSON_NAME] Men's Steadwell Cap Toe Leather Oxfords 5.0 (2) Add to Cart – $59…" at bounding box center [51, 224] width 238 height 324
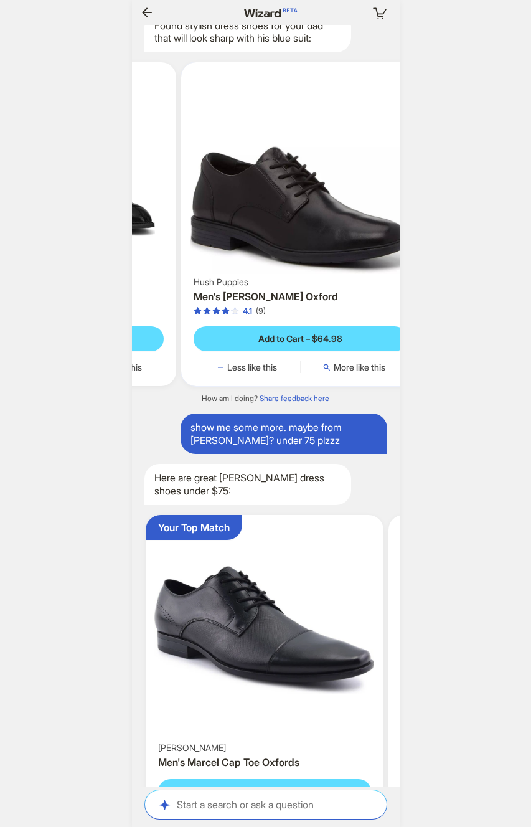
drag, startPoint x: 360, startPoint y: 339, endPoint x: 186, endPoint y: 349, distance: 174.6
click at [186, 349] on ul "Your Top Match [PERSON_NAME] Men's Domo Plain Toe Leather Oxford Sneakers 4.6 (…" at bounding box center [266, 224] width 280 height 344
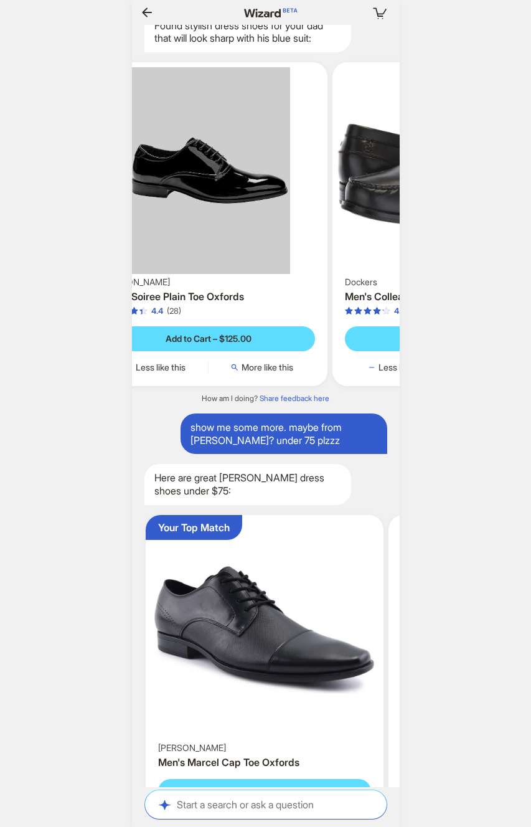
drag, startPoint x: 315, startPoint y: 339, endPoint x: 110, endPoint y: 351, distance: 205.2
click at [113, 349] on div "Your cart is empty Hi, I’m Wizard! I’m your superpowered shopping agent What ar…" at bounding box center [265, 413] width 531 height 827
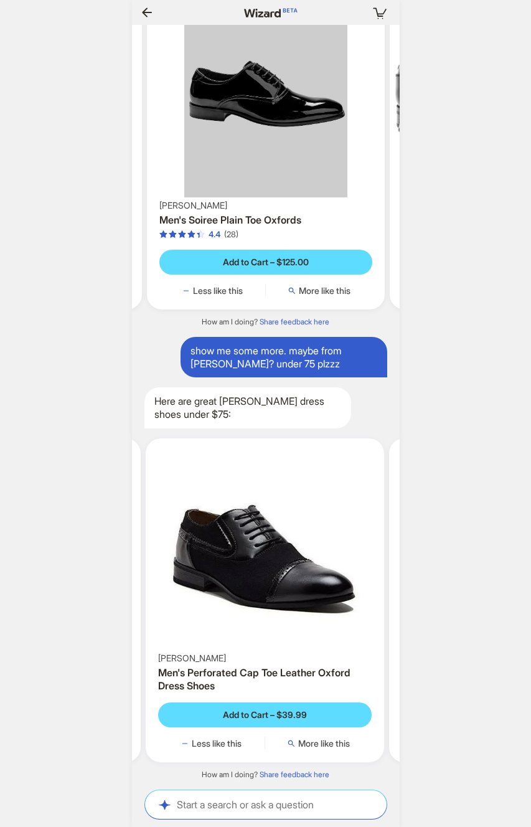
drag, startPoint x: 333, startPoint y: 591, endPoint x: 163, endPoint y: 603, distance: 169.8
click at [163, 603] on ul "Your Top Match [PERSON_NAME] Men's [PERSON_NAME] Toe Oxfords Add to Cart – $49.…" at bounding box center [266, 600] width 280 height 344
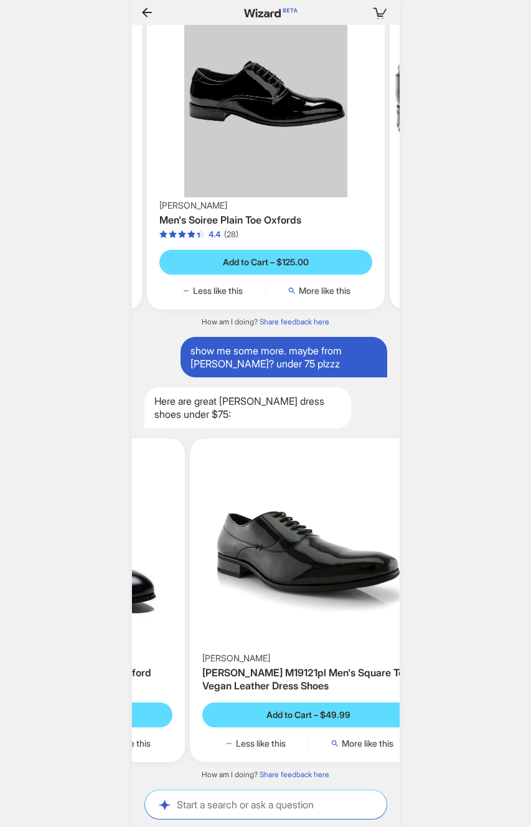
drag, startPoint x: 308, startPoint y: 600, endPoint x: 156, endPoint y: 615, distance: 152.7
click at [128, 612] on div "Your cart is empty Hi, I’m Wizard! I’m your superpowered shopping agent What ar…" at bounding box center [265, 413] width 531 height 827
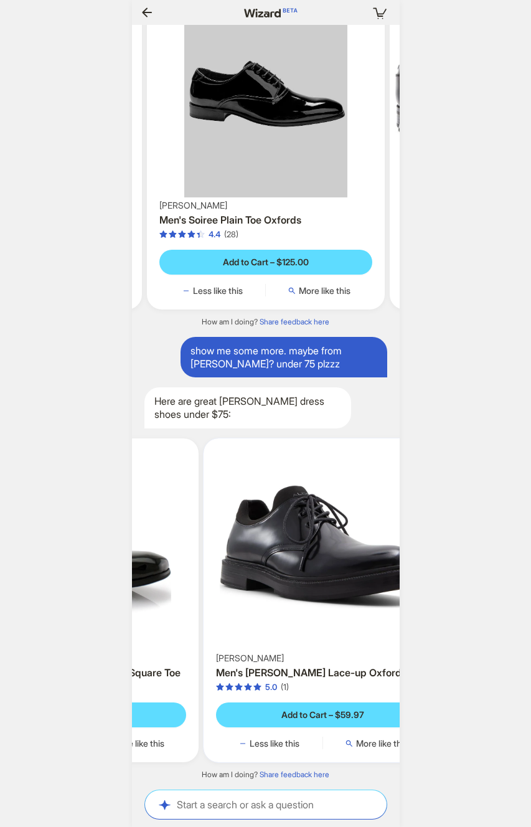
drag, startPoint x: 276, startPoint y: 613, endPoint x: 156, endPoint y: 622, distance: 121.2
click at [156, 622] on ul "Your Top Match [PERSON_NAME] Men's [PERSON_NAME] Toe Oxfords Add to Cart – $49.…" at bounding box center [266, 600] width 280 height 344
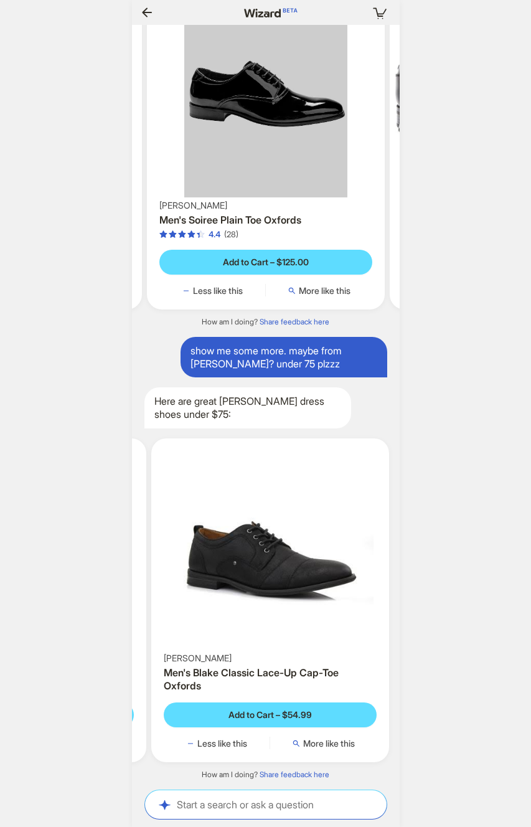
drag, startPoint x: 300, startPoint y: 620, endPoint x: 143, endPoint y: 623, distance: 157.0
click at [141, 624] on div "[PERSON_NAME]'s [PERSON_NAME] Lace-up Oxfords 5.0 (1) Add to Cart – $59.97 Less…" at bounding box center [27, 600] width 238 height 324
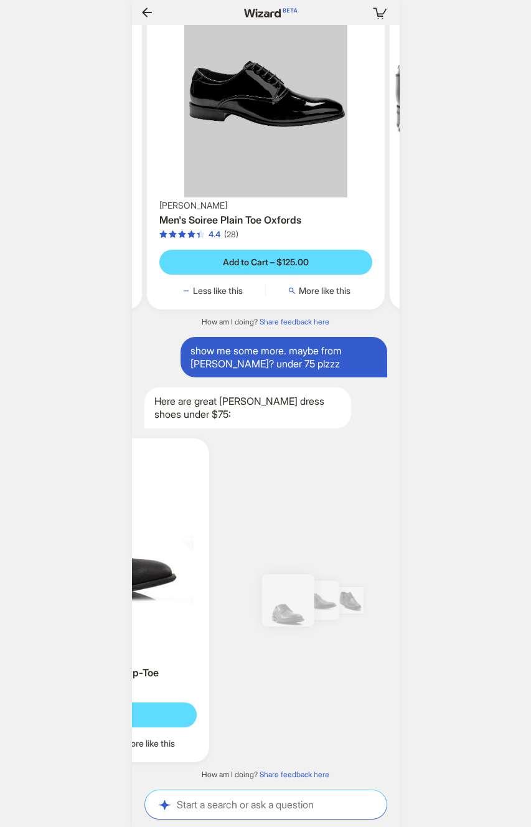
drag, startPoint x: 211, startPoint y: 623, endPoint x: 163, endPoint y: 627, distance: 48.1
click at [162, 627] on img at bounding box center [90, 546] width 229 height 207
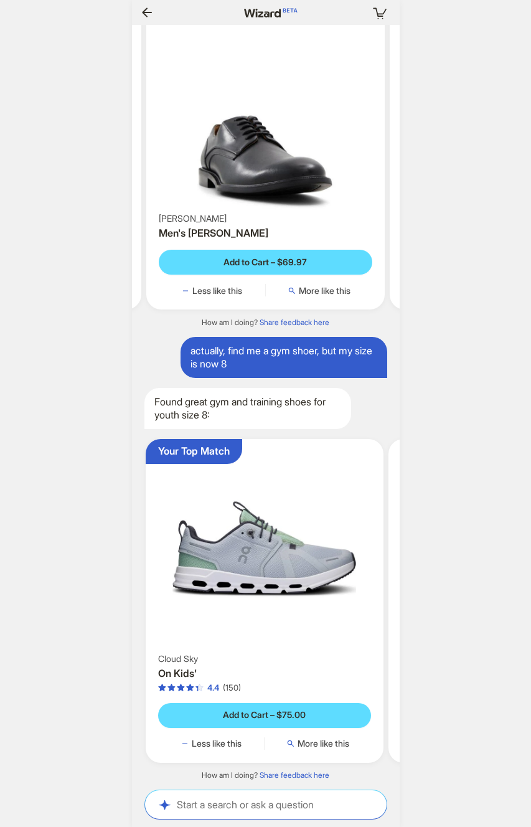
scroll to position [0, 1216]
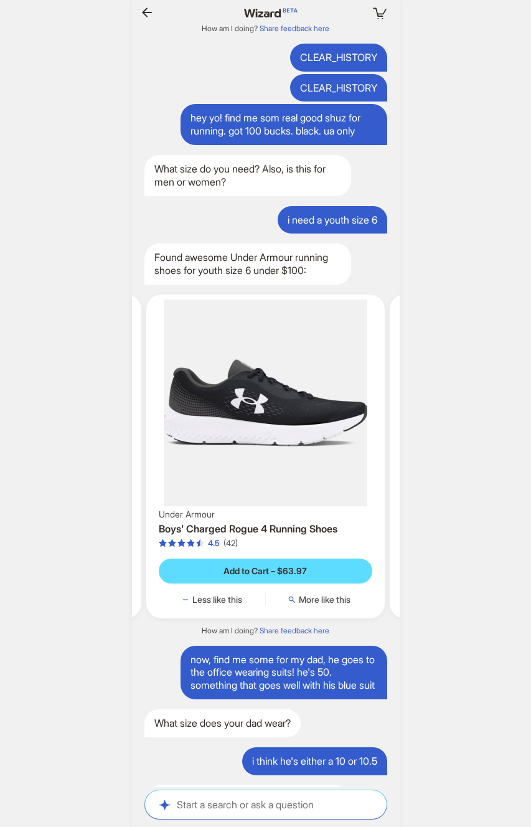
scroll to position [17252, 0]
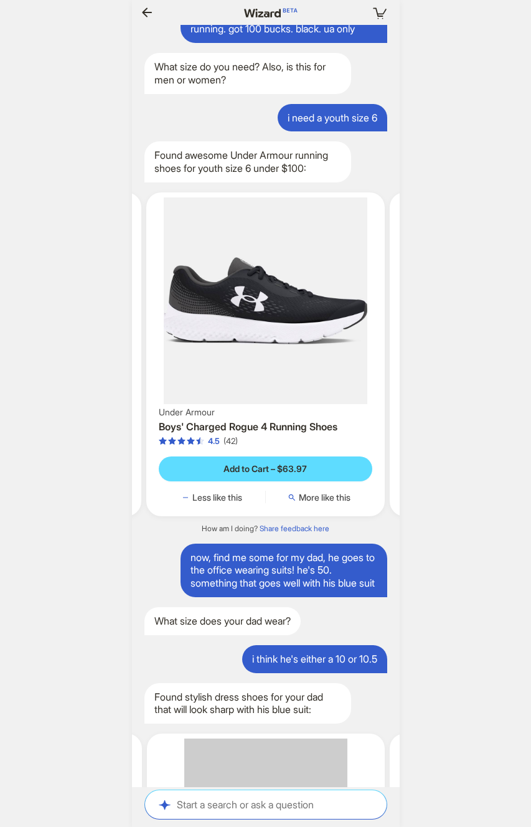
click at [126, 166] on div "Your cart is empty Hi, I’m Wizard! I’m your superpowered shopping agent What ar…" at bounding box center [265, 413] width 531 height 827
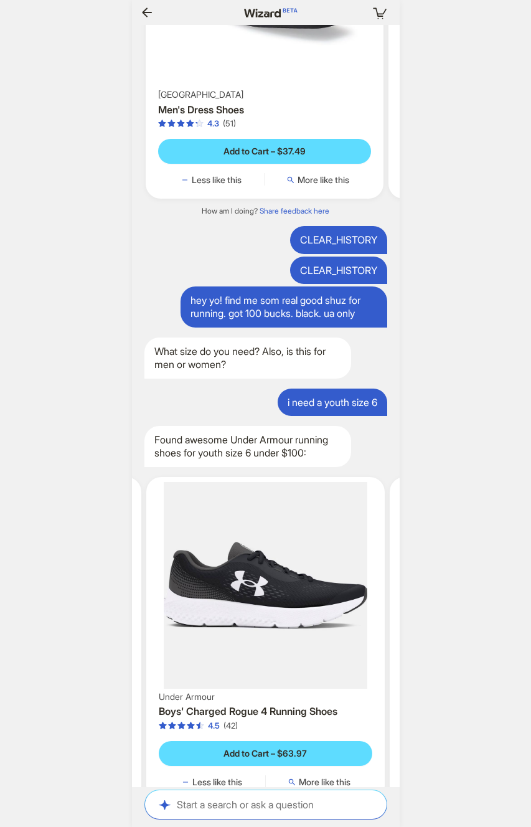
scroll to position [0, 1486]
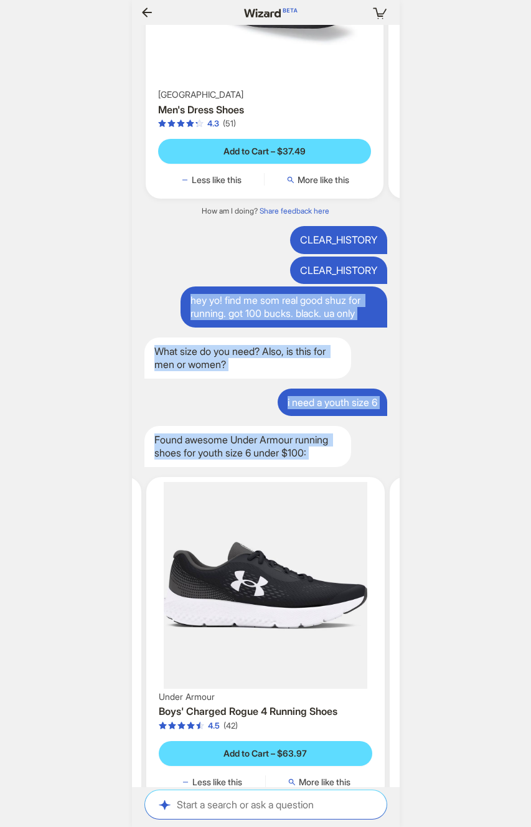
drag, startPoint x: 191, startPoint y: 402, endPoint x: 359, endPoint y: 575, distance: 241.8
click at [359, 575] on div "CLEAR_HISTORY CLEAR_HISTORY CLEAR_HISTORY [PERSON_NAME] CLEAR_HISTORY CLEAR_HIS…" at bounding box center [266, 406] width 268 height 762
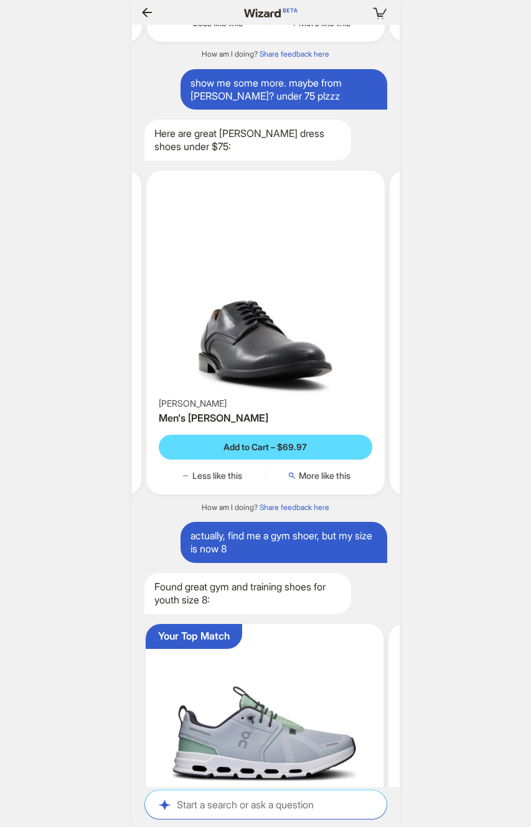
scroll to position [18612, 0]
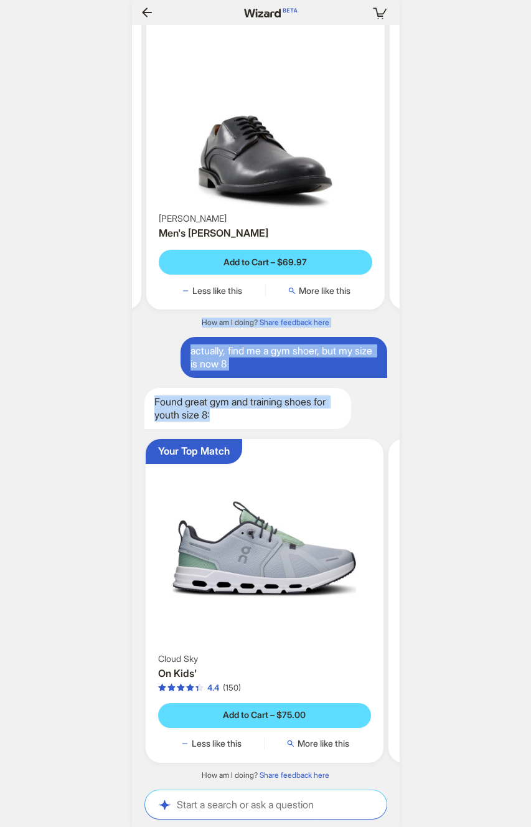
click at [282, 420] on div "Found great gym and training shoes for youth size 8:" at bounding box center [247, 408] width 207 height 41
copy div "hey yo! find me som real good shuz for running. got 100 bucks. black. ua only W…"
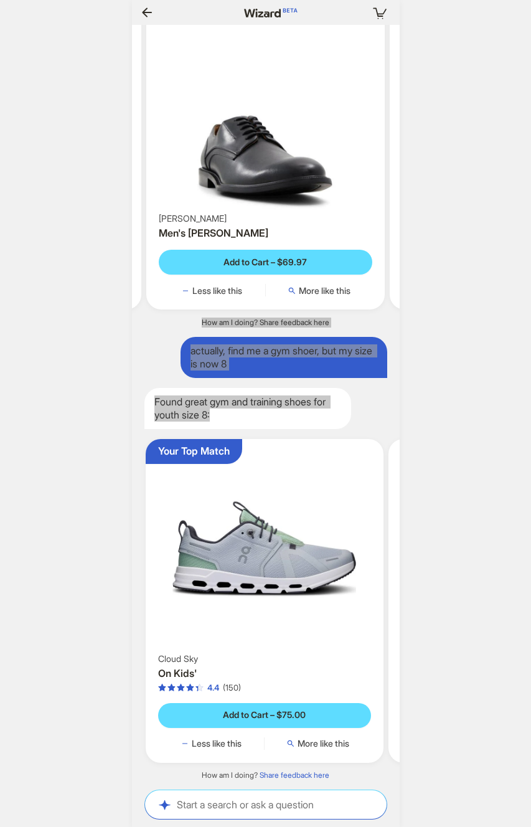
scroll to position [0, 1396]
